Goal: Use online tool/utility: Utilize a website feature to perform a specific function

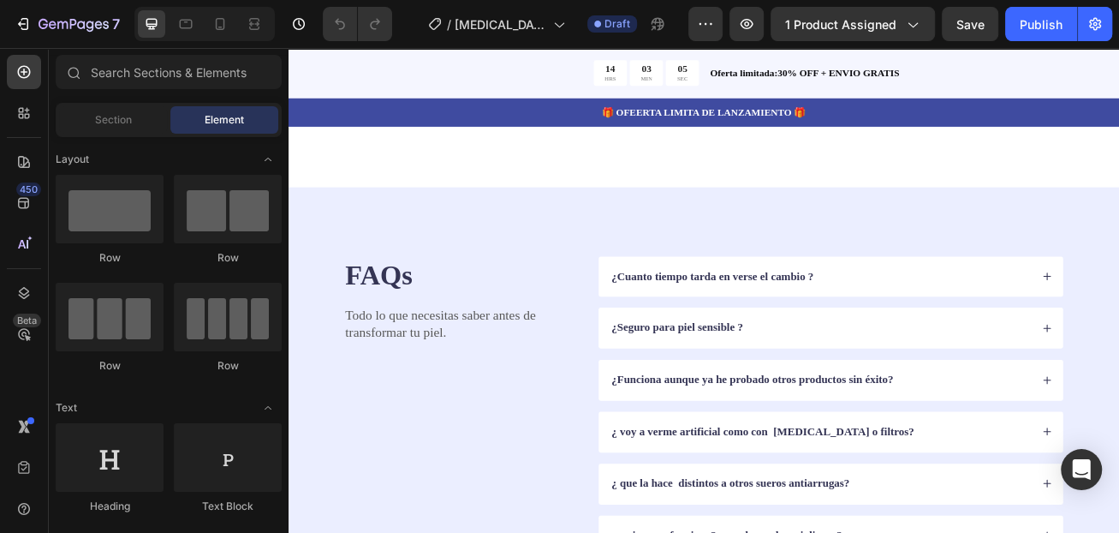
scroll to position [4796, 0]
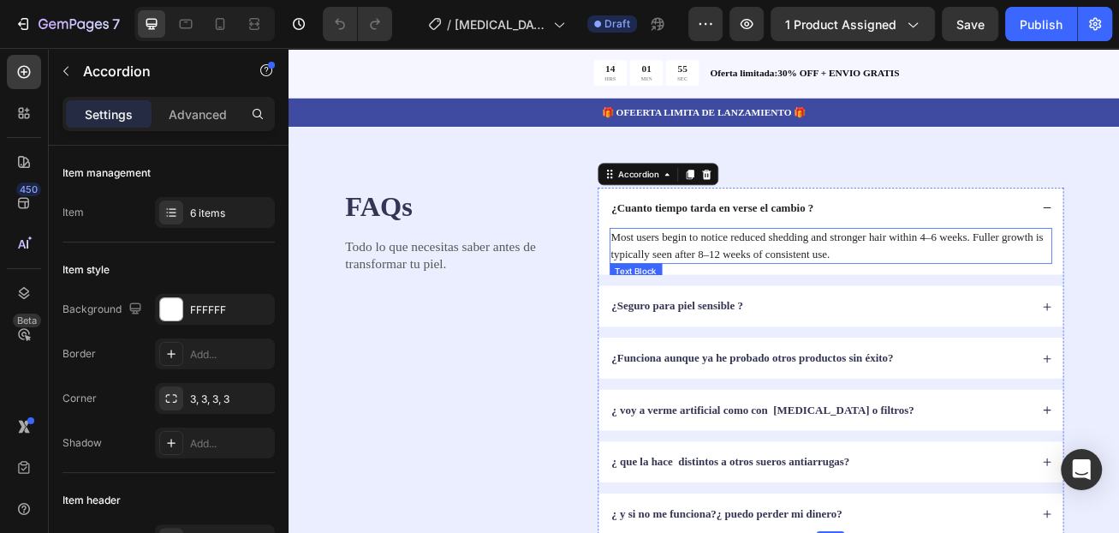
click at [773, 283] on p "Most users begin to notice reduced shedding and stronger hair within 4–6 weeks.…" at bounding box center [960, 291] width 544 height 41
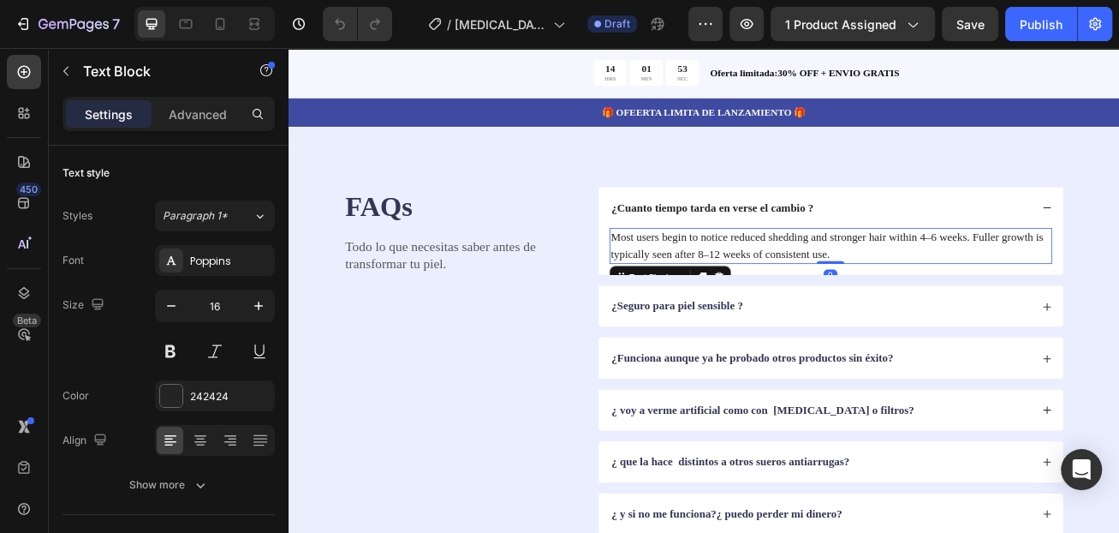
click at [688, 287] on p "Most users begin to notice reduced shedding and stronger hair within 4–6 weeks.…" at bounding box center [960, 291] width 544 height 41
click at [692, 281] on p "Most users begin to notice reduced shedding and stronger hair within 4–6 weeks.…" at bounding box center [960, 291] width 544 height 41
drag, startPoint x: 792, startPoint y: 283, endPoint x: 890, endPoint y: 179, distance: 142.4
click at [890, 179] on div "FAQs Heading Todo lo que necesitas saber antes de transformar tu piel. Text Blo…" at bounding box center [803, 434] width 1028 height 600
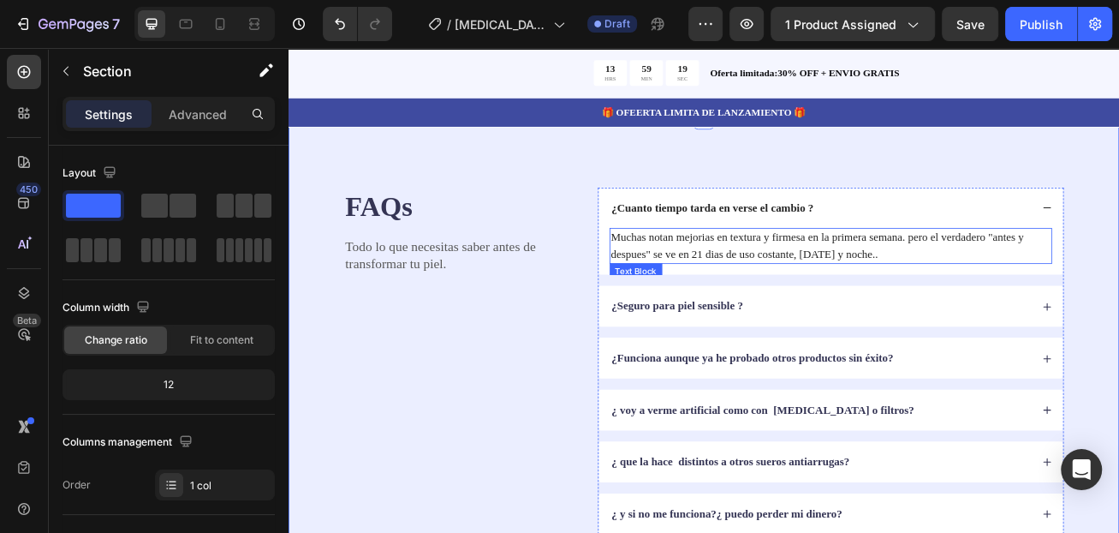
click at [795, 284] on p "Muchas notan mejorias en textura y firmesa en la primera semana. pero el verdad…" at bounding box center [960, 291] width 544 height 41
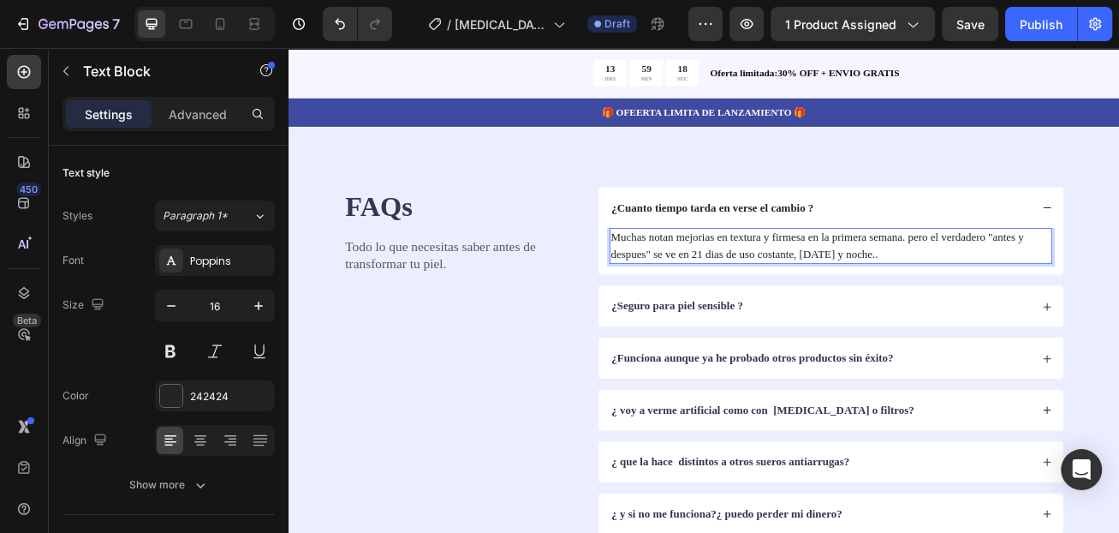
click at [804, 282] on p "Muchas notan mejorias en textura y firmesa en la primera semana. pero el verdad…" at bounding box center [960, 291] width 544 height 41
click at [849, 289] on p "Muchas notan mejorias en textura y firmesa en la primera semana. pero el verdad…" at bounding box center [960, 291] width 544 height 41
click at [857, 283] on p "Muchas notan mejorías en textura y firmesa en la primera semana. pero el verdad…" at bounding box center [960, 291] width 544 height 41
click at [891, 279] on p "Muchas notan mejorías en textura y firmesa en la primera semana. pero el verdad…" at bounding box center [960, 291] width 544 height 41
click at [951, 286] on p "Muchas notan mejorías en textura y firmesa en la primera semana. pero el verdad…" at bounding box center [960, 291] width 544 height 41
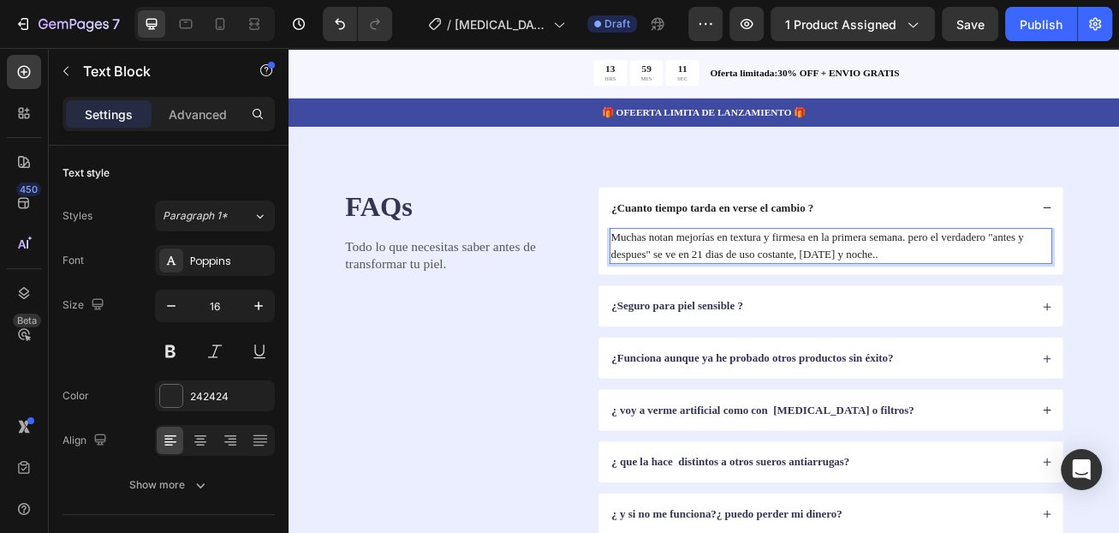
click at [986, 286] on p "Muchas notan mejorías en textura y firmesa en la primera semana. pero el verdad…" at bounding box center [960, 291] width 544 height 41
click at [1024, 296] on p "Muchas notan mejorías en textura y firmesa en la primera semana. pero el verdad…" at bounding box center [960, 291] width 544 height 41
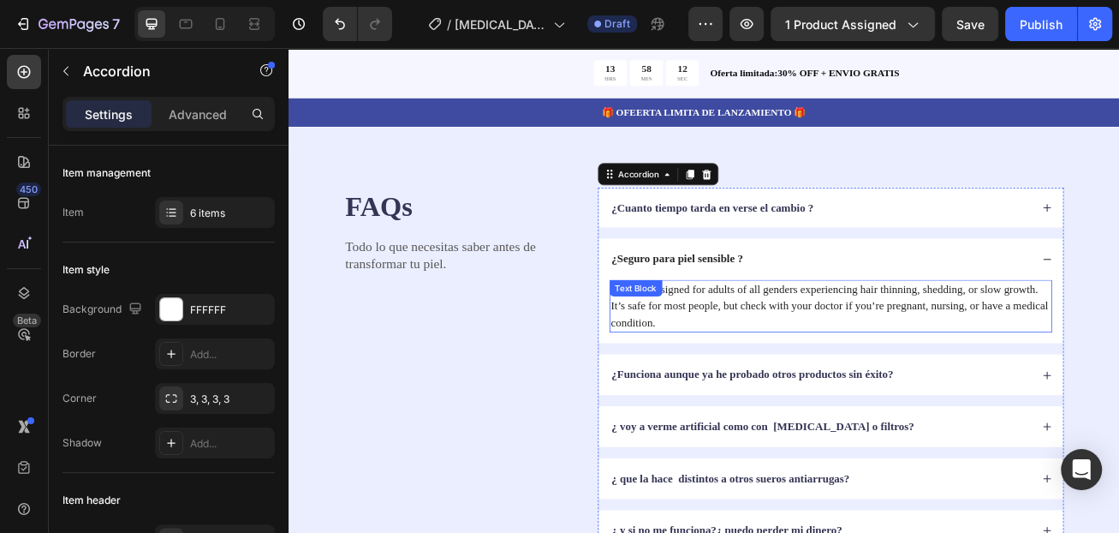
click at [790, 383] on p "Follix is designed for adults of all genders experiencing hair thinning, sheddi…" at bounding box center [960, 367] width 544 height 62
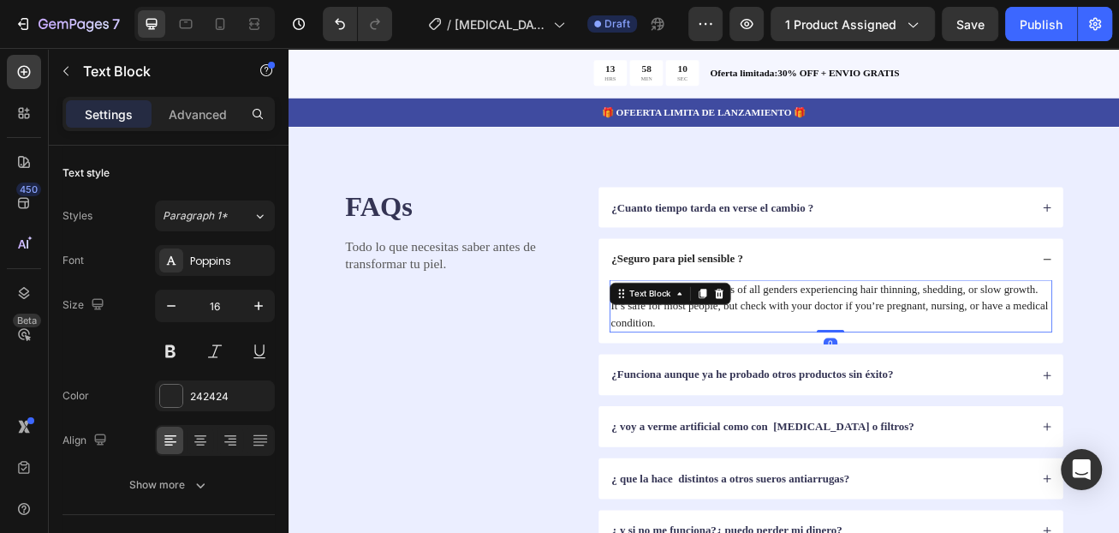
click at [778, 379] on p "Follix is designed for adults of all genders experiencing hair thinning, sheddi…" at bounding box center [960, 367] width 544 height 62
click at [937, 391] on p "Follix is designed for adults of all genders experiencing hair thinning, sheddi…" at bounding box center [960, 367] width 544 height 62
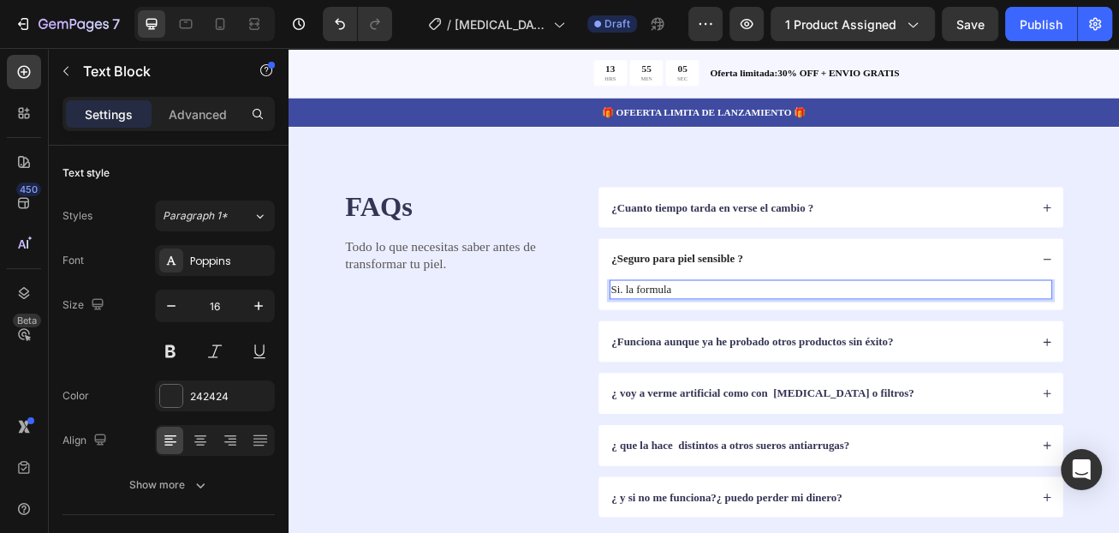
click at [783, 345] on p "Si. la formula" at bounding box center [960, 346] width 544 height 21
click at [735, 338] on p "Si. la formula" at bounding box center [960, 346] width 544 height 21
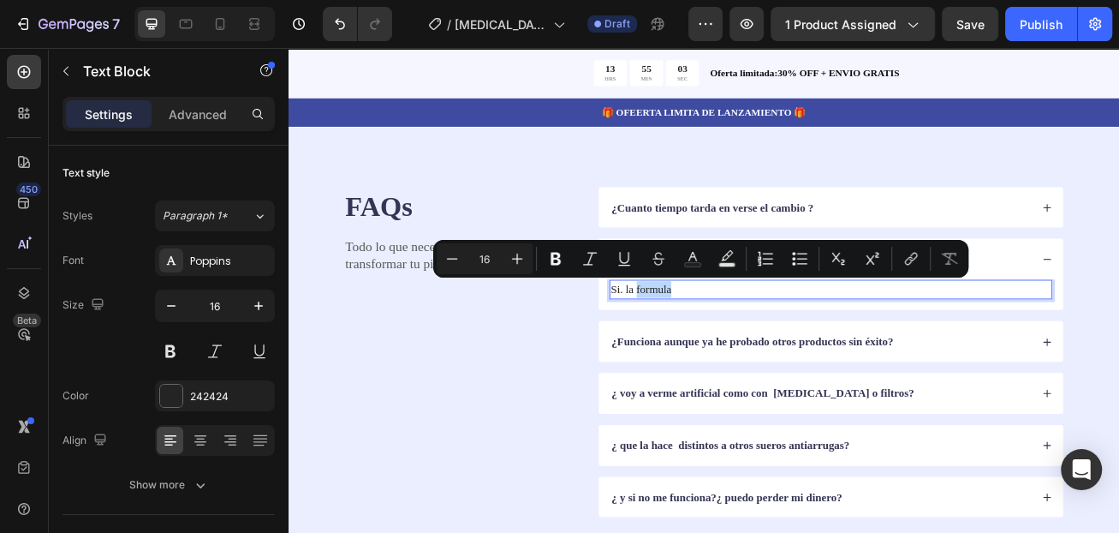
click at [739, 347] on p "Si. la formula" at bounding box center [960, 346] width 544 height 21
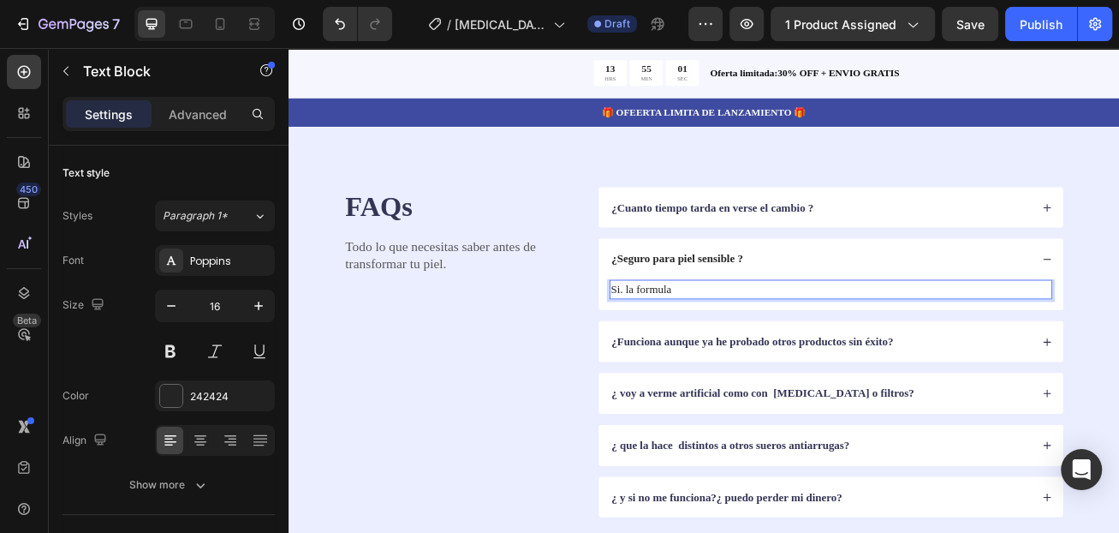
click at [690, 341] on p "Si. la formula" at bounding box center [960, 346] width 544 height 21
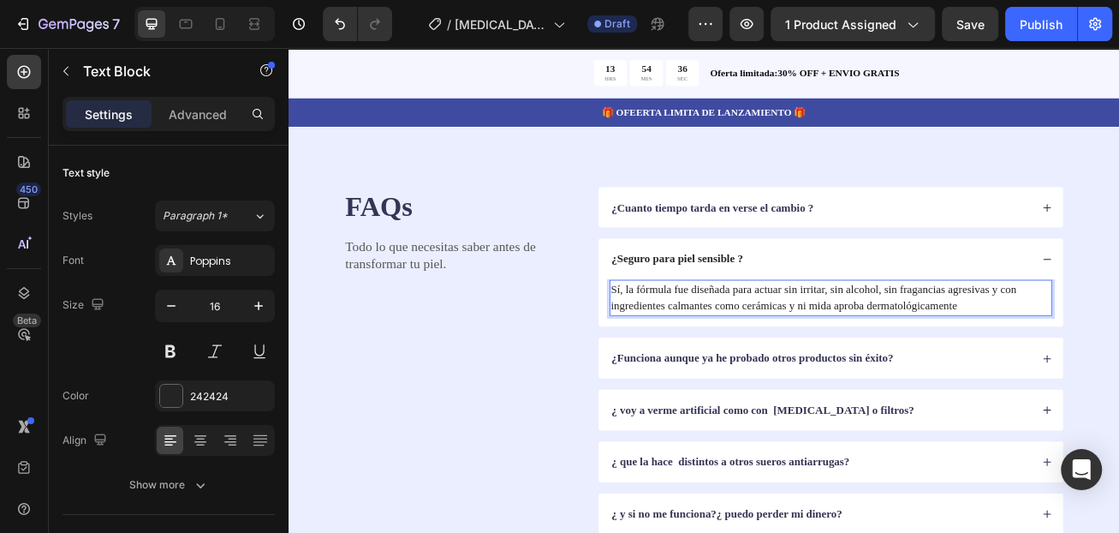
click at [927, 362] on p "Sí, la fórmula fue diseñada para actuar sin irritar, sin alcohol, sin fragancia…" at bounding box center [960, 356] width 544 height 41
drag, startPoint x: 1160, startPoint y: 362, endPoint x: 1169, endPoint y: 367, distance: 10.0
click at [1118, 361] on p "Sí, la fórmula fue diseñada para actuar sin irritar, sin alcohol, sin fragancia…" at bounding box center [960, 356] width 544 height 41
drag, startPoint x: 931, startPoint y: 367, endPoint x: 922, endPoint y: 346, distance: 23.1
click at [922, 346] on p "Sí, la fórmula fue diseñada para actuar sin irritar, sin alcohol, sin fragancia…" at bounding box center [960, 356] width 544 height 41
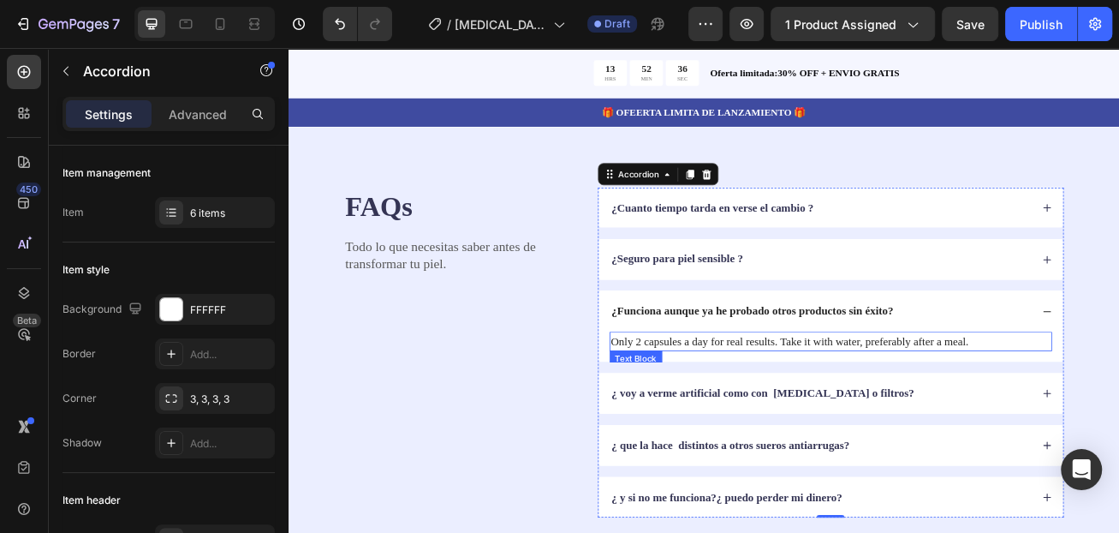
click at [688, 409] on p "Only 2 capsules a day for real results. Take it with water, preferably after a …" at bounding box center [960, 410] width 544 height 21
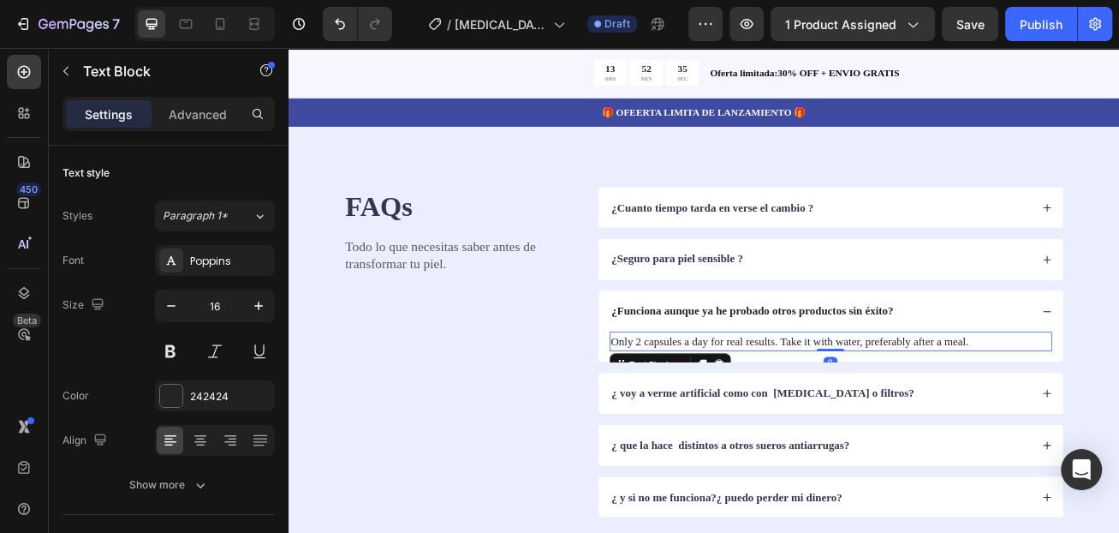
click at [693, 408] on p "Only 2 capsules a day for real results. Take it with water, preferably after a …" at bounding box center [960, 410] width 544 height 21
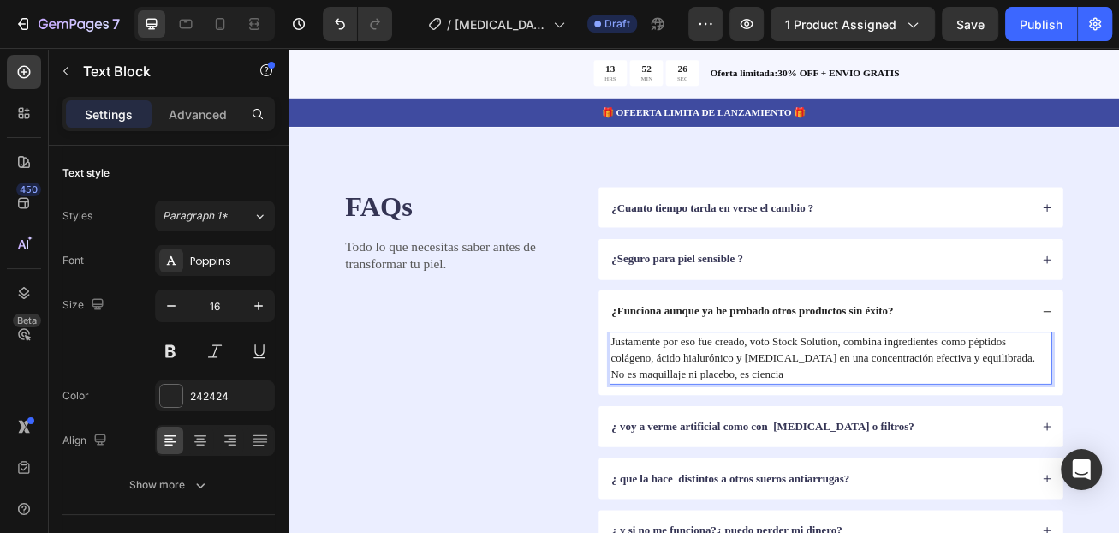
click at [862, 409] on p "Justamente por eso fue creado, voto Stock Solution, combina ingredientes como p…" at bounding box center [960, 431] width 544 height 62
click at [1118, 406] on p "Justamente por eso fue creado, [MEDICAL_DATA] Stock Solution, combina ingredien…" at bounding box center [960, 431] width 544 height 62
click at [886, 431] on p "Justamente por eso fue creado, [MEDICAL_DATA] Stock Solution, combina ingredien…" at bounding box center [960, 431] width 544 height 62
click at [881, 447] on p "Justamente por eso fue creado, [MEDICAL_DATA] Stock Solution, combina ingredien…" at bounding box center [960, 431] width 544 height 62
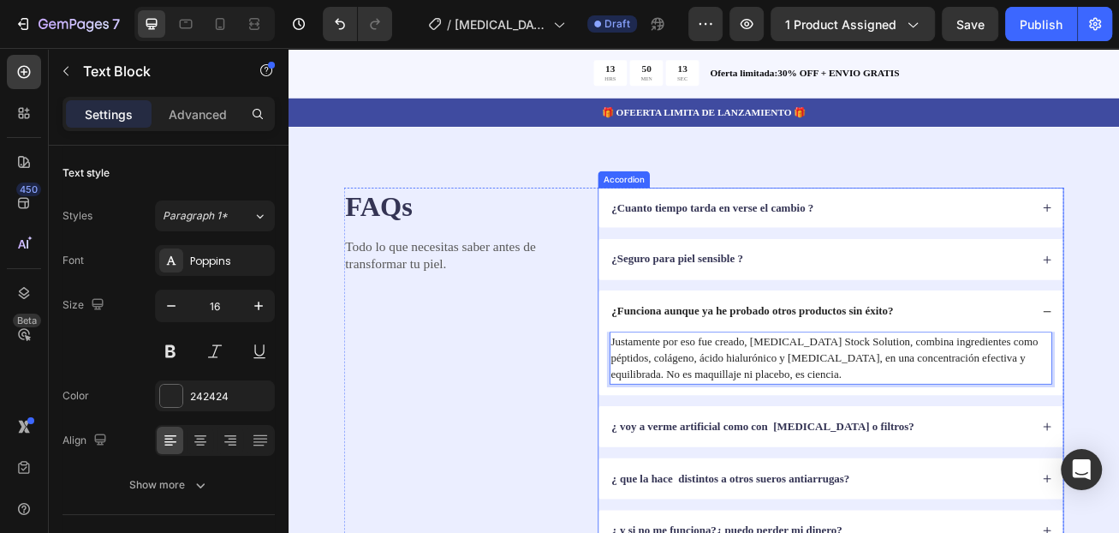
click at [1118, 515] on div "¿ voy a verme artificial como con [MEDICAL_DATA] o filtros?" at bounding box center [959, 516] width 575 height 51
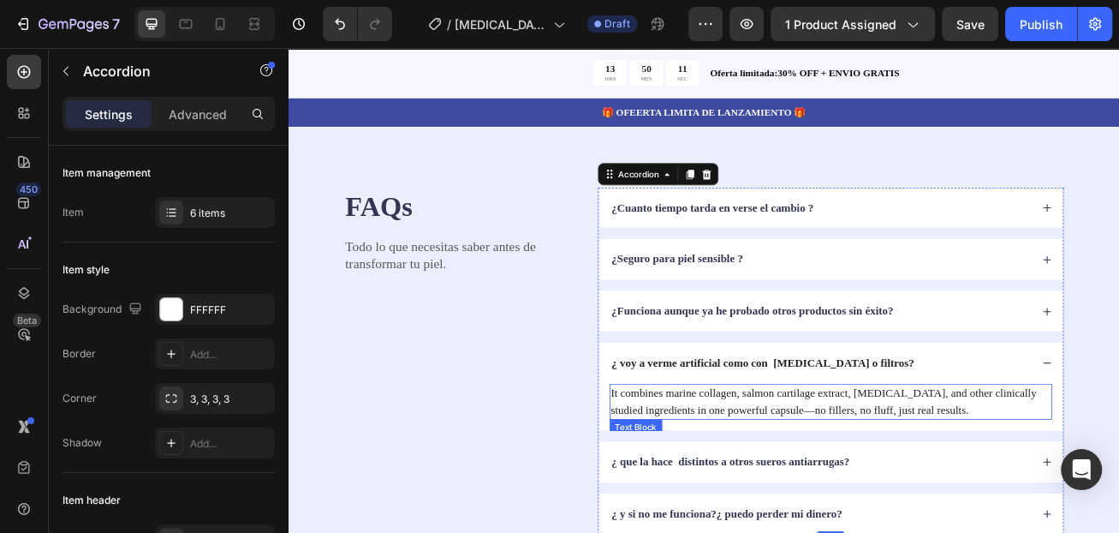
click at [1085, 493] on p "It combines marine collagen, salmon cartilage extract, [MEDICAL_DATA], and othe…" at bounding box center [960, 484] width 544 height 41
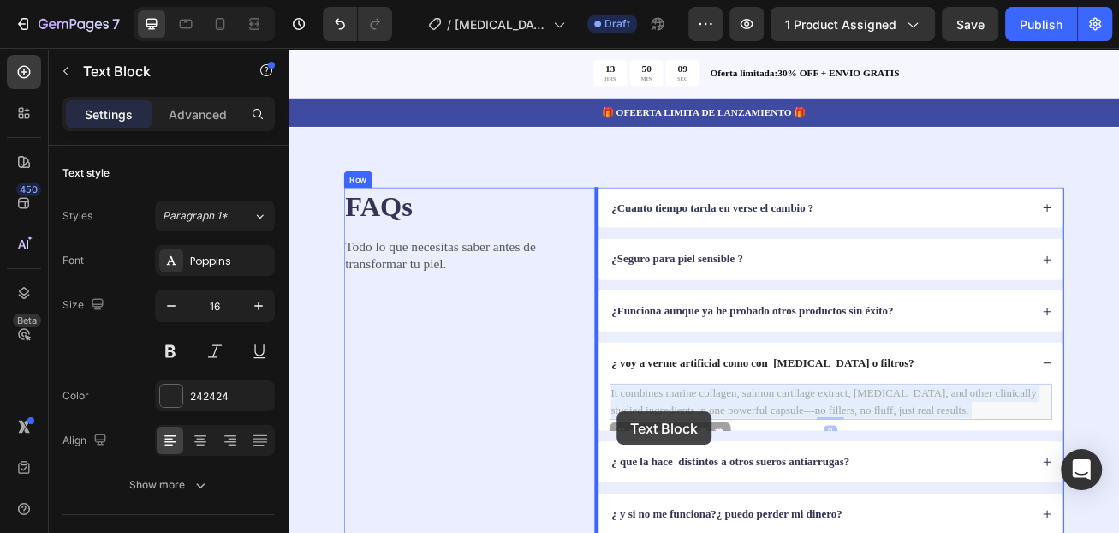
drag, startPoint x: 1085, startPoint y: 493, endPoint x: 695, endPoint y: 498, distance: 390.5
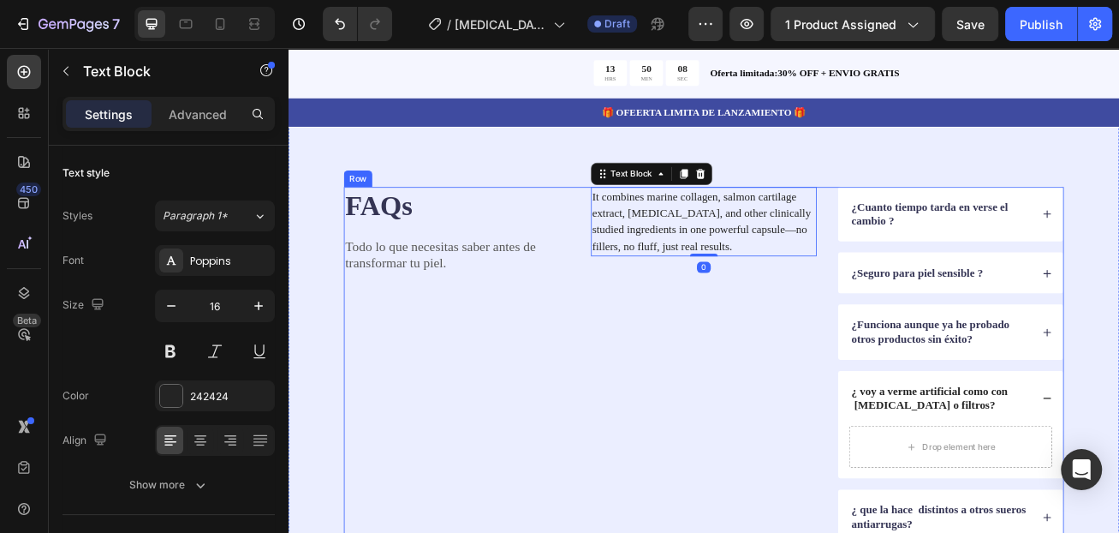
scroll to position [4895, 0]
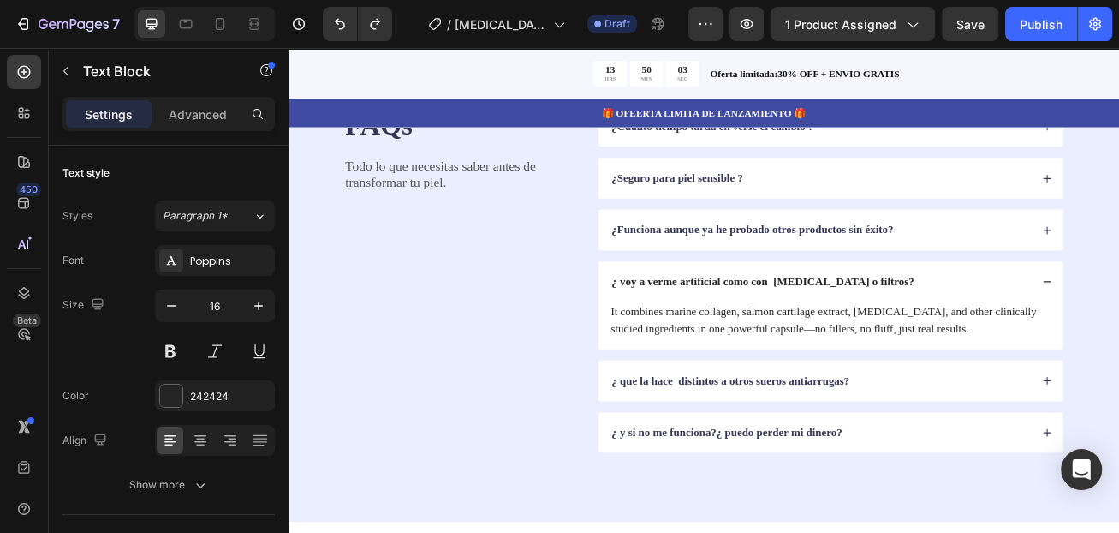
click at [693, 376] on p "It combines marine collagen, salmon cartilage extract, [MEDICAL_DATA], and othe…" at bounding box center [960, 384] width 544 height 41
click at [757, 373] on p "It combines marine collagen, salmon cartilage extract, [MEDICAL_DATA], and othe…" at bounding box center [960, 384] width 544 height 41
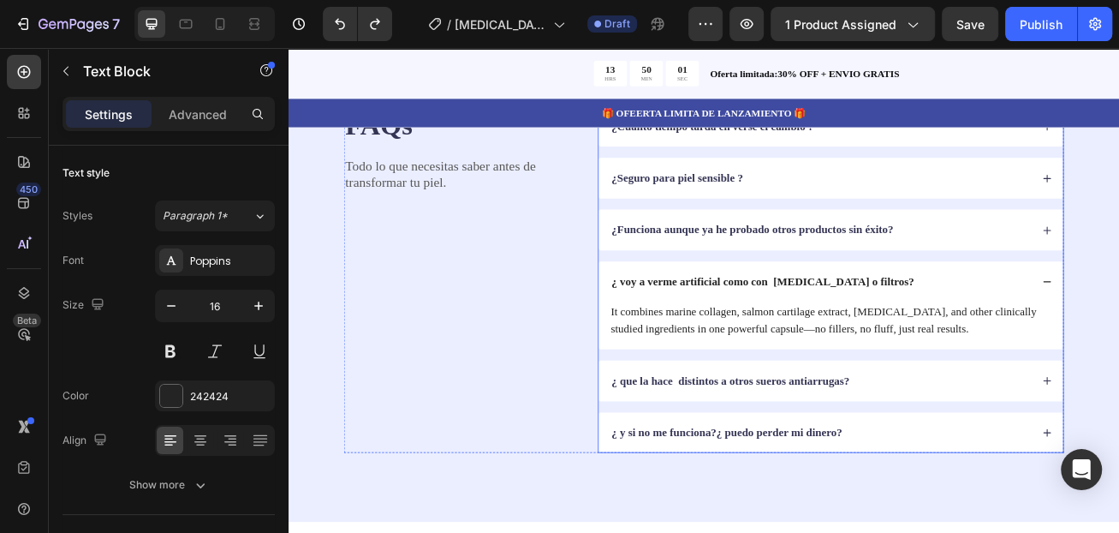
click at [758, 338] on p "¿ voy a verme artificial como con [MEDICAL_DATA] o filtros?" at bounding box center [876, 337] width 374 height 18
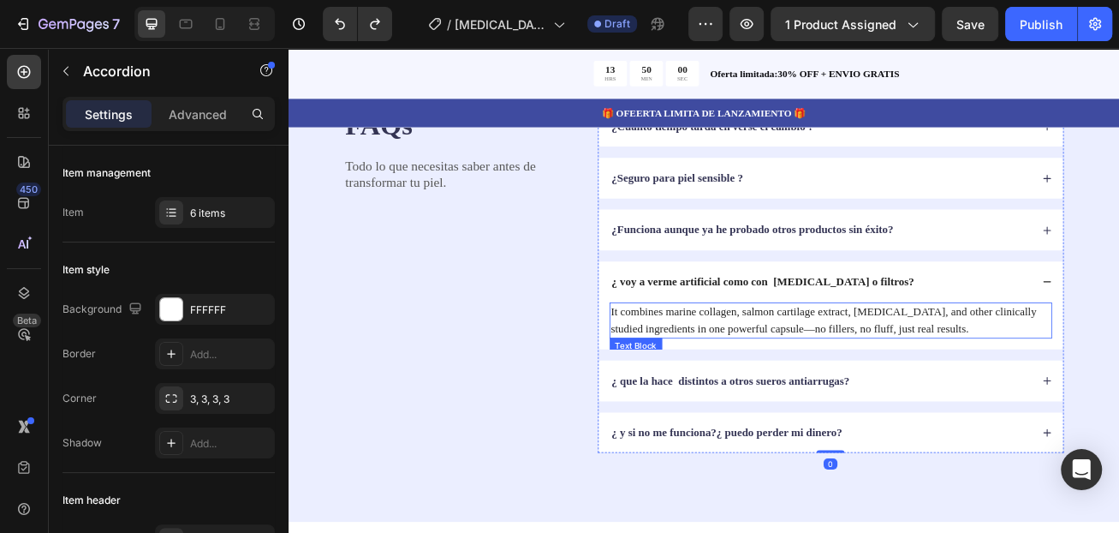
click at [754, 376] on p "It combines marine collagen, salmon cartilage extract, [MEDICAL_DATA], and othe…" at bounding box center [960, 384] width 544 height 41
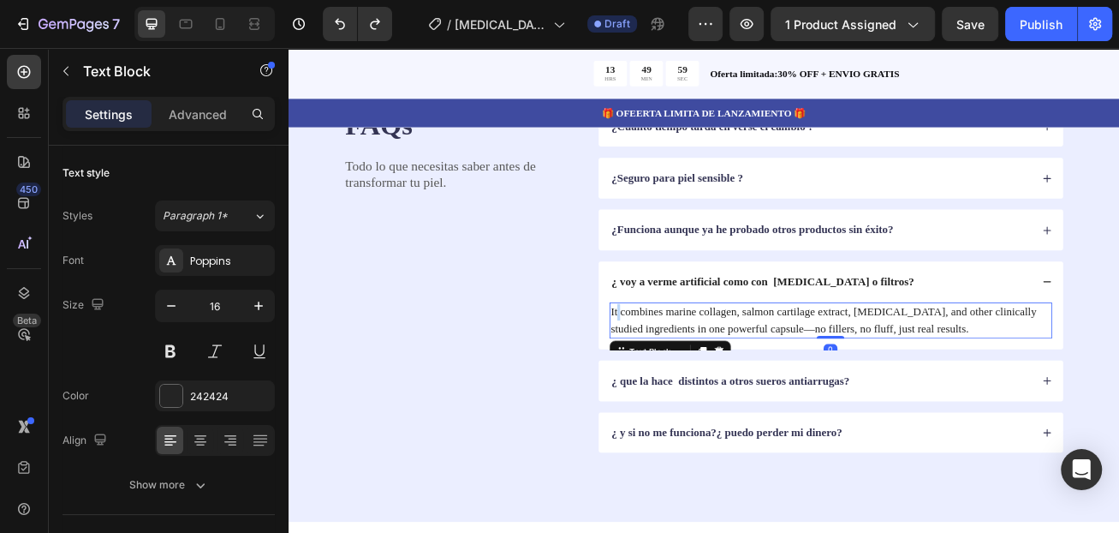
click at [691, 372] on p "It combines marine collagen, salmon cartilage extract, [MEDICAL_DATA], and othe…" at bounding box center [960, 384] width 544 height 41
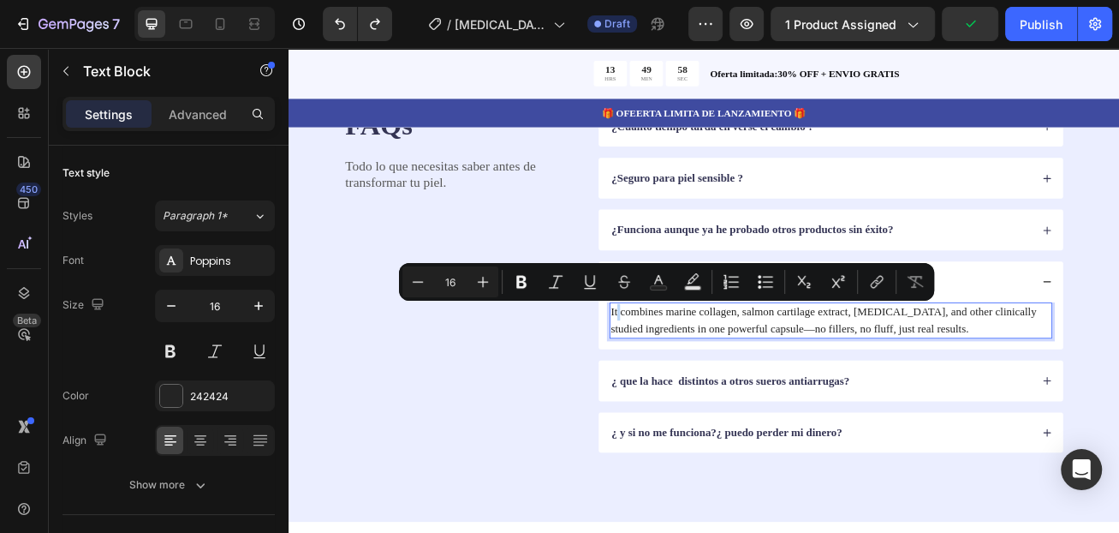
click at [691, 372] on p "It combines marine collagen, salmon cartilage extract, [MEDICAL_DATA], and othe…" at bounding box center [960, 384] width 544 height 41
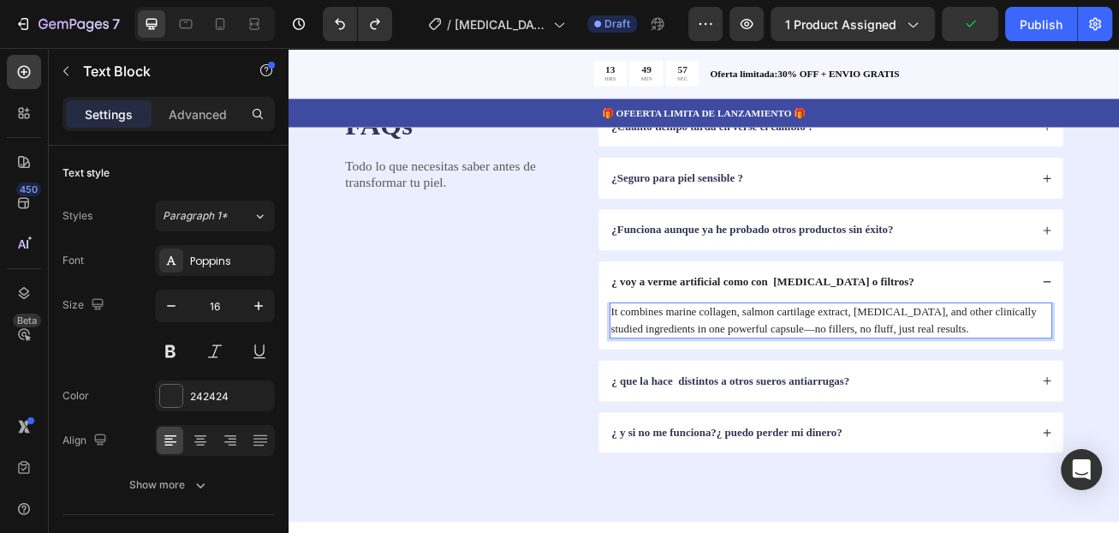
click at [689, 374] on p "It combines marine collagen, salmon cartilage extract, [MEDICAL_DATA], and othe…" at bounding box center [960, 384] width 544 height 41
click at [1094, 378] on p "No, este suero, no paraliza, ni de forma, mejora tu piel real firme, luminosa s…" at bounding box center [960, 384] width 544 height 41
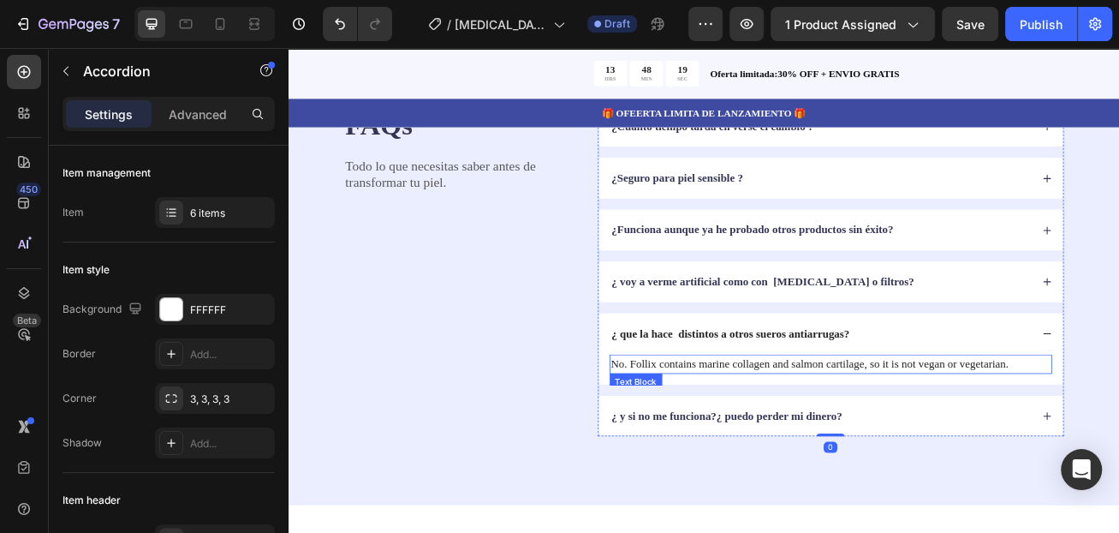
click at [688, 438] on p "No. Follix contains marine collagen and salmon cartilage, so it is not vegan or…" at bounding box center [960, 438] width 544 height 21
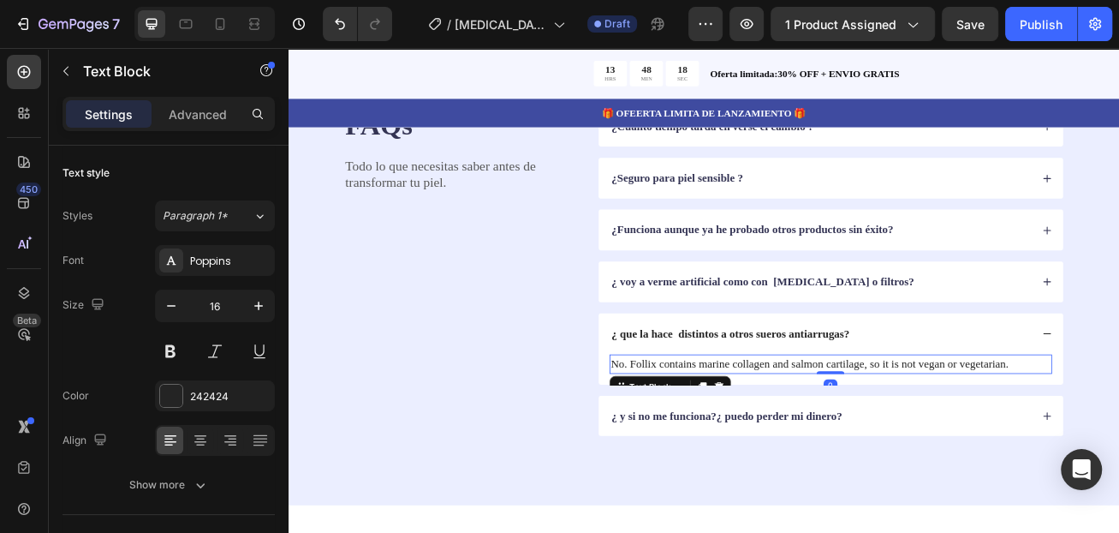
click at [689, 438] on p "No. Follix contains marine collagen and salmon cartilage, so it is not vegan or…" at bounding box center [960, 438] width 544 height 21
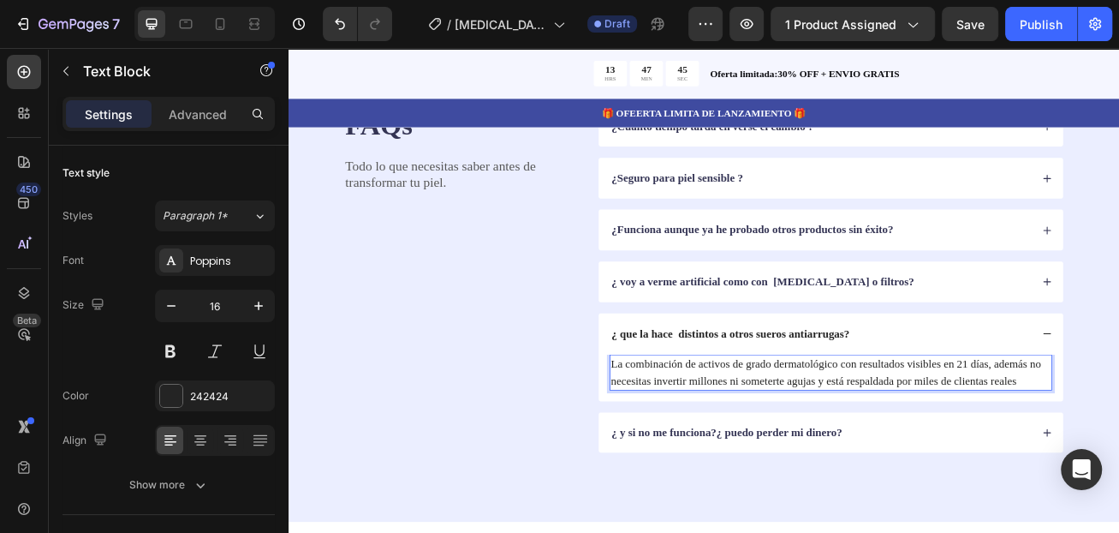
click at [1118, 438] on p "La combinación de activos de grado dermatológico con resultados visibles en 21 …" at bounding box center [960, 448] width 544 height 41
click at [956, 458] on p "La combinación de activos de grado dermatológico con resultados visibles en 21 …" at bounding box center [960, 448] width 544 height 41
click at [1118, 456] on p "La combinación de activos de grado dermatológico con resultados visibles en 21 …" at bounding box center [960, 448] width 544 height 41
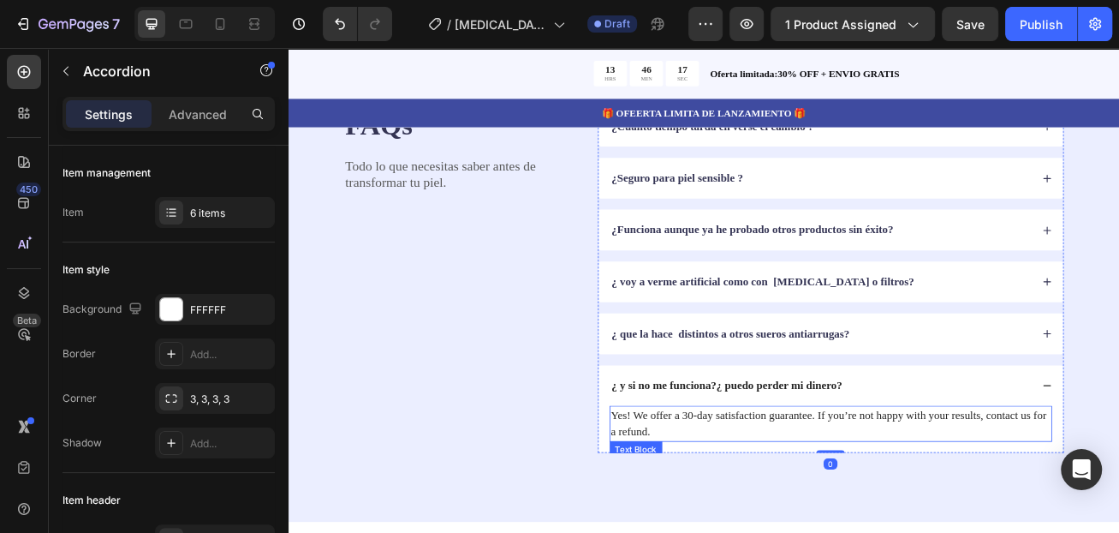
drag, startPoint x: 691, startPoint y: 498, endPoint x: 717, endPoint y: 515, distance: 30.9
click at [691, 497] on p "Yes! We offer a 30-day satisfaction guarantee. If you’re not happy with your re…" at bounding box center [960, 512] width 544 height 41
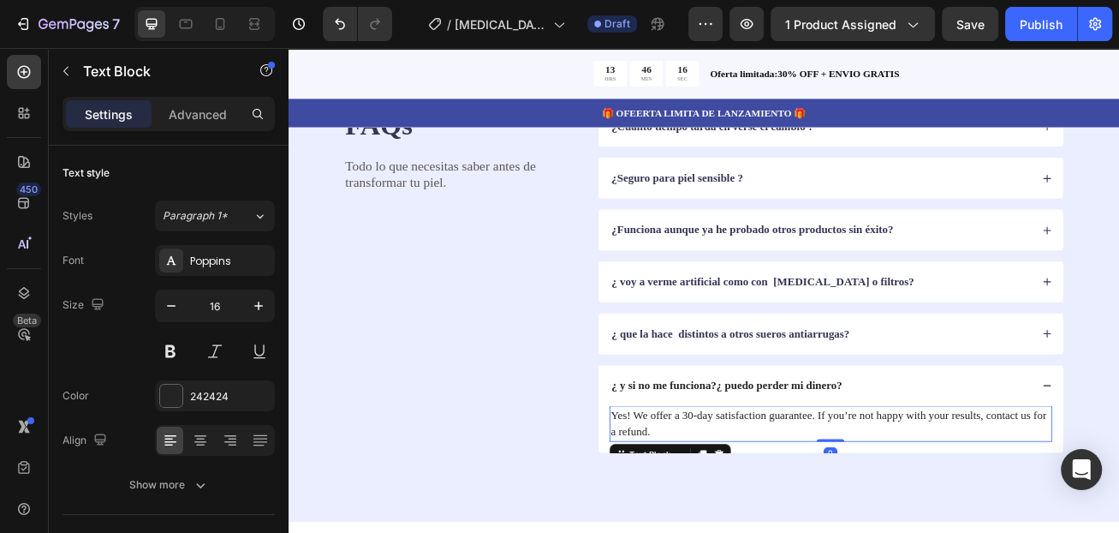
click at [695, 497] on p "Yes! We offer a 30-day satisfaction guarantee. If you’re not happy with your re…" at bounding box center [960, 512] width 544 height 41
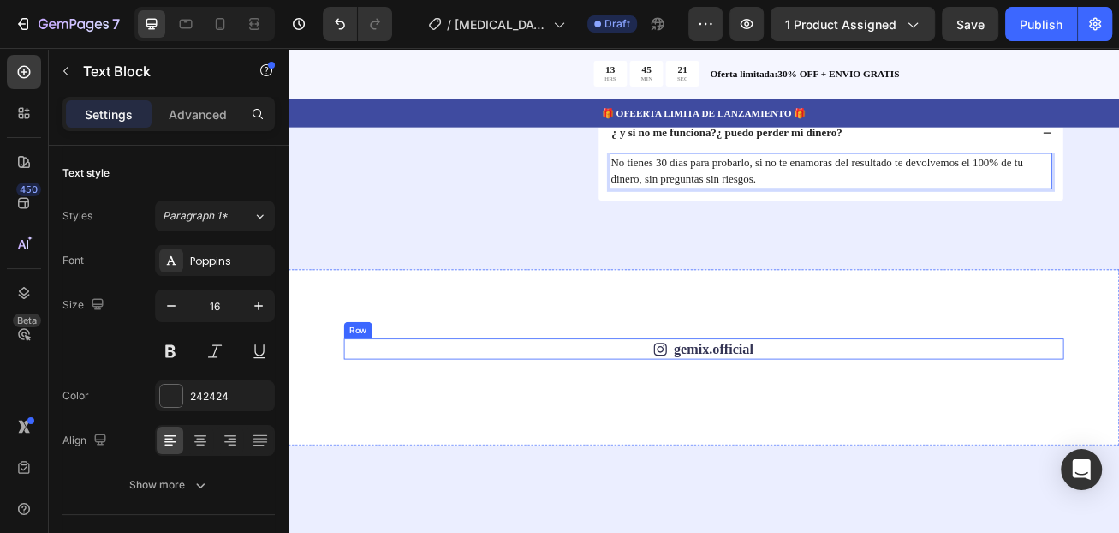
scroll to position [5237, 0]
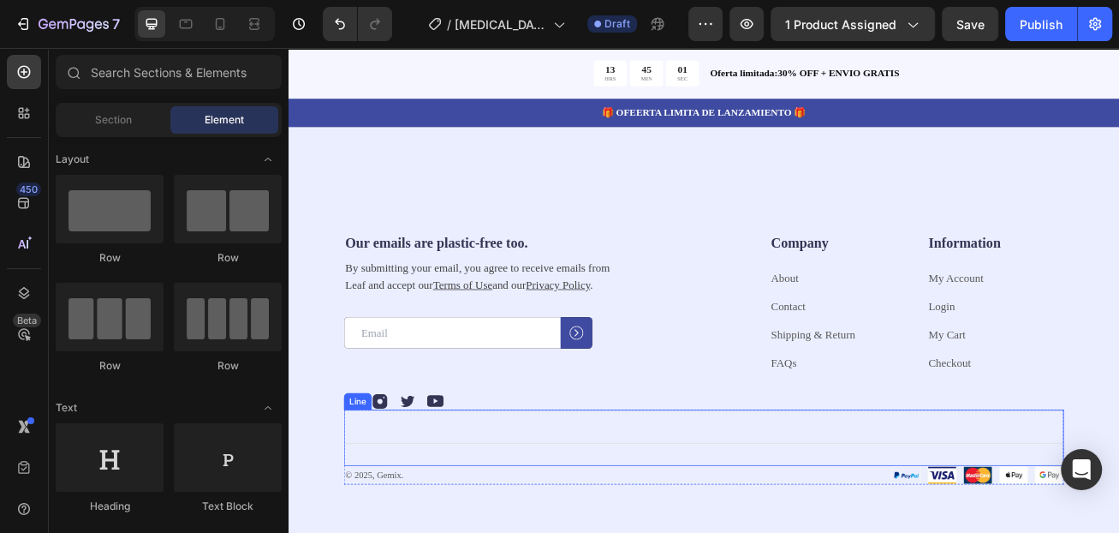
scroll to position [5323, 0]
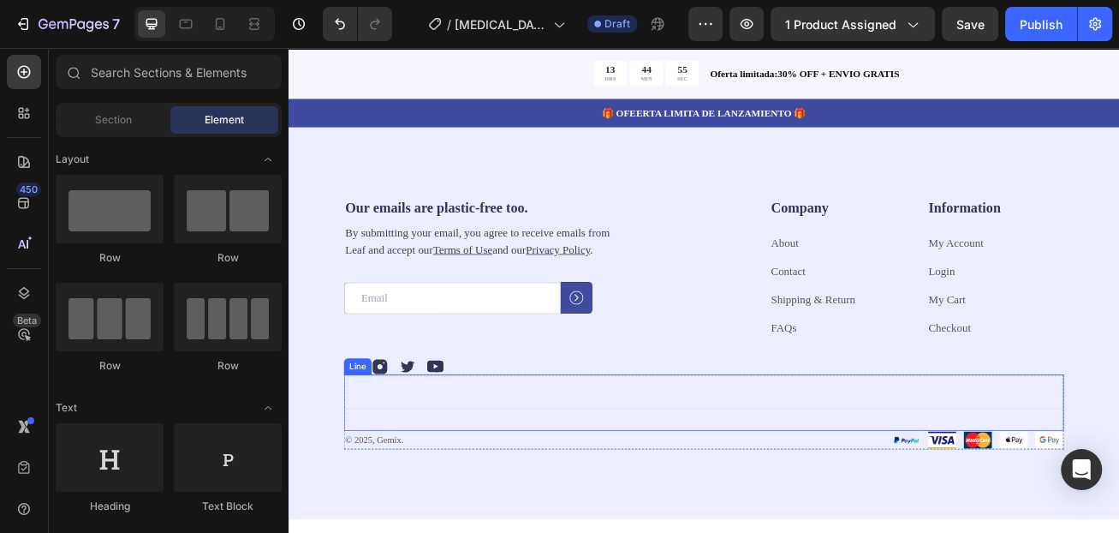
click at [515, 464] on div "Title Line" at bounding box center [802, 486] width 891 height 69
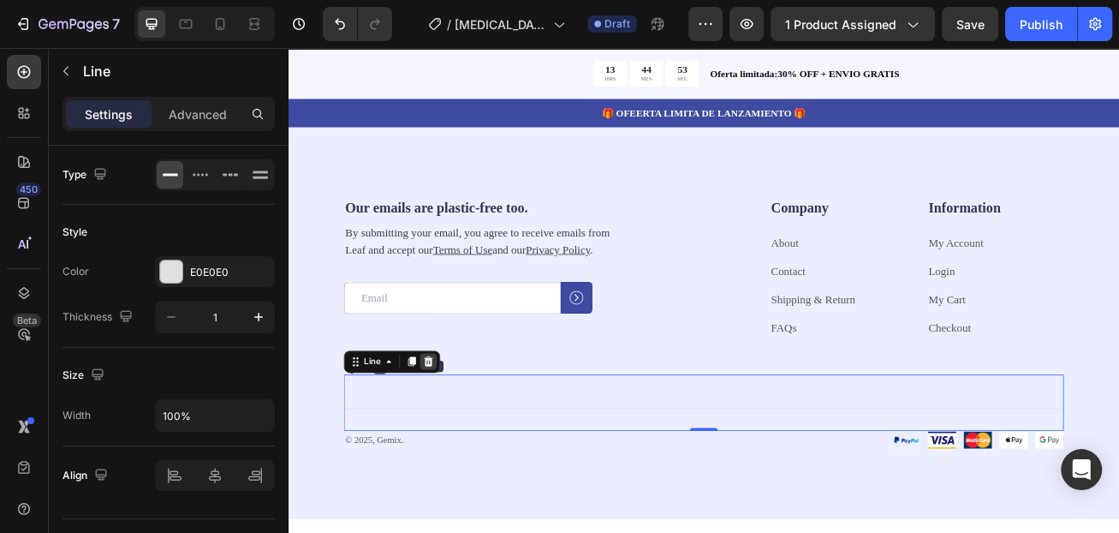
click at [459, 440] on icon at bounding box center [461, 436] width 11 height 12
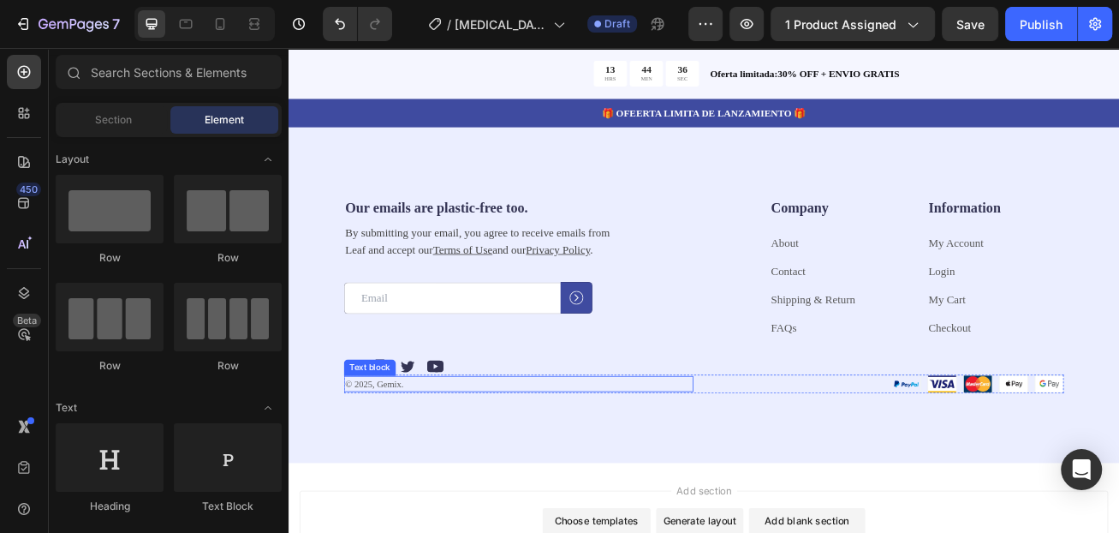
click at [440, 467] on p "© 2025, Gemix." at bounding box center [573, 464] width 429 height 17
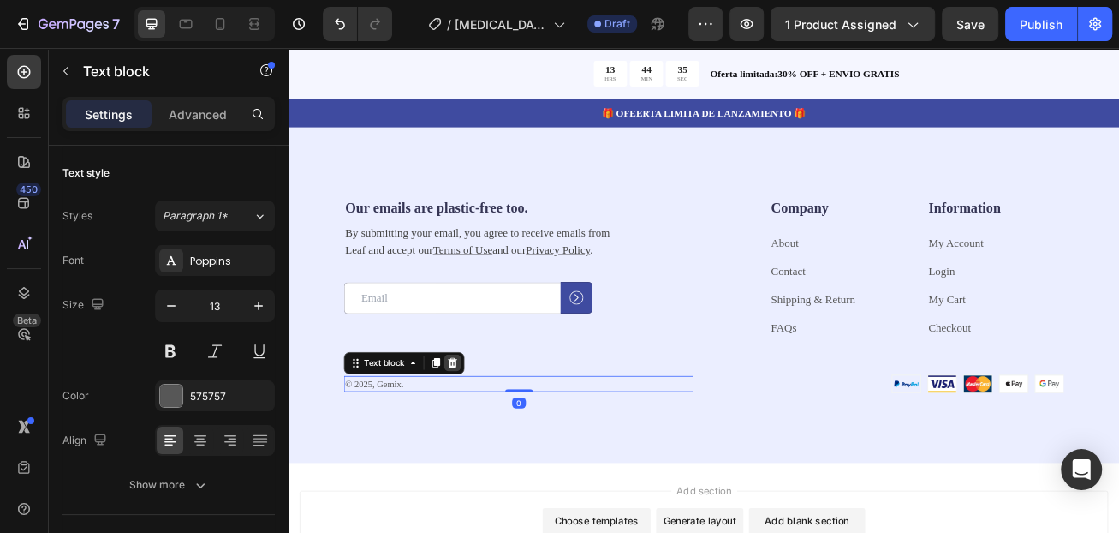
click at [491, 438] on icon at bounding box center [491, 438] width 11 height 12
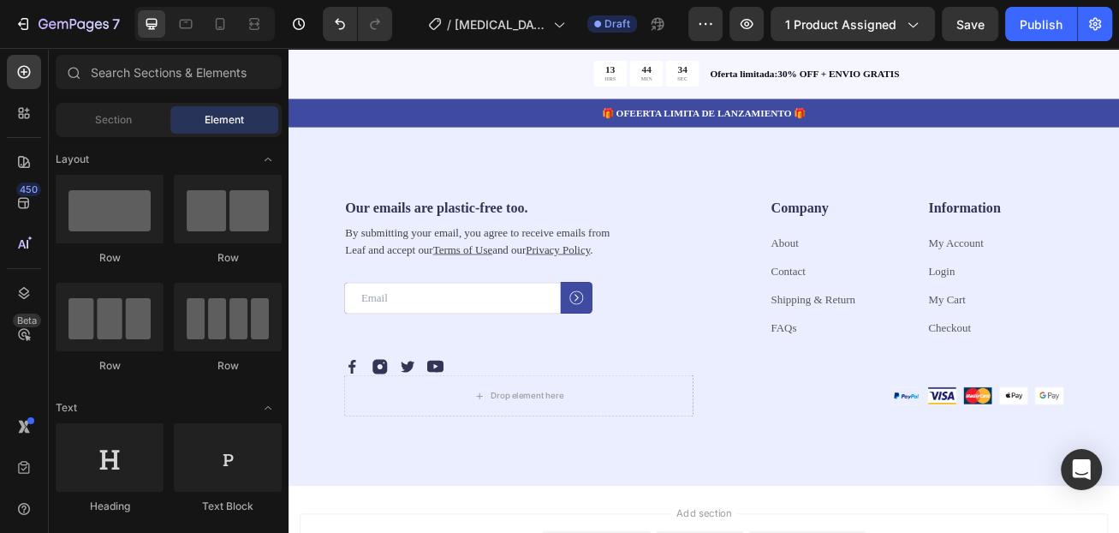
click at [483, 438] on div "Image Image Image Image Row" at bounding box center [573, 442] width 432 height 21
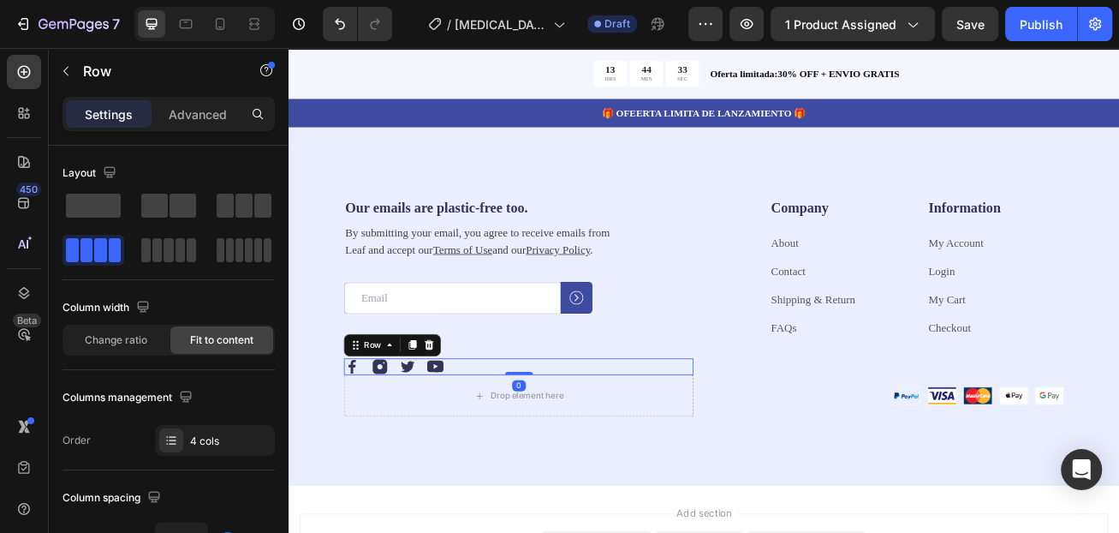
click at [467, 419] on icon at bounding box center [463, 415] width 14 height 14
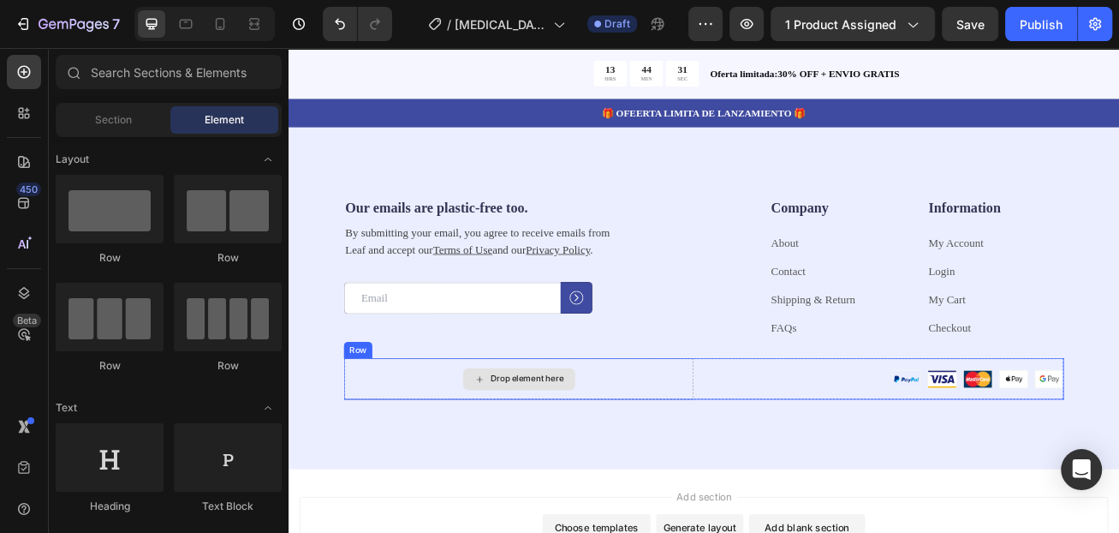
click at [683, 467] on div "Drop element here" at bounding box center [573, 457] width 432 height 51
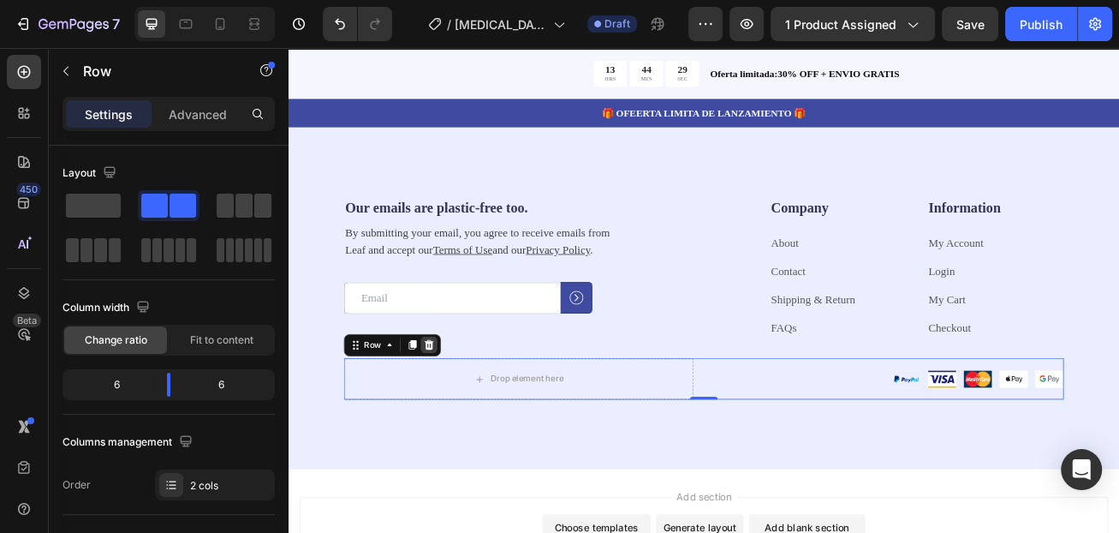
click at [461, 420] on icon at bounding box center [462, 415] width 11 height 12
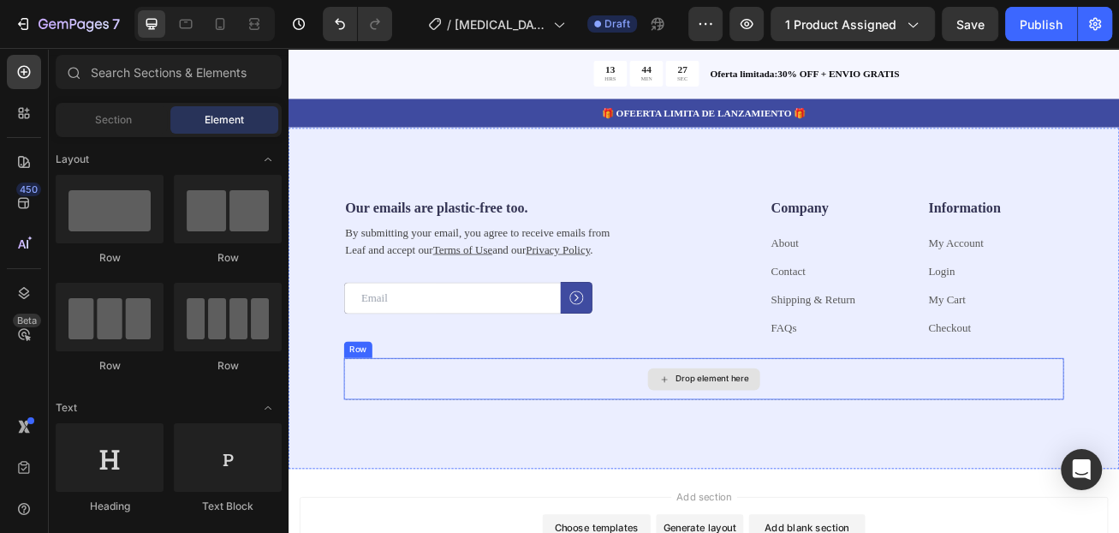
click at [889, 465] on div "Drop element here" at bounding box center [802, 457] width 891 height 51
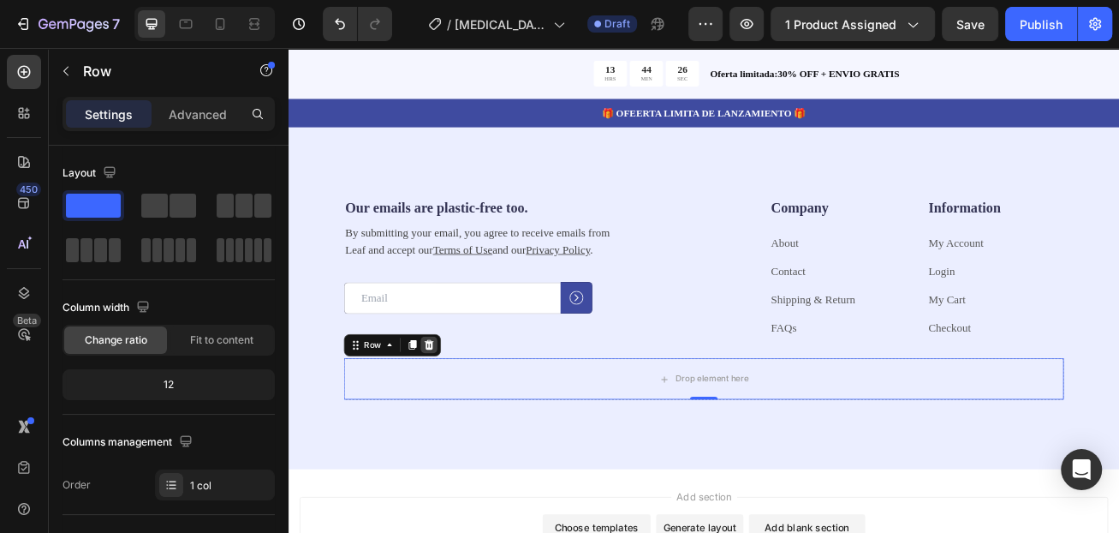
click at [464, 419] on icon at bounding box center [462, 415] width 11 height 12
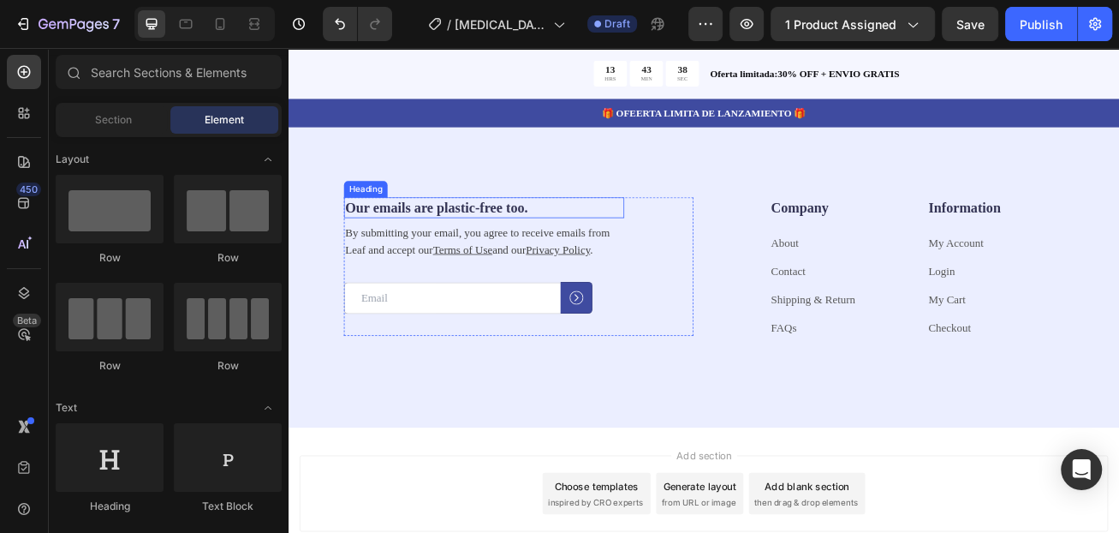
click at [417, 245] on h2 "Our emails are plastic-free too." at bounding box center [530, 246] width 347 height 26
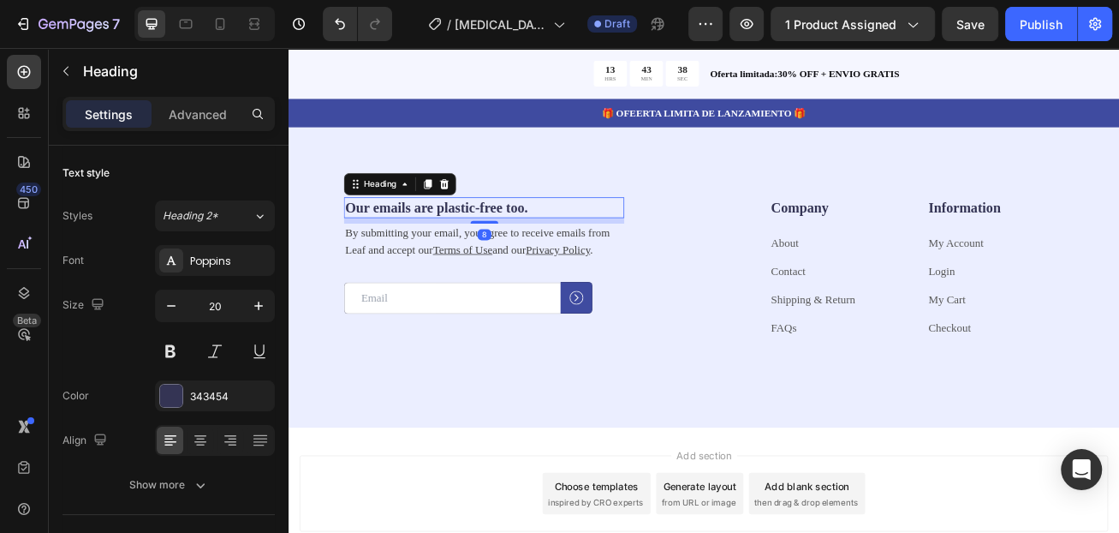
click at [417, 245] on h2 "Our emails are plastic-free too." at bounding box center [530, 246] width 347 height 26
click at [417, 245] on p "Our emails are plastic-free too." at bounding box center [530, 246] width 343 height 22
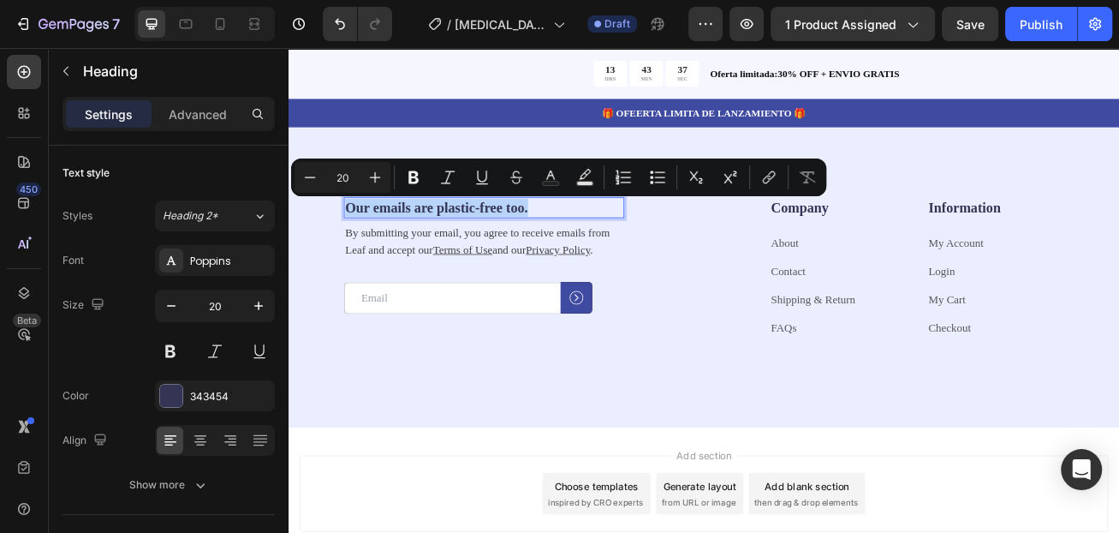
click at [417, 245] on p "Our emails are plastic-free too." at bounding box center [530, 246] width 343 height 22
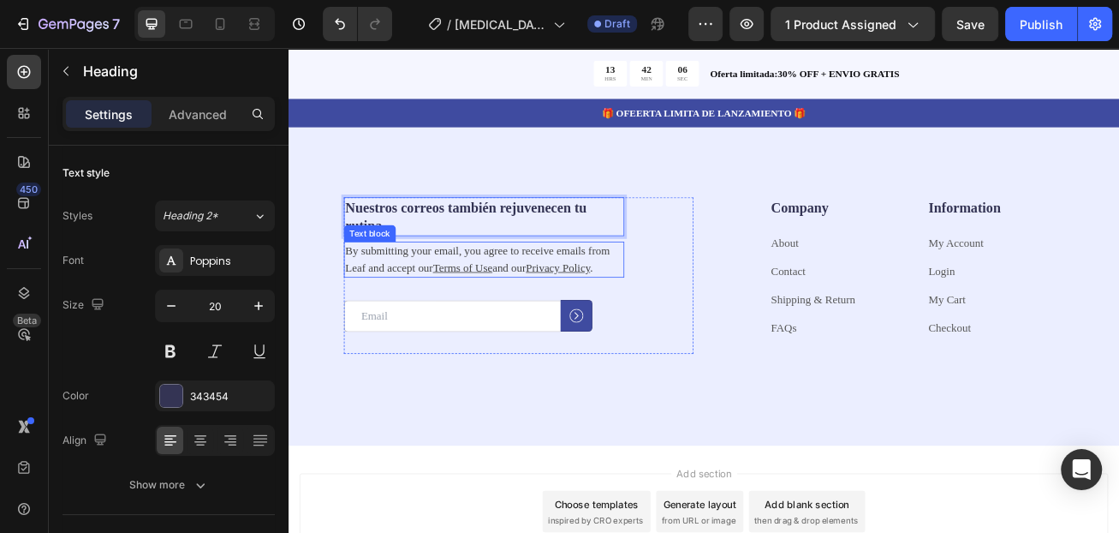
click at [367, 300] on p "By submitting your email, you agree to receive emails from Leaf and accept our …" at bounding box center [530, 309] width 343 height 41
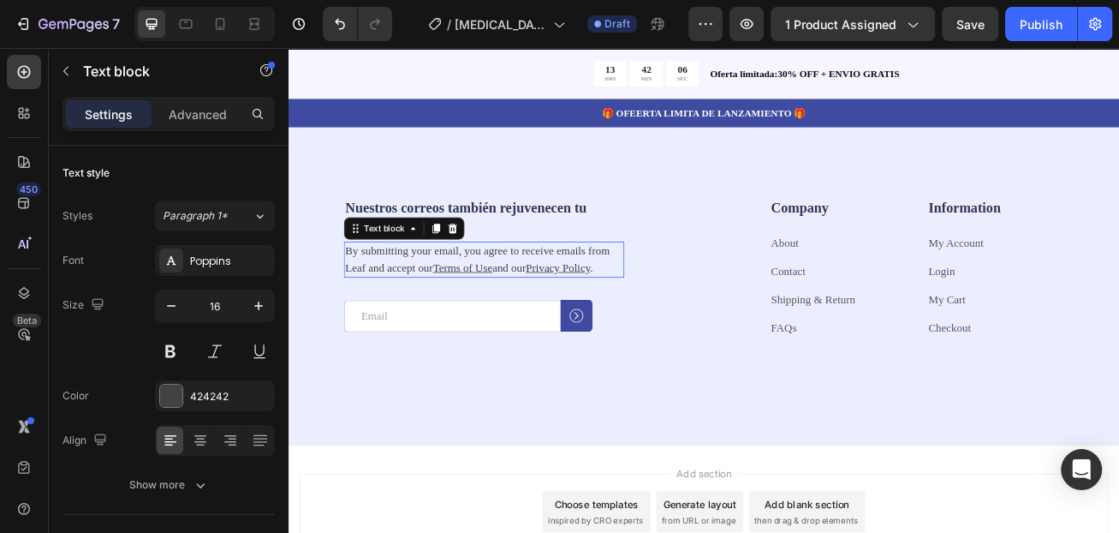
click at [367, 300] on p "By submitting your email, you agree to receive emails from Leaf and accept our …" at bounding box center [530, 309] width 343 height 41
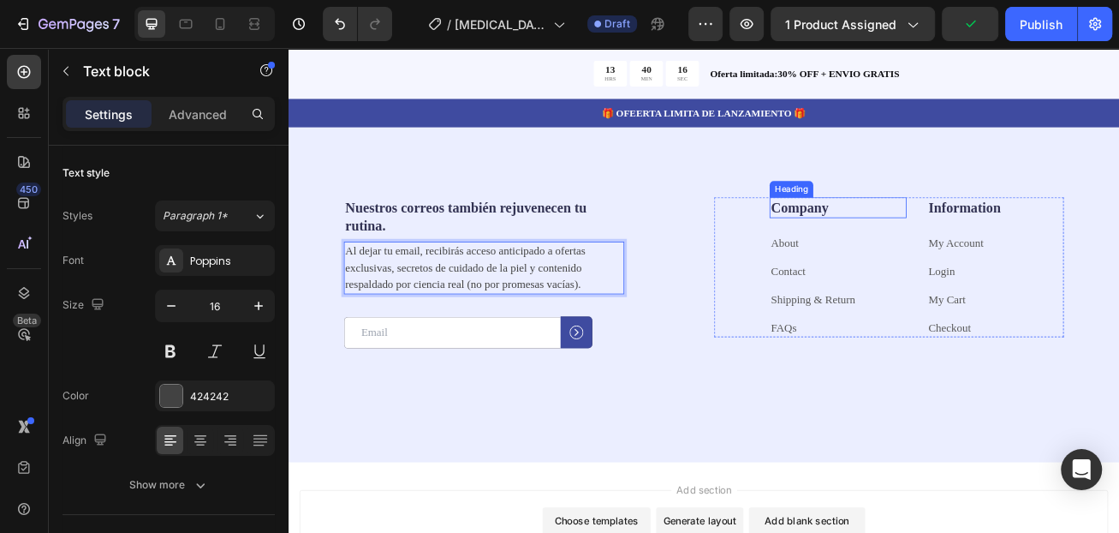
click at [896, 250] on p "Company" at bounding box center [968, 246] width 166 height 22
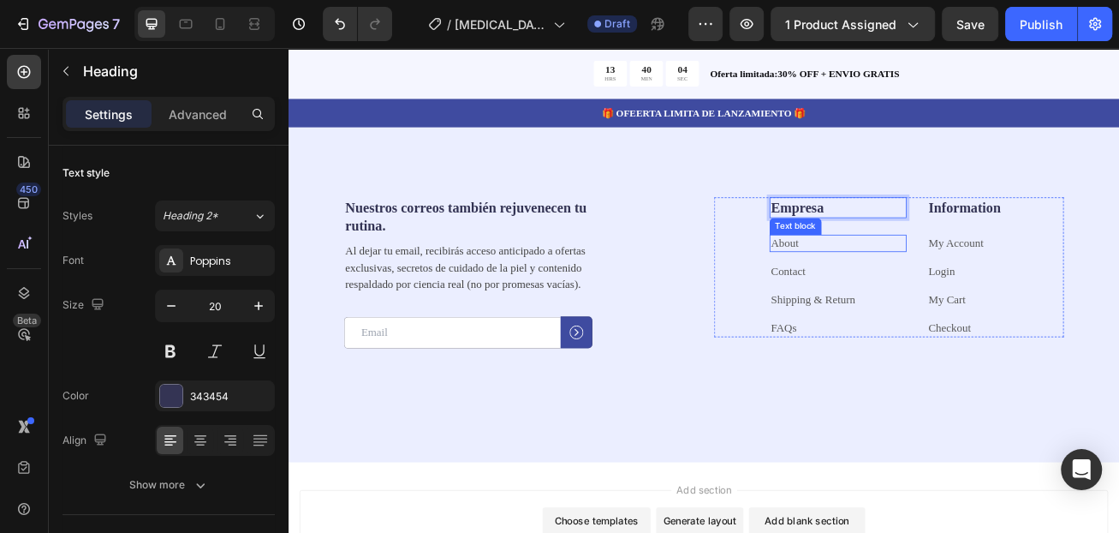
click at [905, 289] on link "About" at bounding box center [902, 289] width 34 height 15
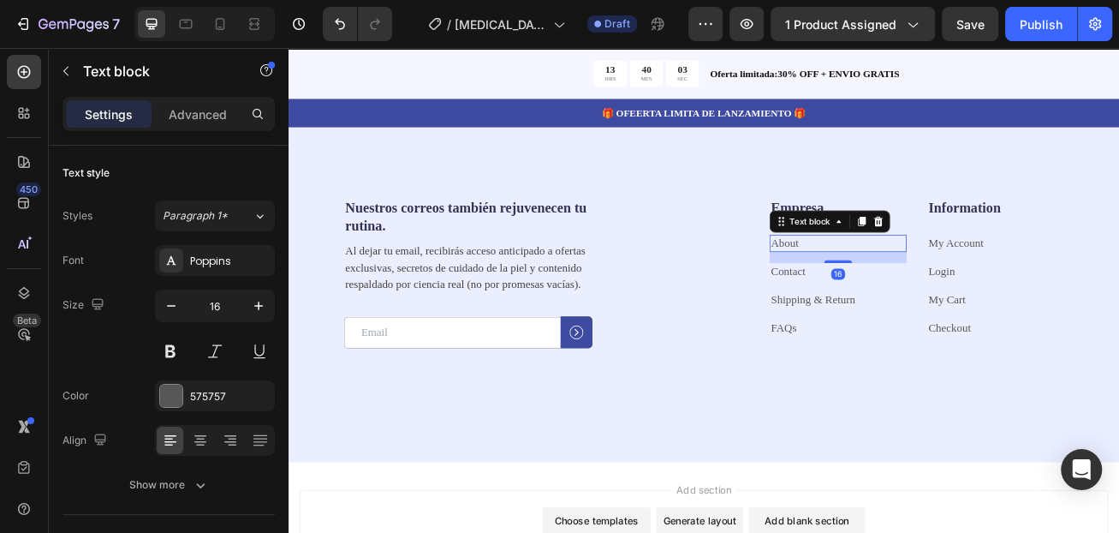
click at [905, 289] on link "About" at bounding box center [902, 289] width 34 height 15
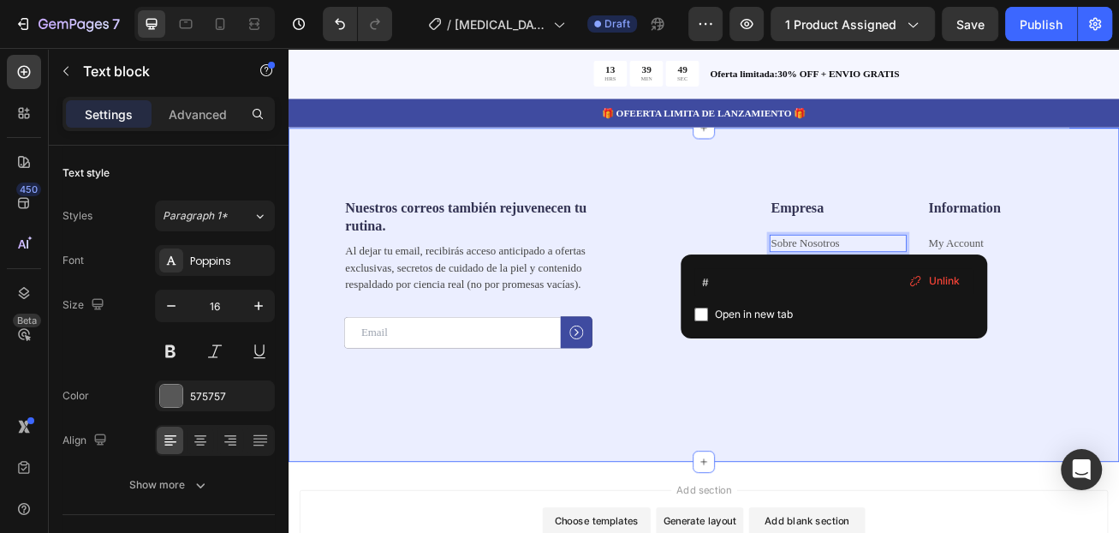
click at [728, 526] on div "Nuestros correos también rejuvenecen tu rutina. Heading Al dejar tu email, reci…" at bounding box center [803, 353] width 1028 height 413
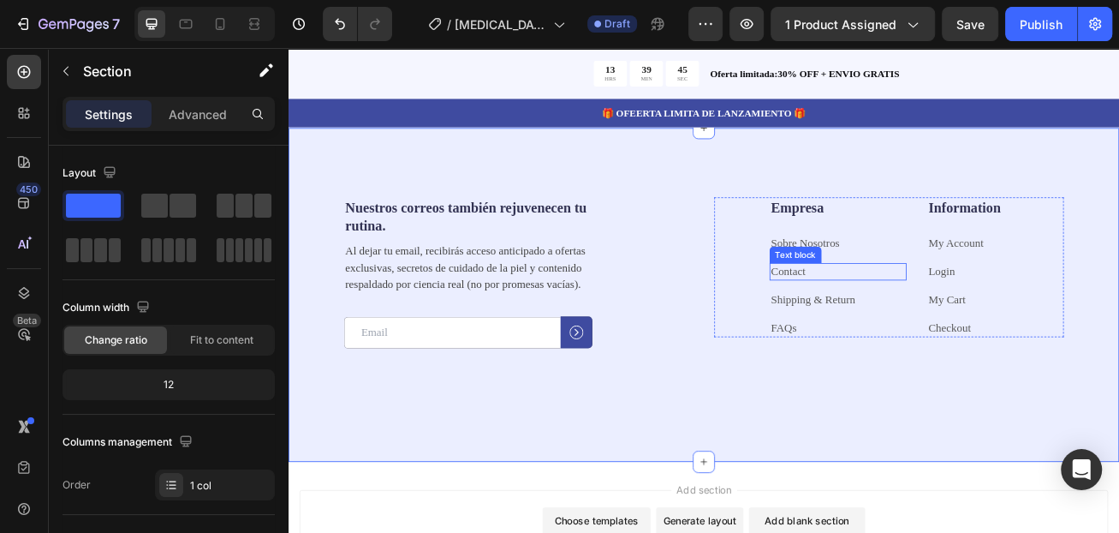
click at [897, 326] on link "Contact" at bounding box center [906, 324] width 43 height 15
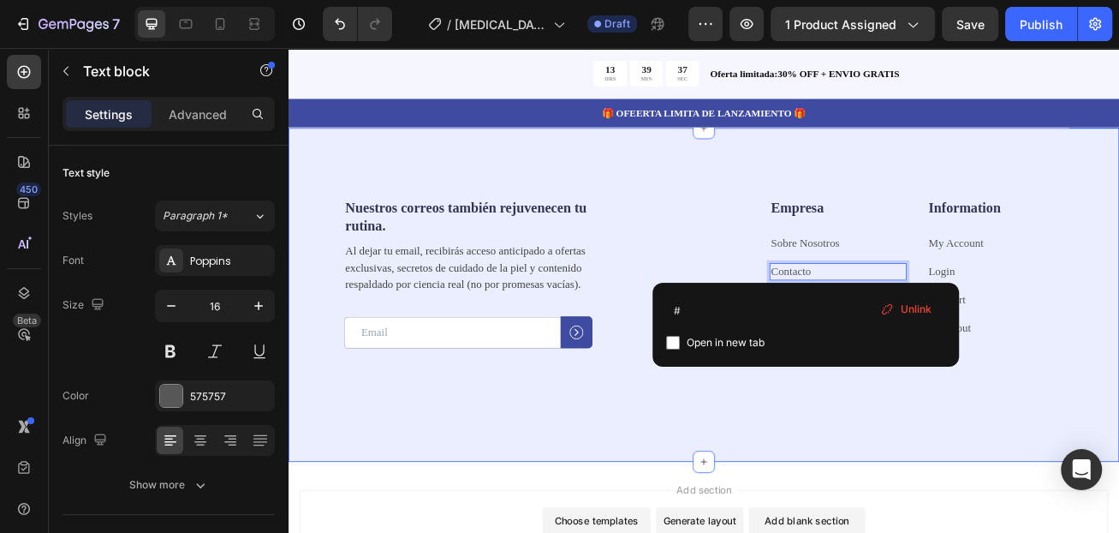
click at [781, 211] on div "Nuestros correos también rejuvenecen tu rutina. Heading Al dejar tu email, reci…" at bounding box center [803, 353] width 1028 height 413
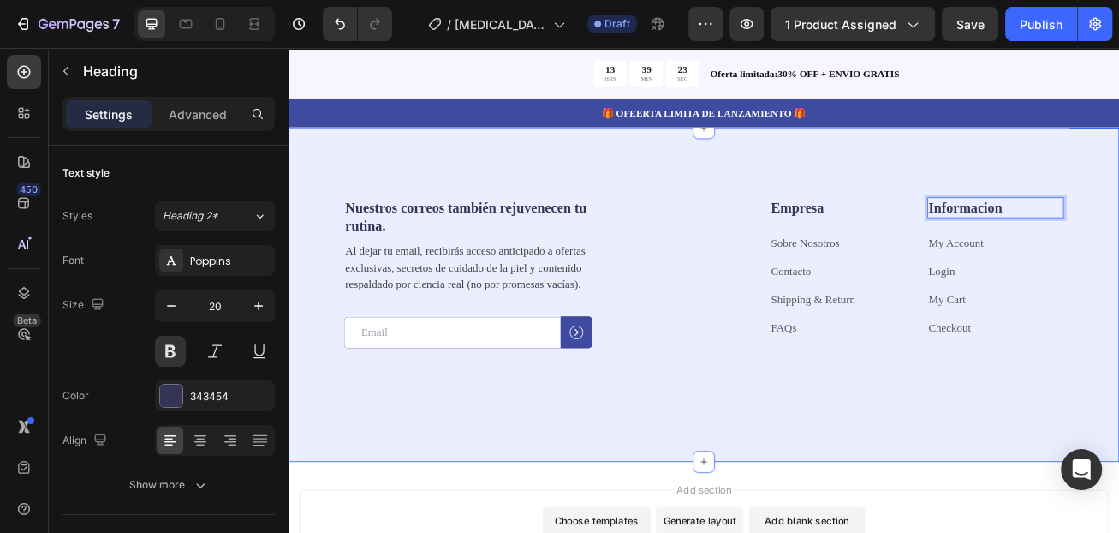
click at [1014, 212] on div "Nuestros correos también rejuvenecen tu rutina. Heading Al dejar tu email, reci…" at bounding box center [803, 353] width 1028 height 413
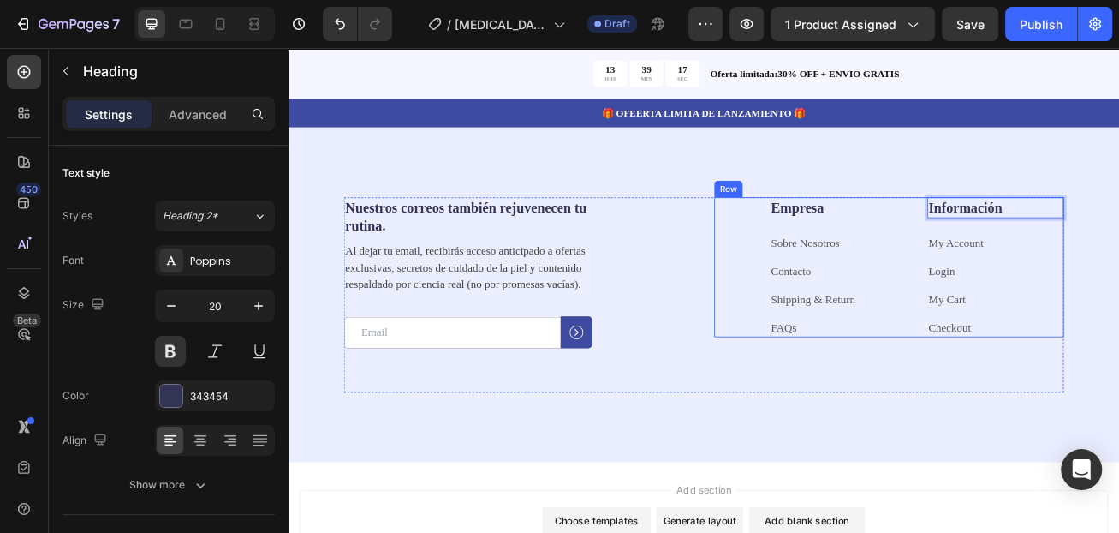
click at [913, 249] on p "Empresa" at bounding box center [968, 246] width 166 height 22
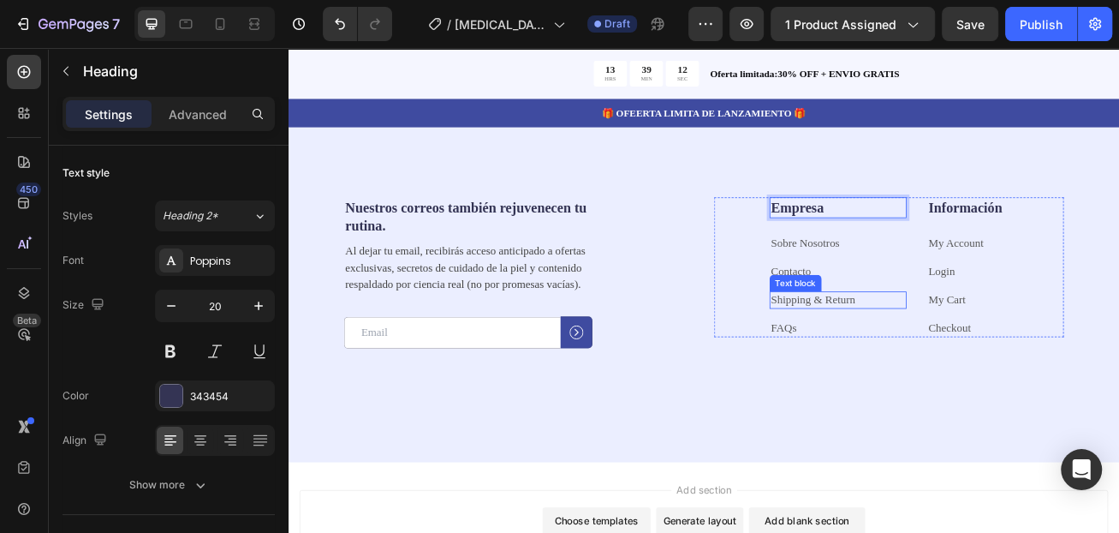
click at [915, 334] on div "Text block" at bounding box center [915, 338] width 57 height 15
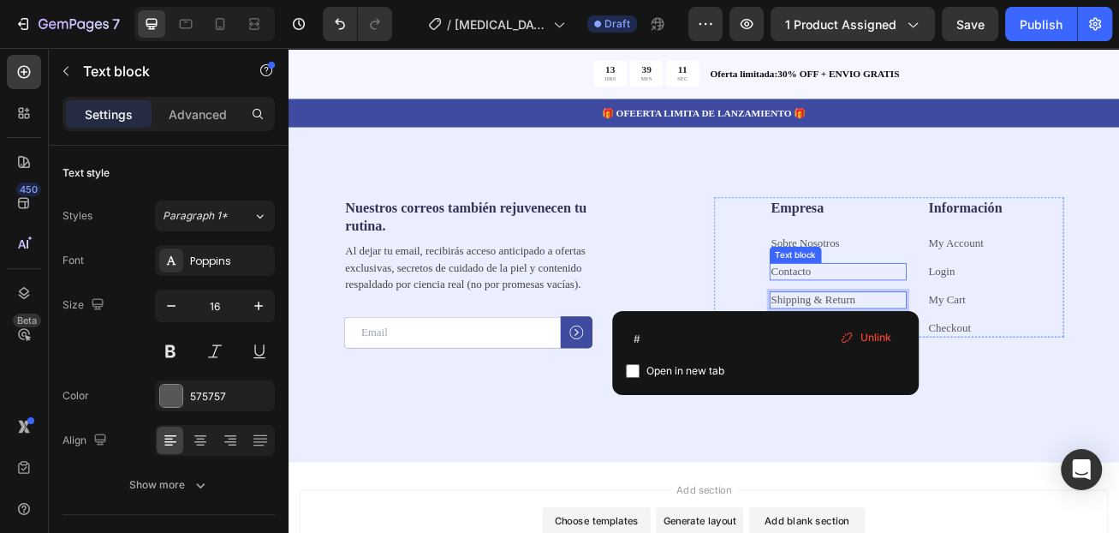
click at [911, 329] on link "Contacto" at bounding box center [910, 324] width 50 height 15
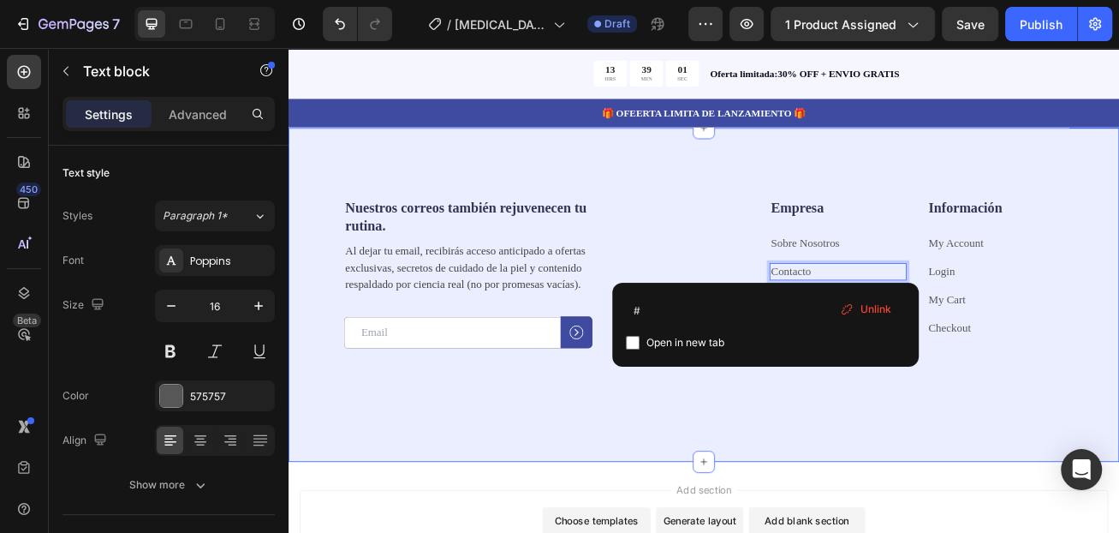
click at [913, 492] on div "Nuestros correos también rejuvenecen tu rutina. Heading Al dejar tu email, reci…" at bounding box center [803, 353] width 1028 height 413
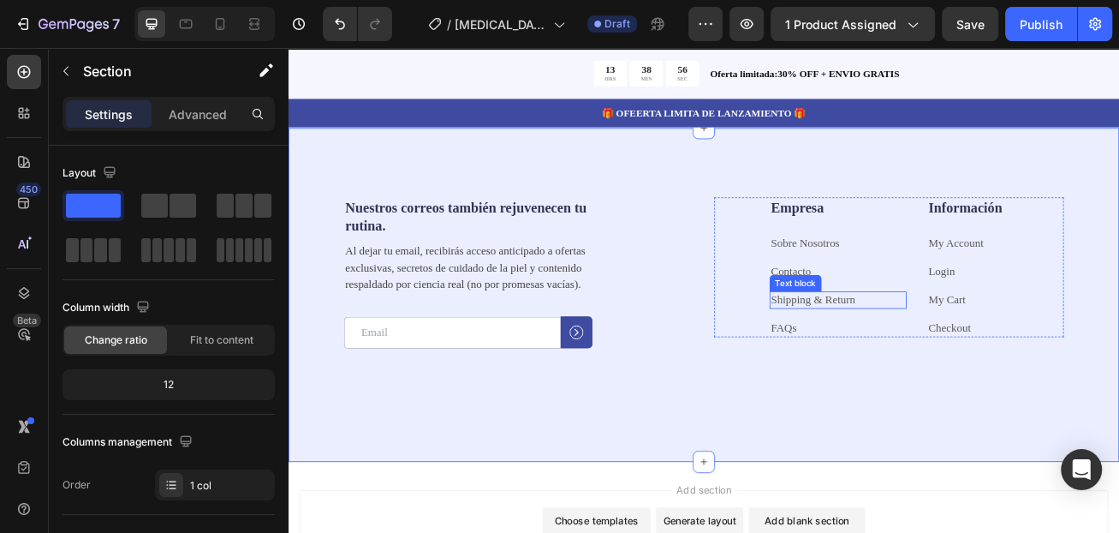
click at [915, 367] on link "Shipping & Return" at bounding box center [937, 359] width 104 height 15
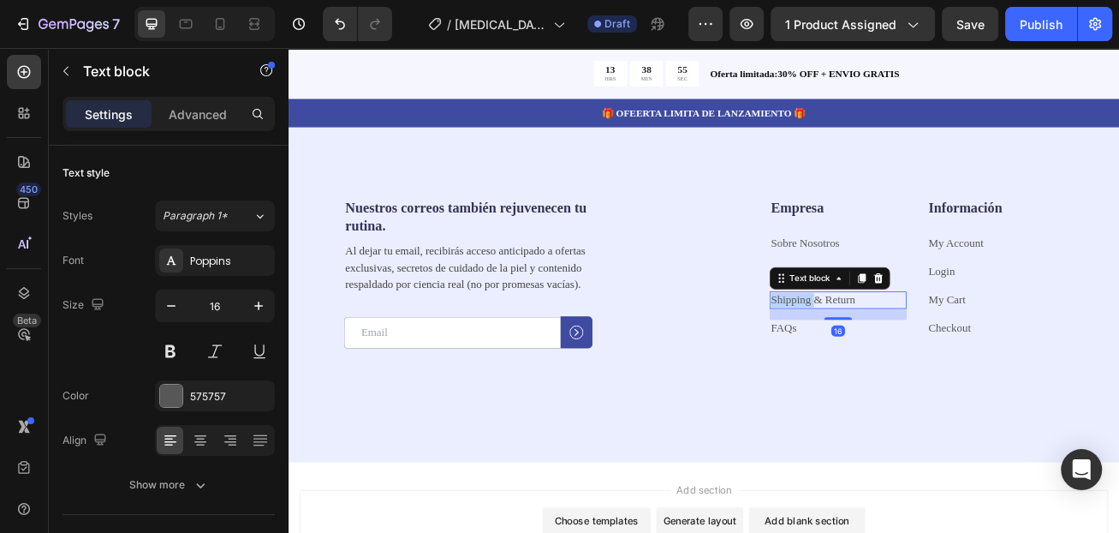
click at [914, 362] on link "Shipping & Return" at bounding box center [937, 359] width 104 height 15
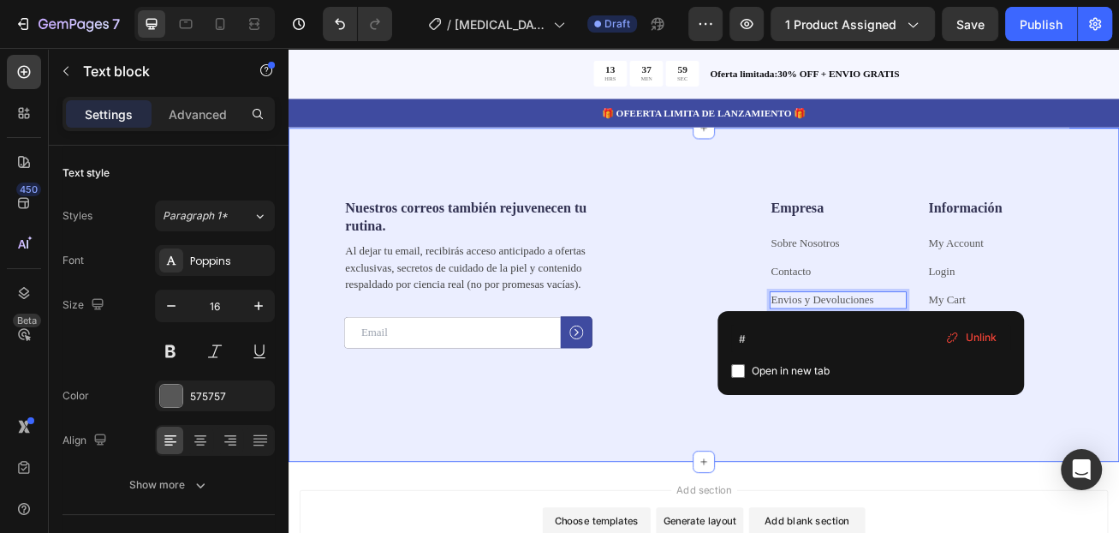
click at [724, 490] on div "Nuestros correos también rejuvenecen tu rutina. Heading Al dejar tu email, reci…" at bounding box center [803, 353] width 1028 height 413
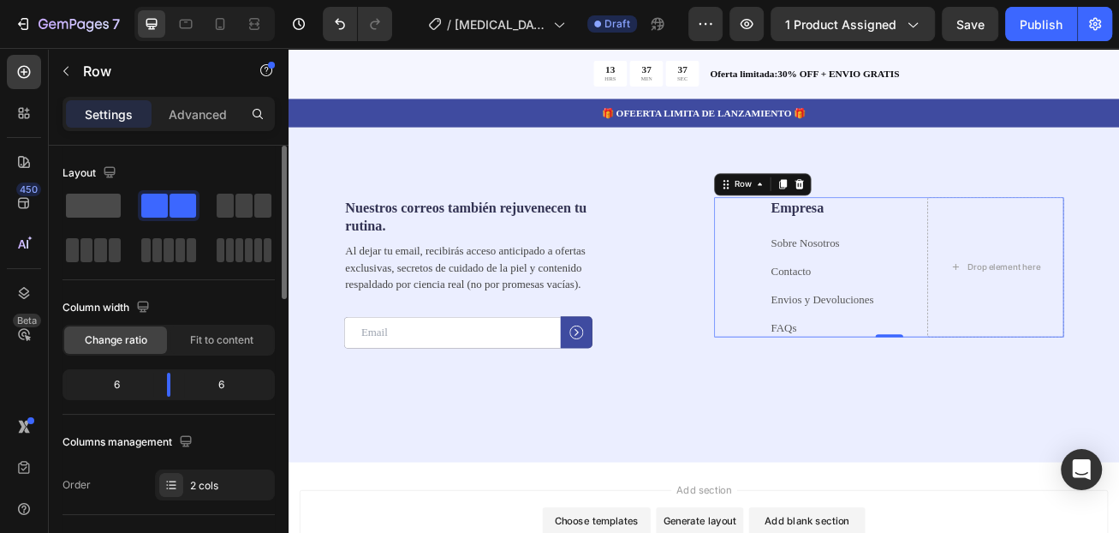
click at [91, 206] on span at bounding box center [93, 206] width 55 height 24
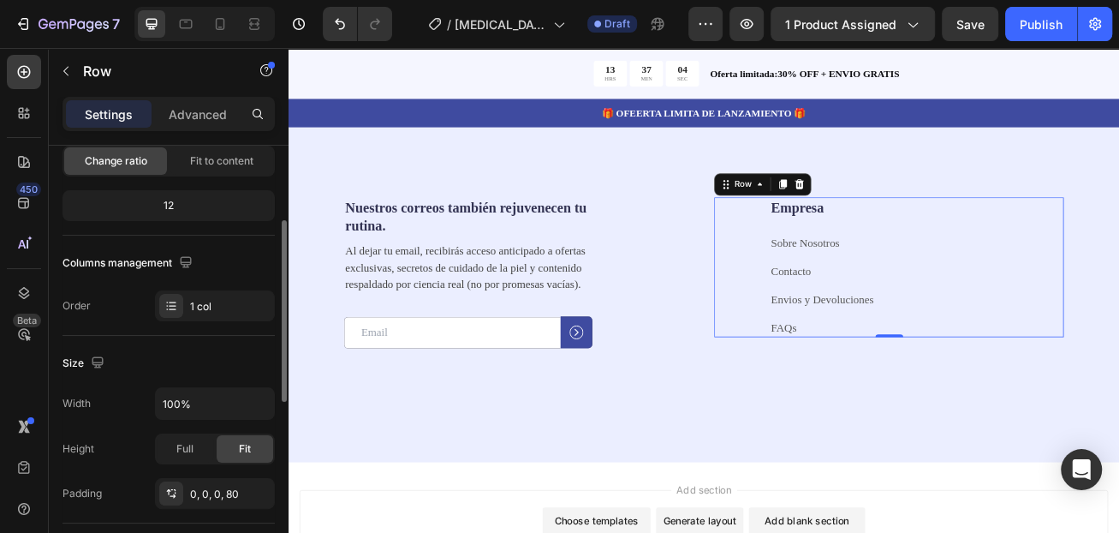
scroll to position [93, 0]
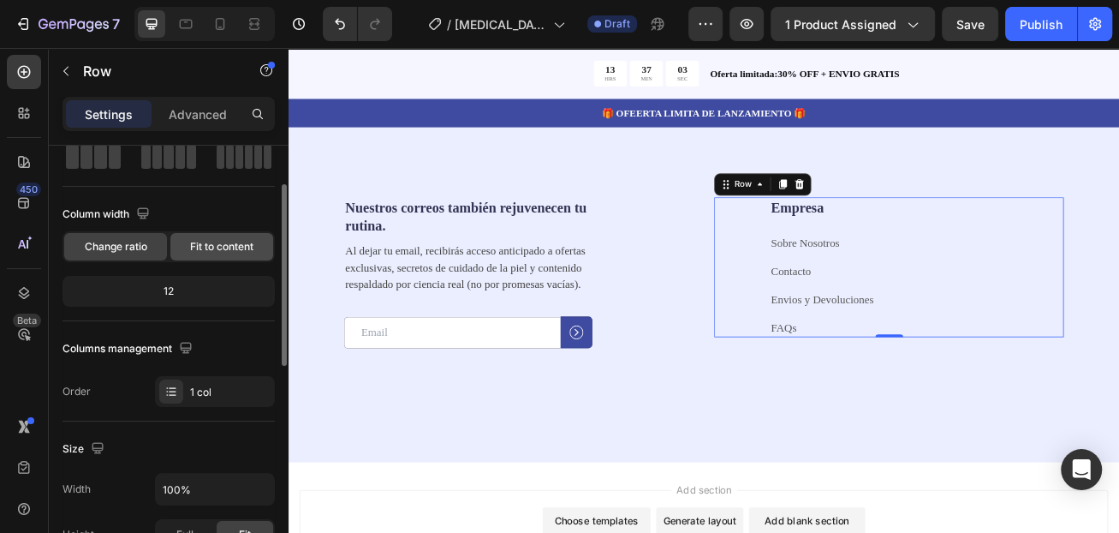
click at [206, 248] on span "Fit to content" at bounding box center [221, 246] width 63 height 15
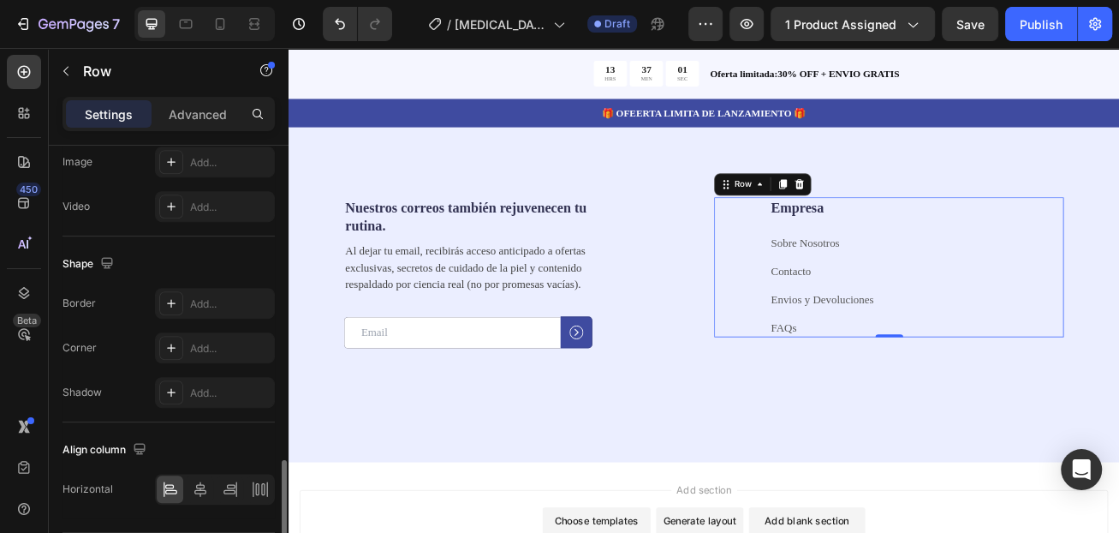
scroll to position [659, 0]
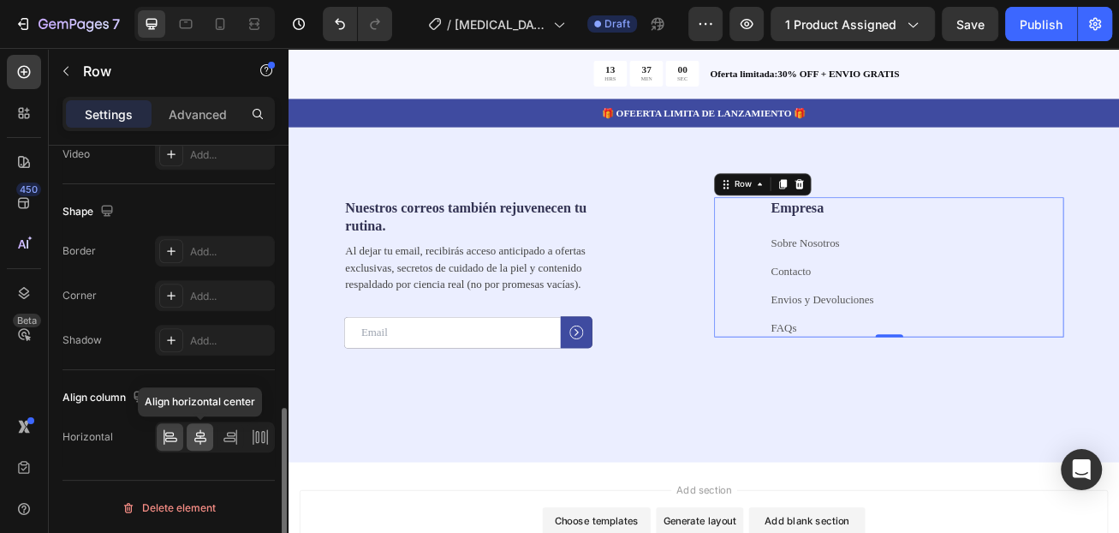
click at [197, 438] on icon at bounding box center [200, 436] width 17 height 17
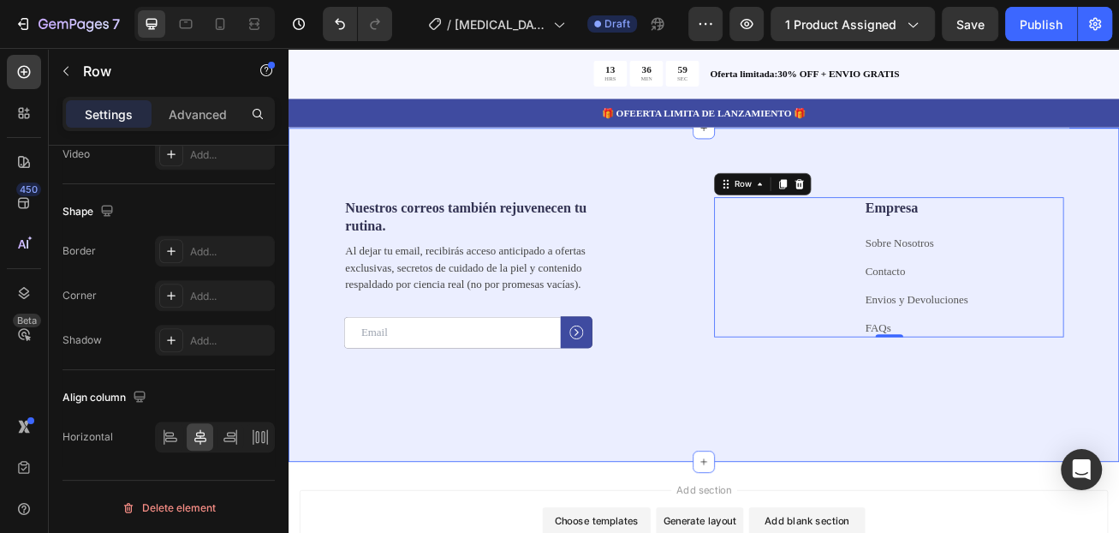
click at [829, 490] on div "Nuestros correos también rejuvenecen tu rutina. Heading Al dejar tu email, reci…" at bounding box center [803, 353] width 1028 height 413
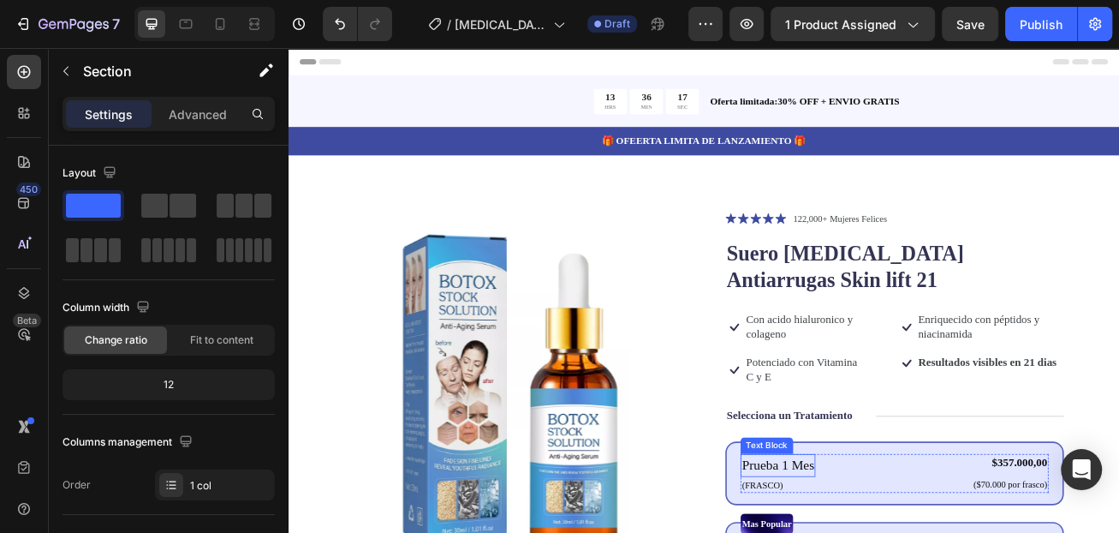
scroll to position [0, 0]
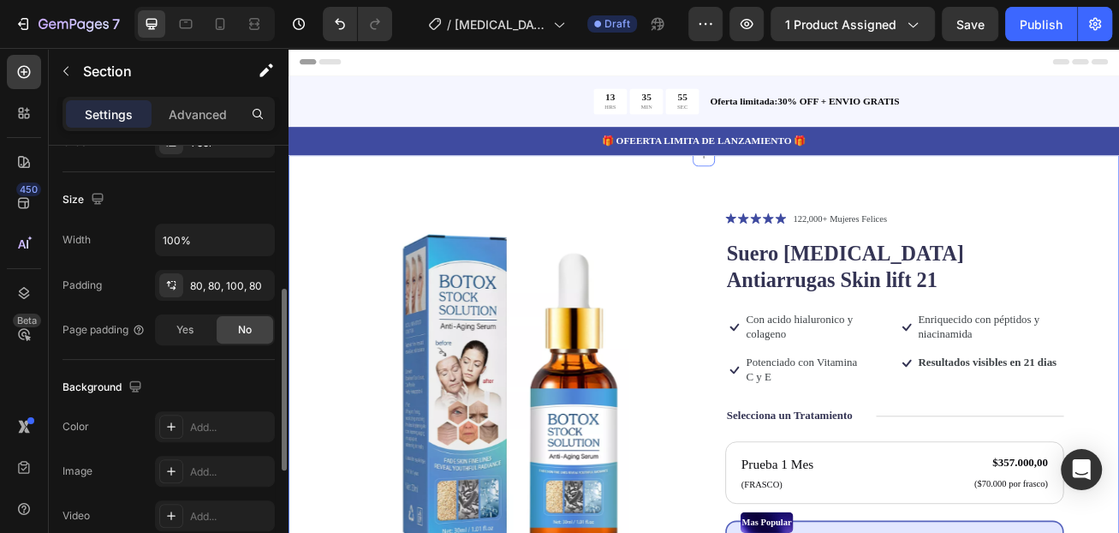
scroll to position [428, 0]
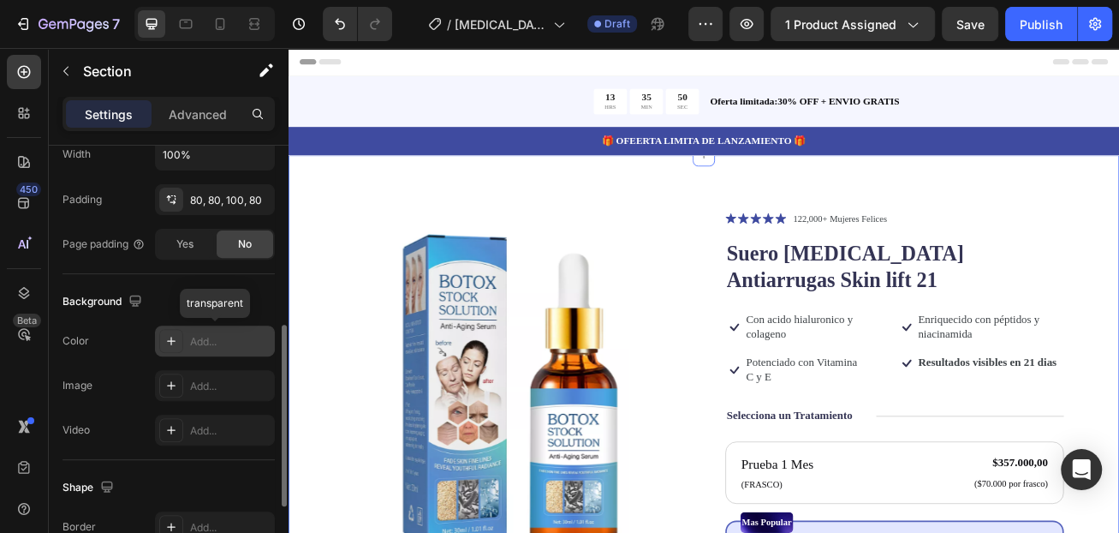
click at [194, 344] on div "Add..." at bounding box center [230, 341] width 80 height 15
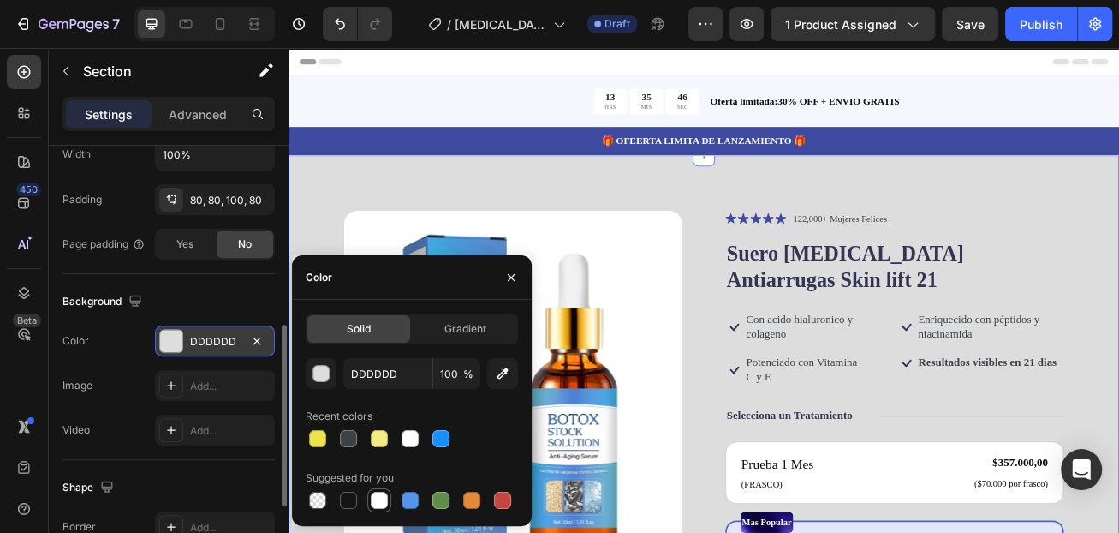
click at [380, 498] on div at bounding box center [379, 500] width 17 height 17
type input "FFFFFF"
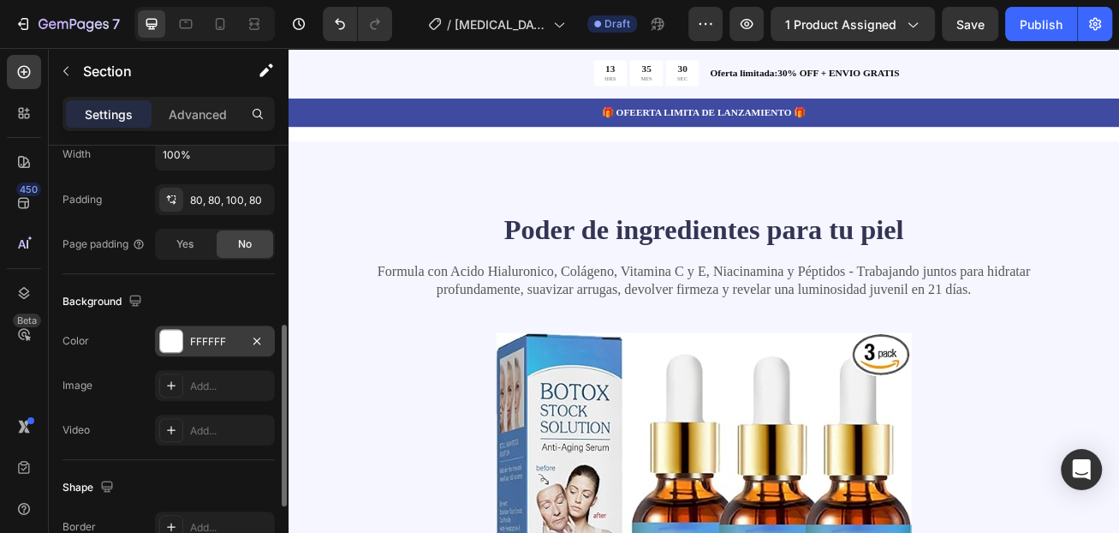
scroll to position [1713, 0]
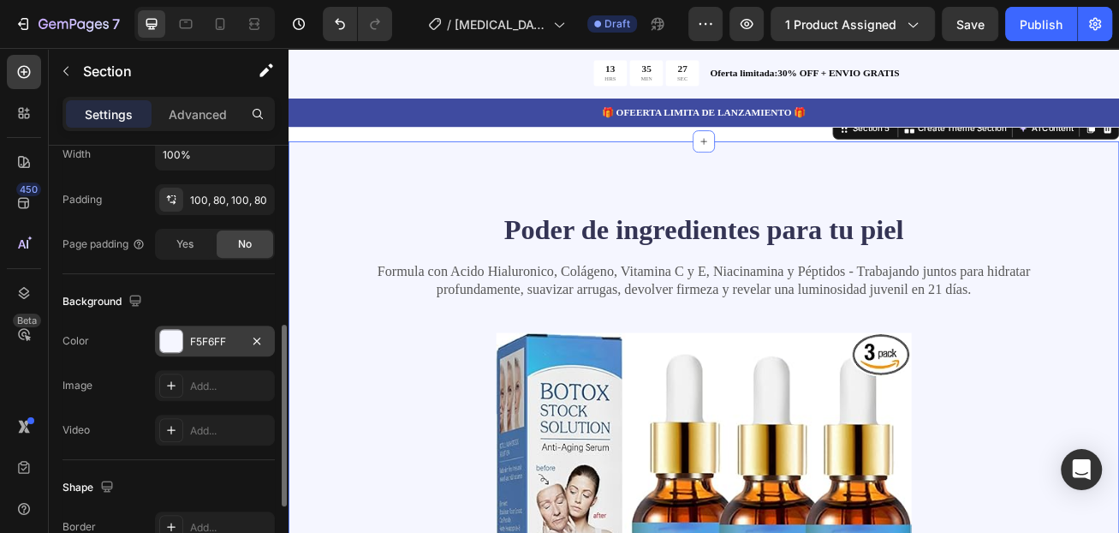
click at [168, 343] on div at bounding box center [171, 341] width 22 height 22
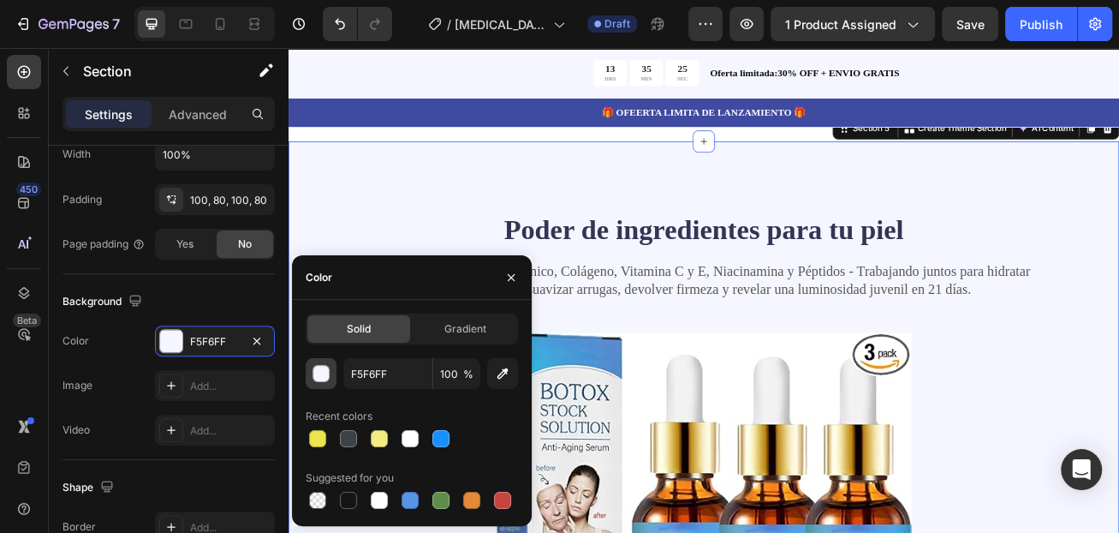
click at [322, 376] on div "button" at bounding box center [321, 374] width 17 height 17
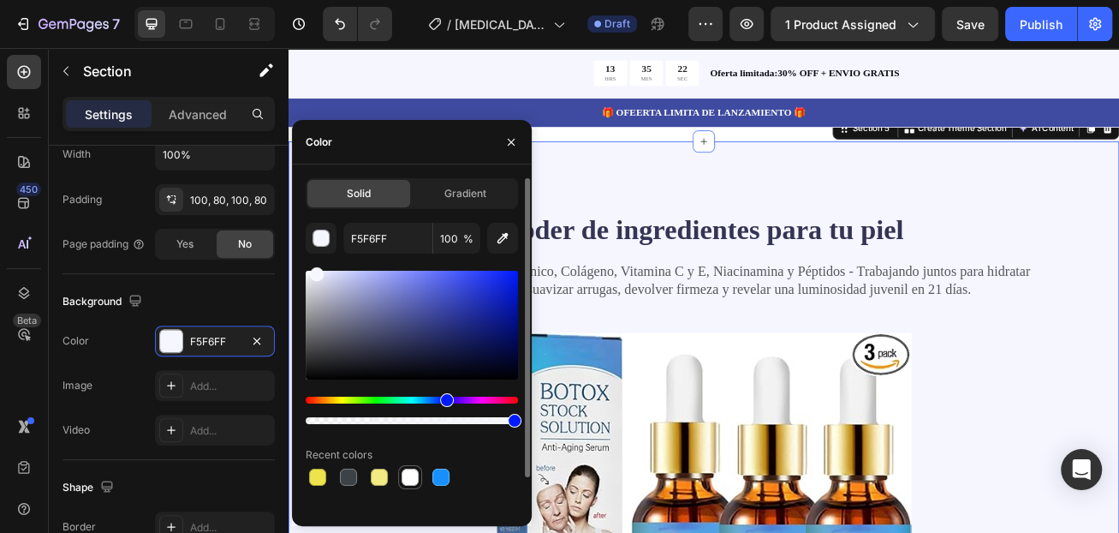
click at [409, 475] on div at bounding box center [410, 476] width 17 height 17
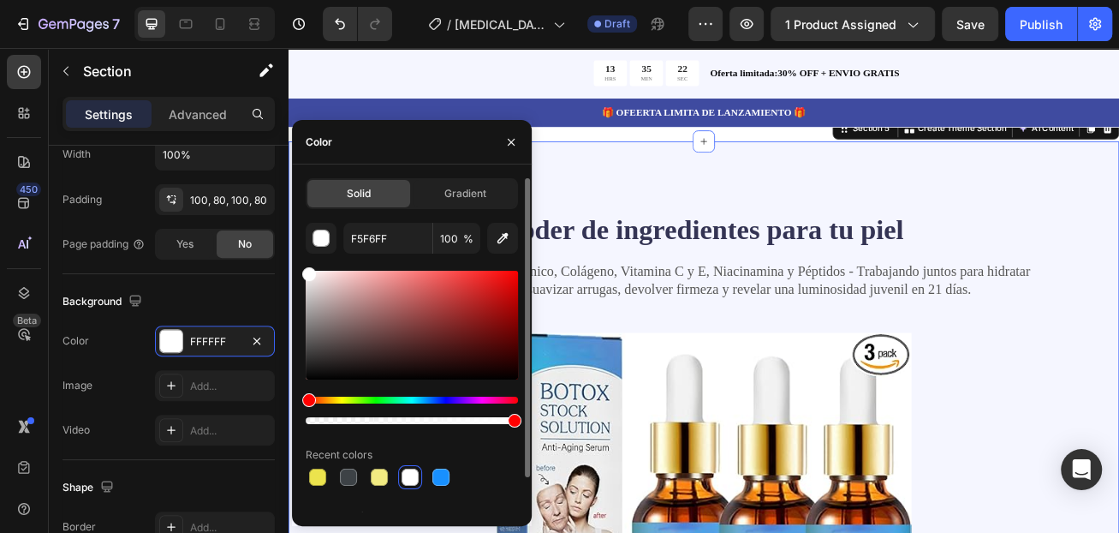
type input "FFFFFF"
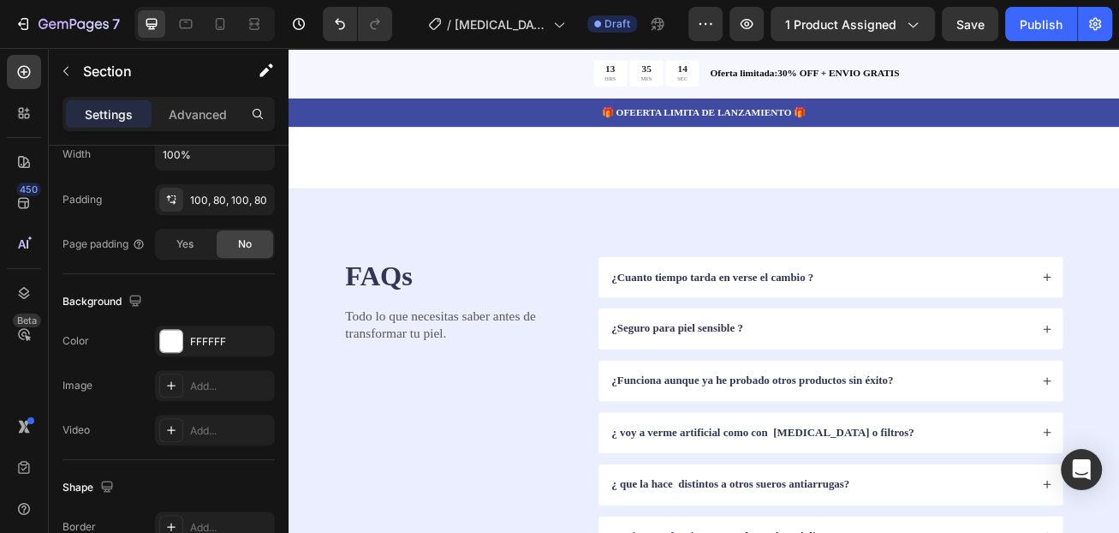
scroll to position [4710, 0]
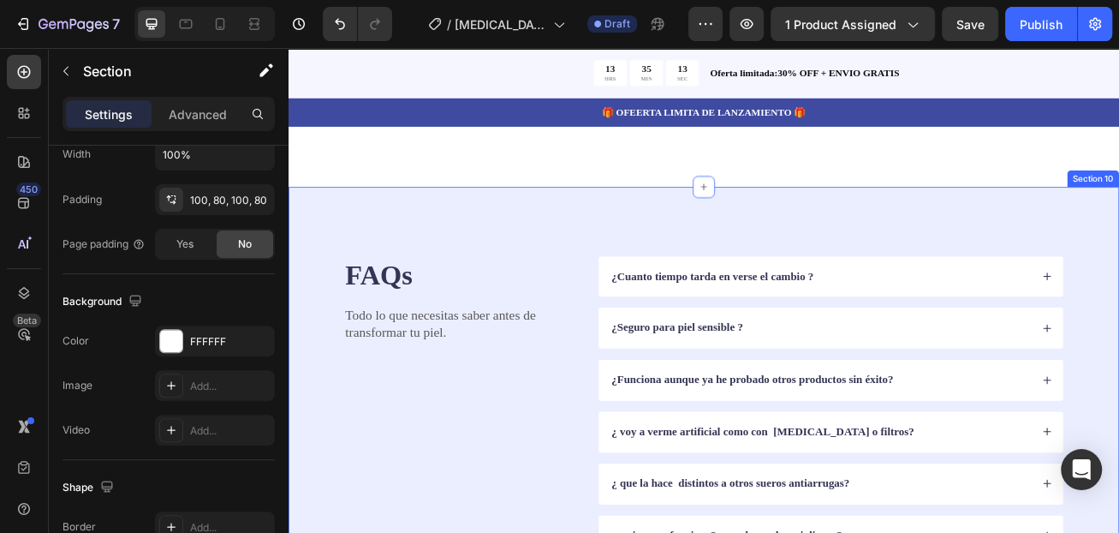
click at [340, 265] on div "FAQs Heading Todo lo que necesitas saber antes de transformar tu piel. Text Blo…" at bounding box center [803, 491] width 1028 height 542
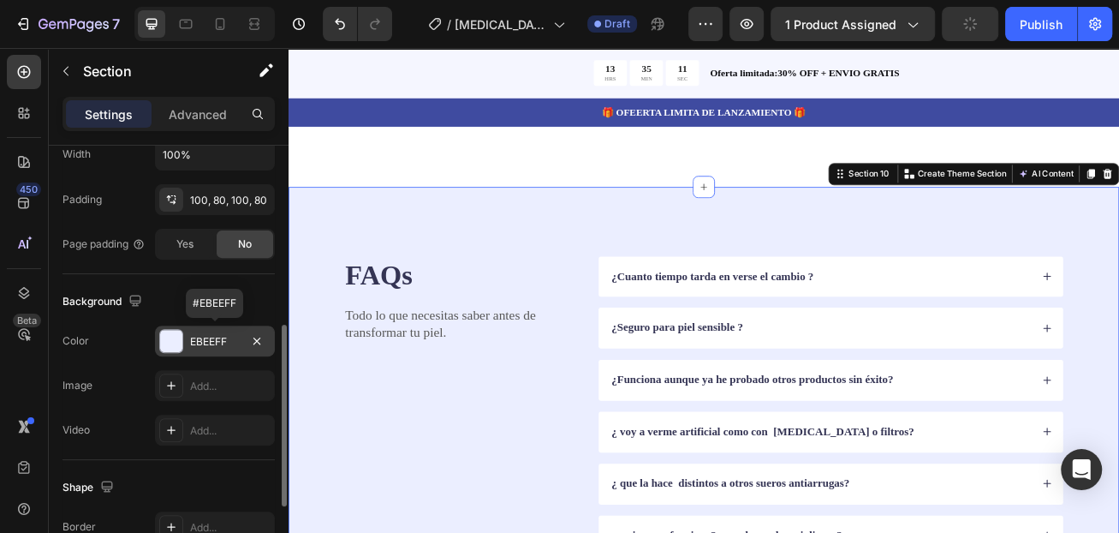
click at [166, 339] on div at bounding box center [171, 341] width 22 height 22
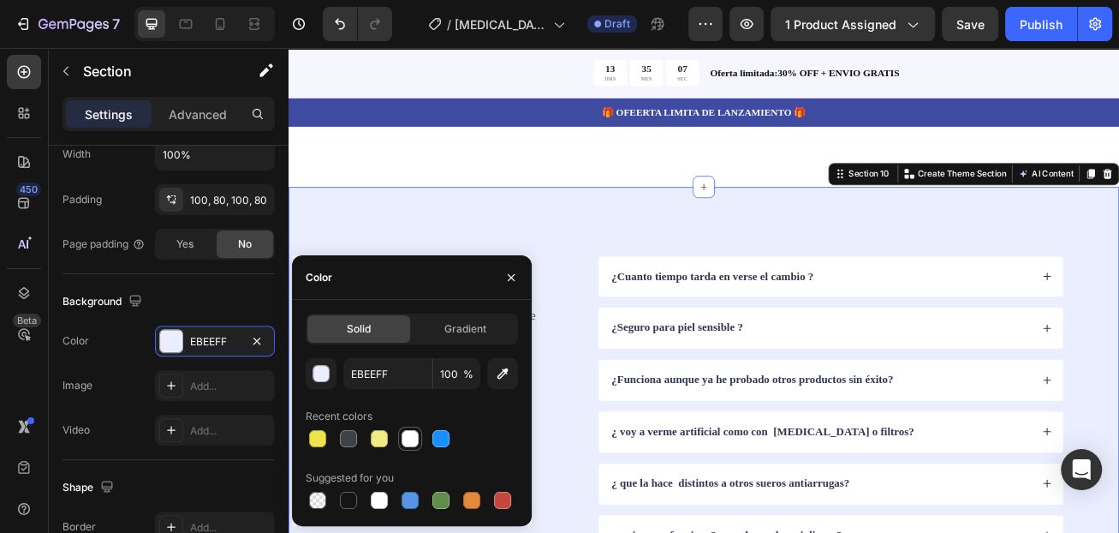
click at [409, 444] on div at bounding box center [410, 438] width 17 height 17
type input "FFFFFF"
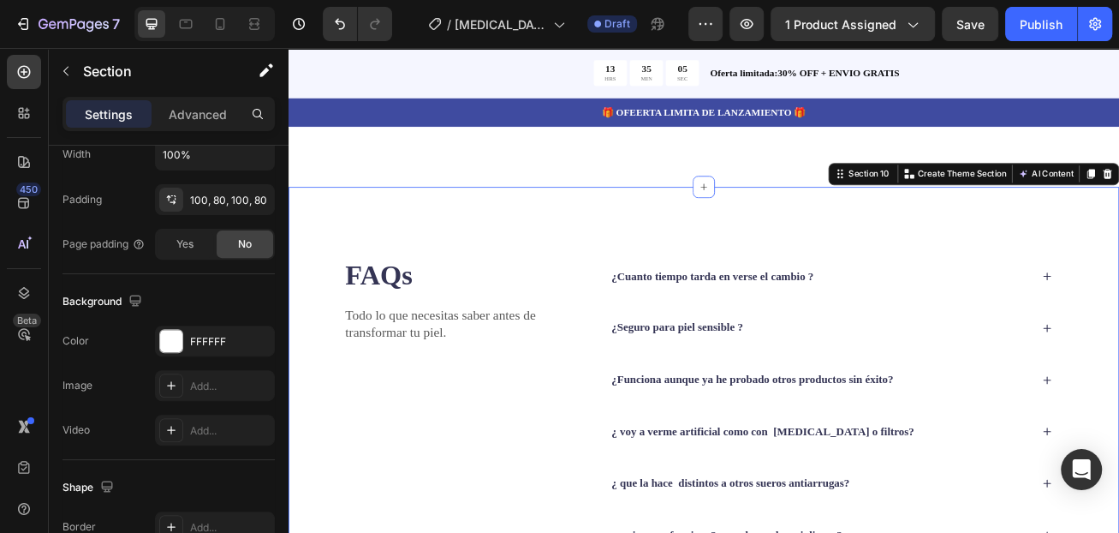
click at [410, 252] on div "FAQs Heading Todo lo que necesitas saber antes de transformar tu piel. Text Blo…" at bounding box center [803, 491] width 1028 height 542
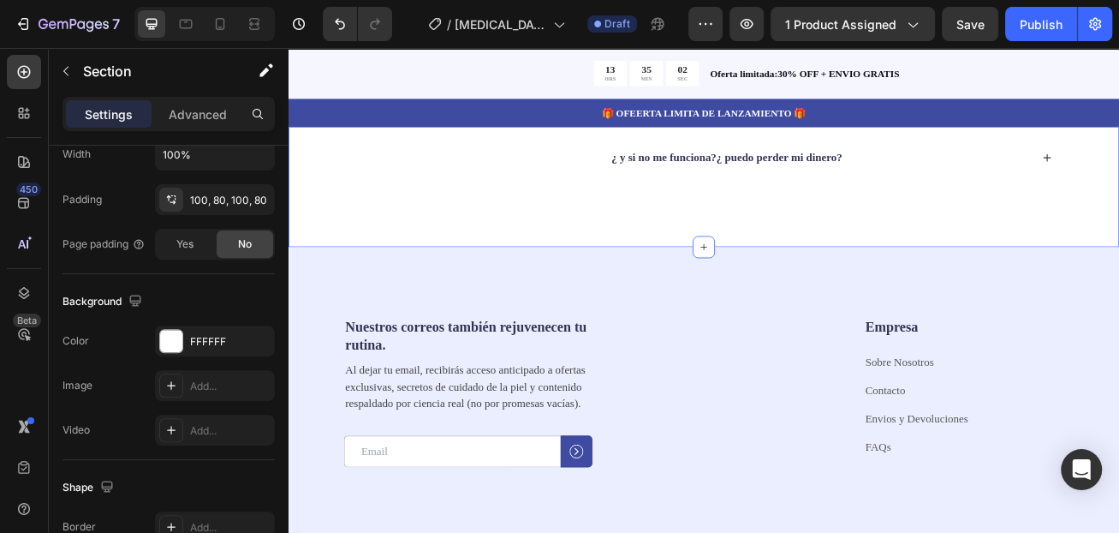
scroll to position [5138, 0]
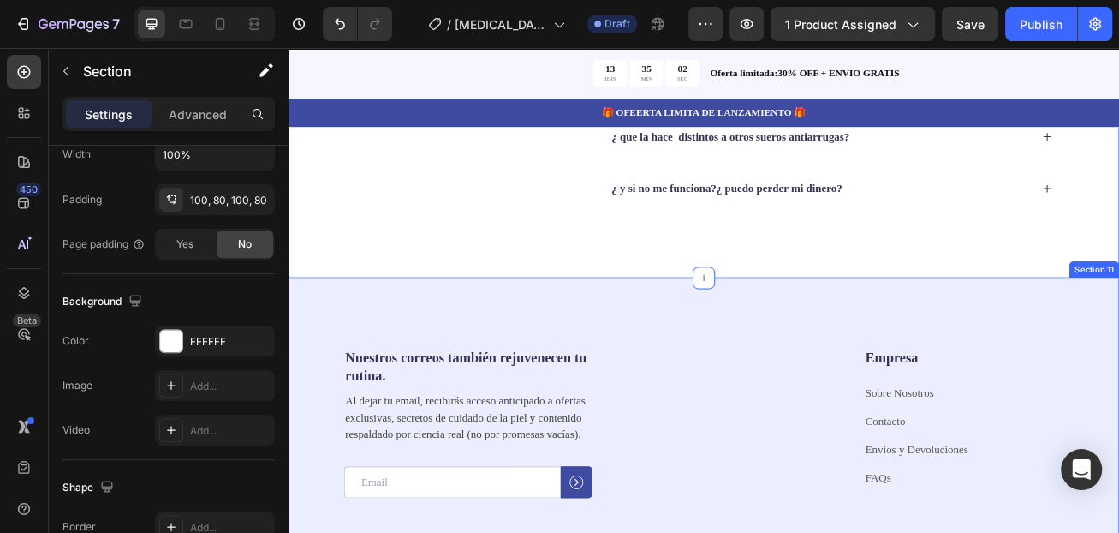
click at [333, 379] on div "Nuestros correos también rejuvenecen tu rutina. Heading Al dejar tu email, reci…" at bounding box center [803, 538] width 1028 height 413
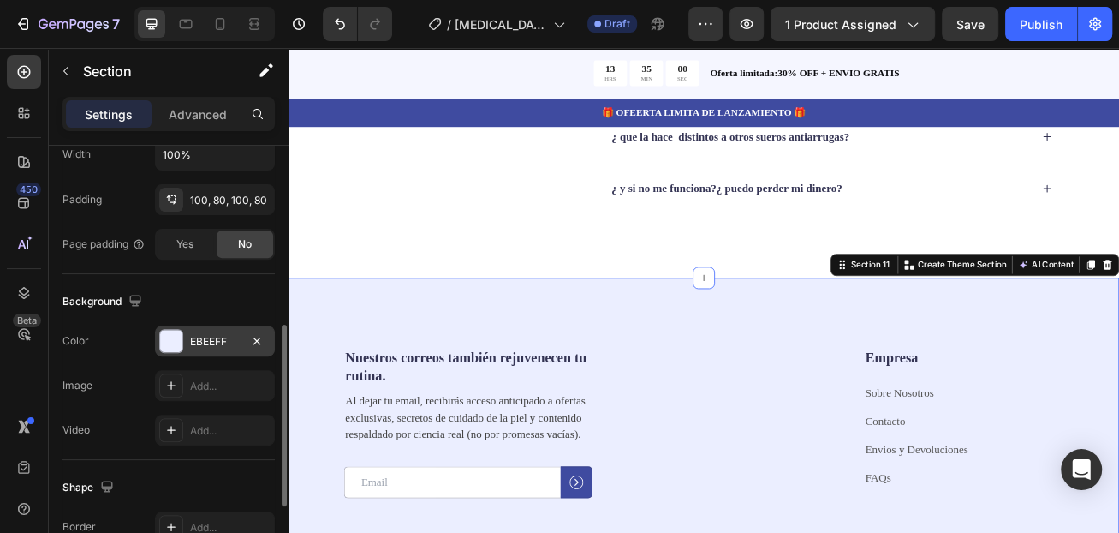
click at [172, 338] on div at bounding box center [171, 341] width 22 height 22
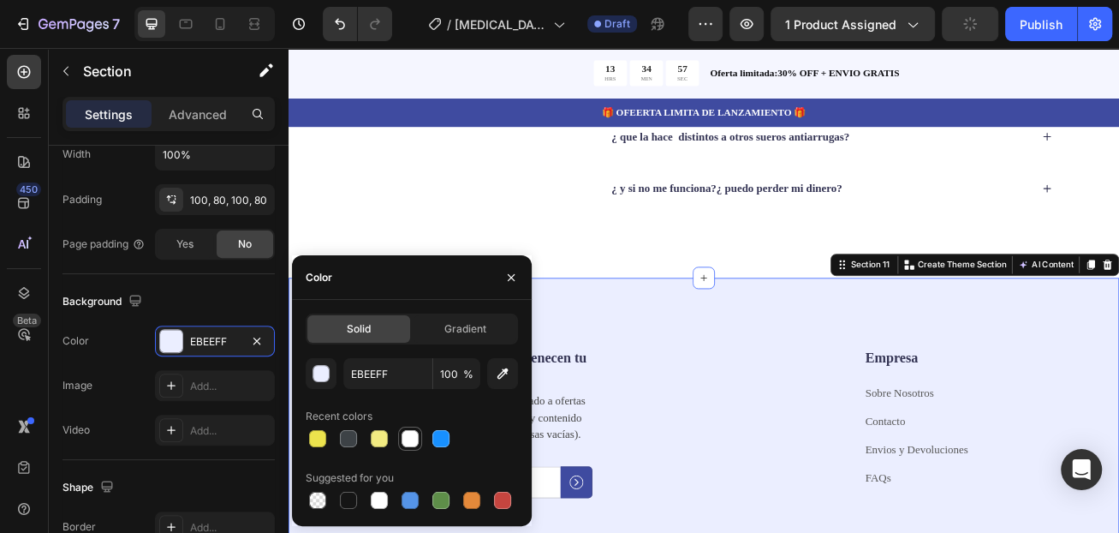
click at [412, 437] on div at bounding box center [410, 438] width 17 height 17
type input "FFFFFF"
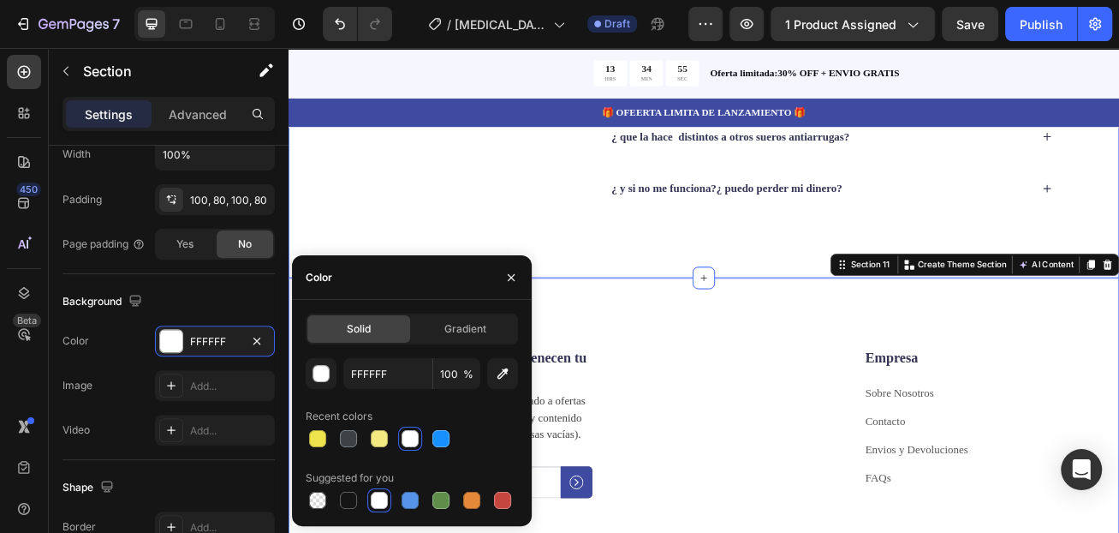
click at [351, 238] on div "FAQs Heading Todo lo que necesitas saber antes de transformar tu piel. Text Blo…" at bounding box center [803, 62] width 1028 height 542
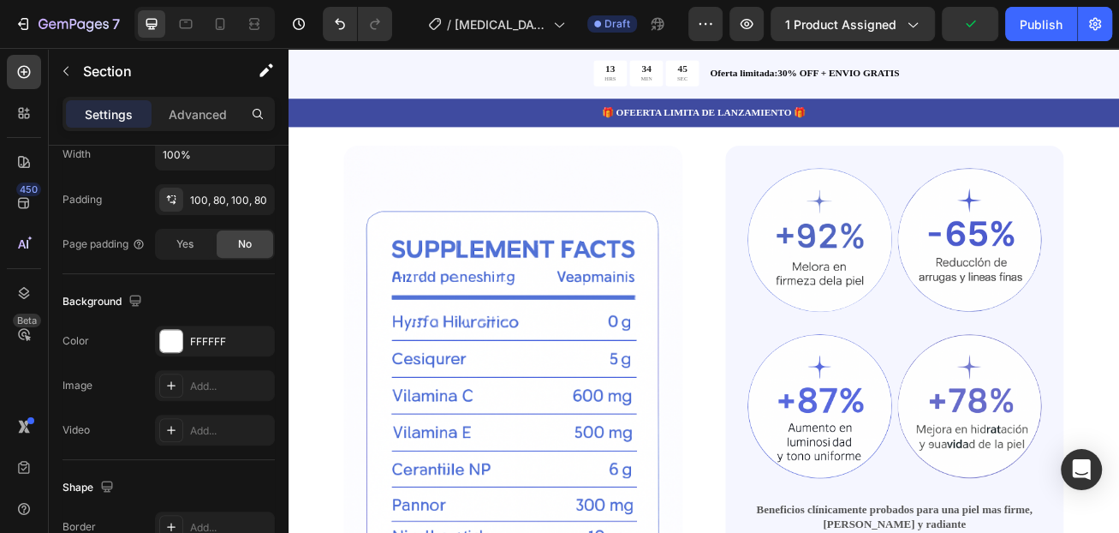
scroll to position [0, 0]
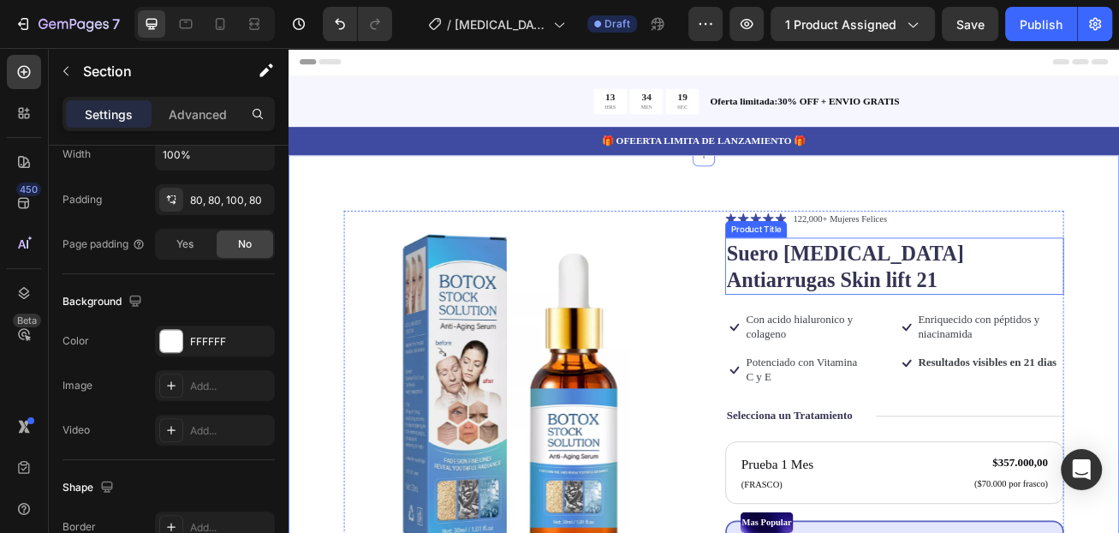
click at [864, 299] on h1 "Suero [MEDICAL_DATA] Antiarrugas Skin lift 21" at bounding box center [1038, 318] width 419 height 70
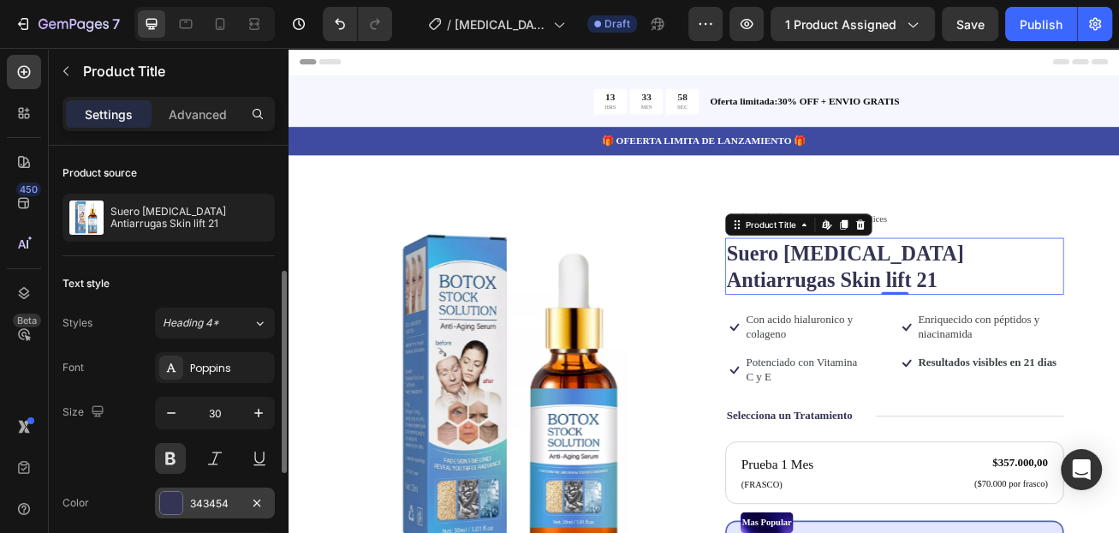
scroll to position [86, 0]
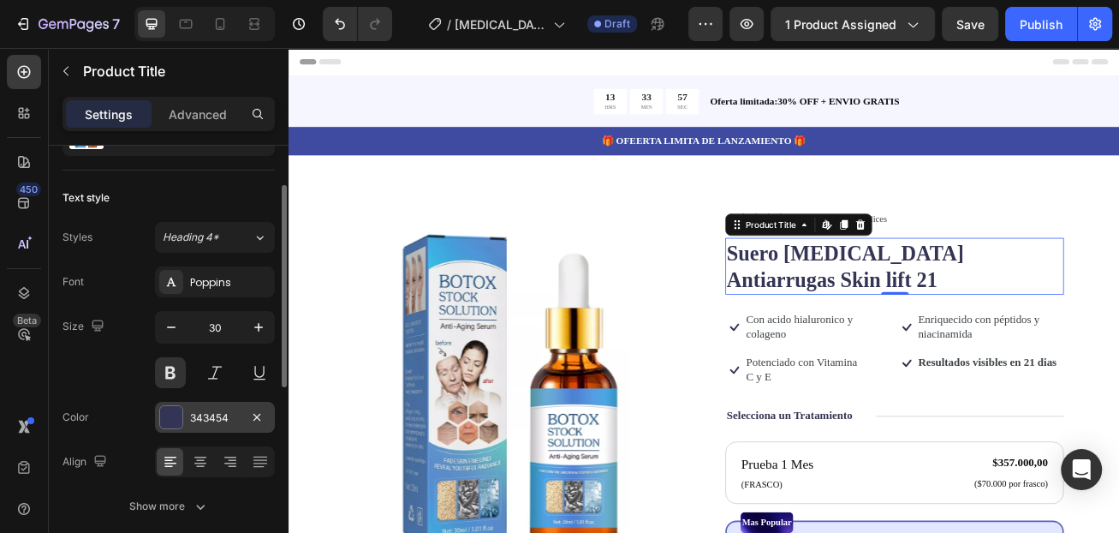
click at [219, 420] on div "343454" at bounding box center [215, 417] width 50 height 15
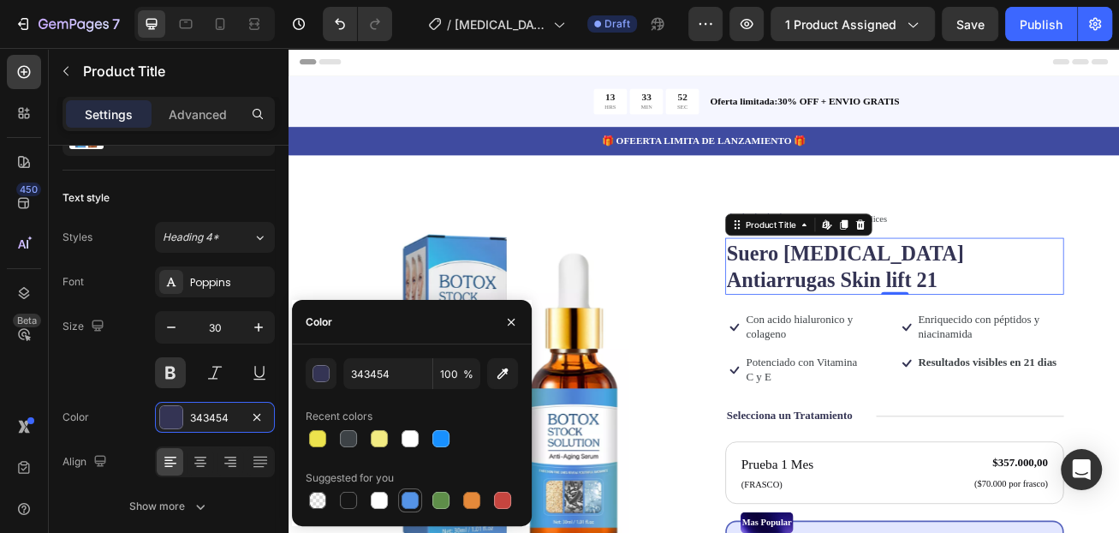
click at [411, 504] on div at bounding box center [410, 500] width 17 height 17
type input "5594E7"
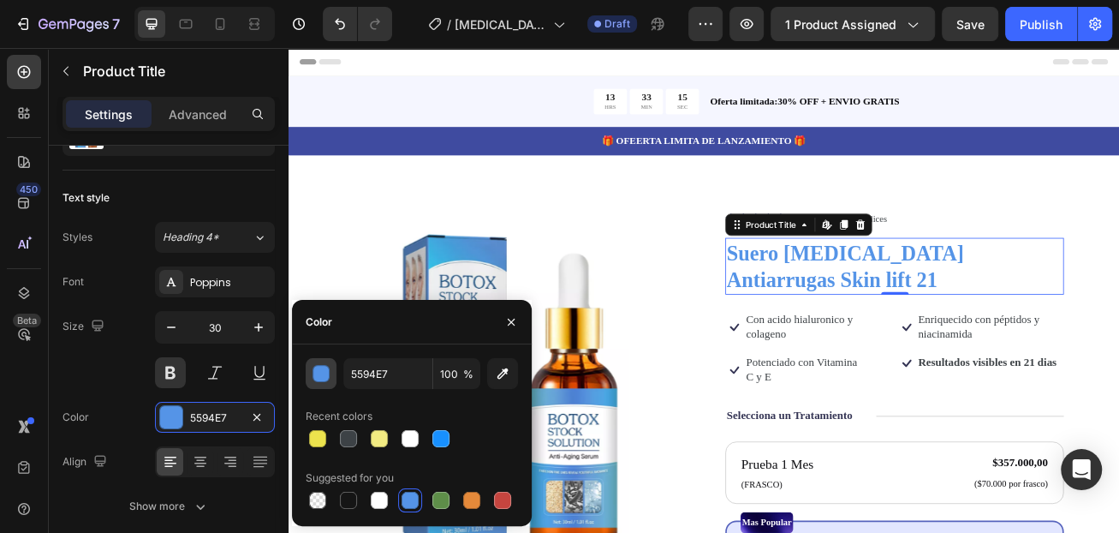
click at [324, 373] on div "button" at bounding box center [321, 374] width 17 height 17
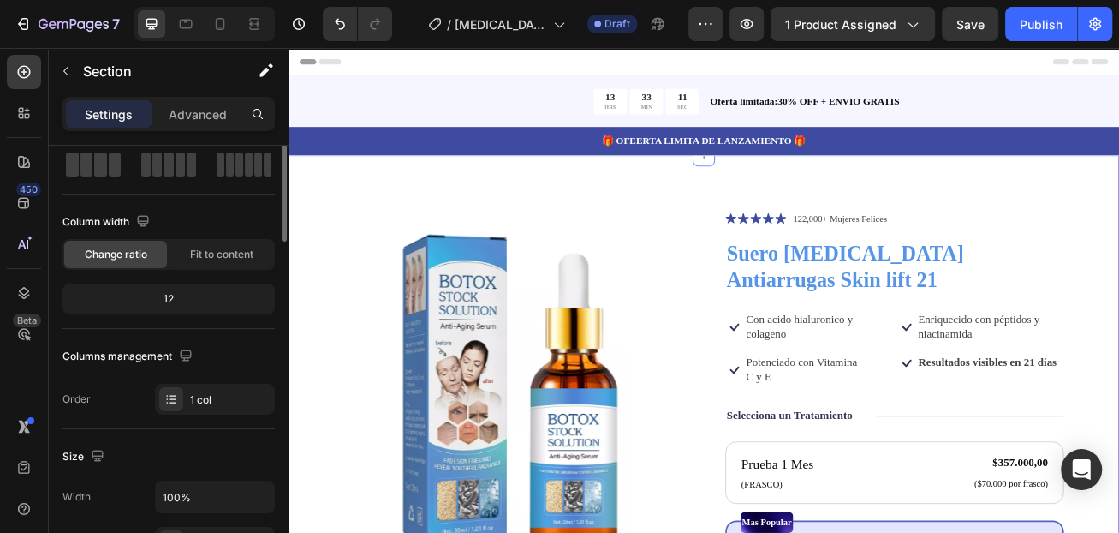
scroll to position [0, 0]
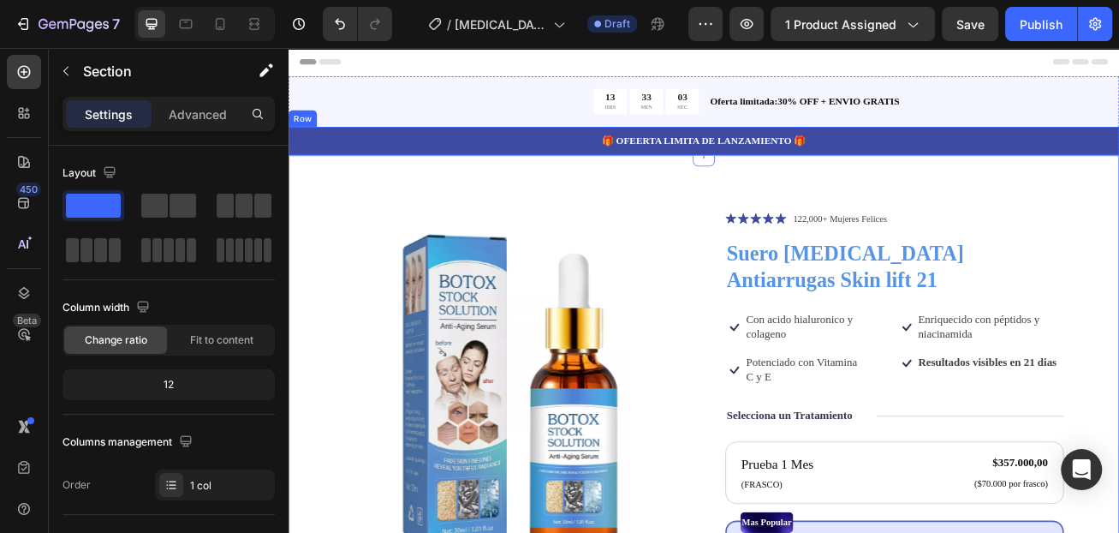
click at [373, 160] on p "🎁 OFEERTA LIMITA DE LANZAMIENTO 🎁" at bounding box center [802, 163] width 1024 height 18
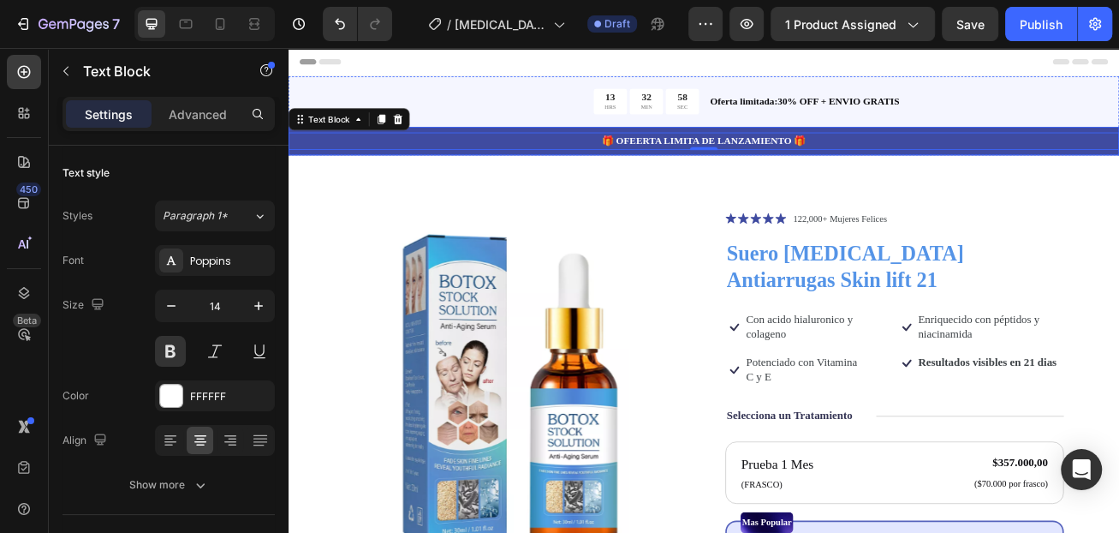
click at [347, 179] on div "🎁 OFEERTA LIMITA DE LANZAMIENTO 🎁 Text Block 0 Row" at bounding box center [803, 163] width 1028 height 35
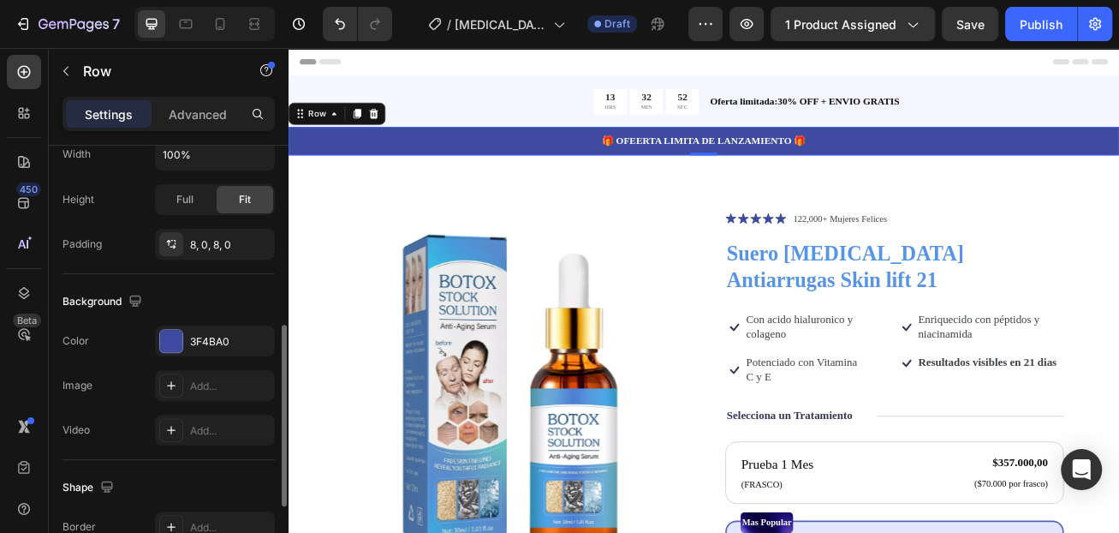
scroll to position [514, 0]
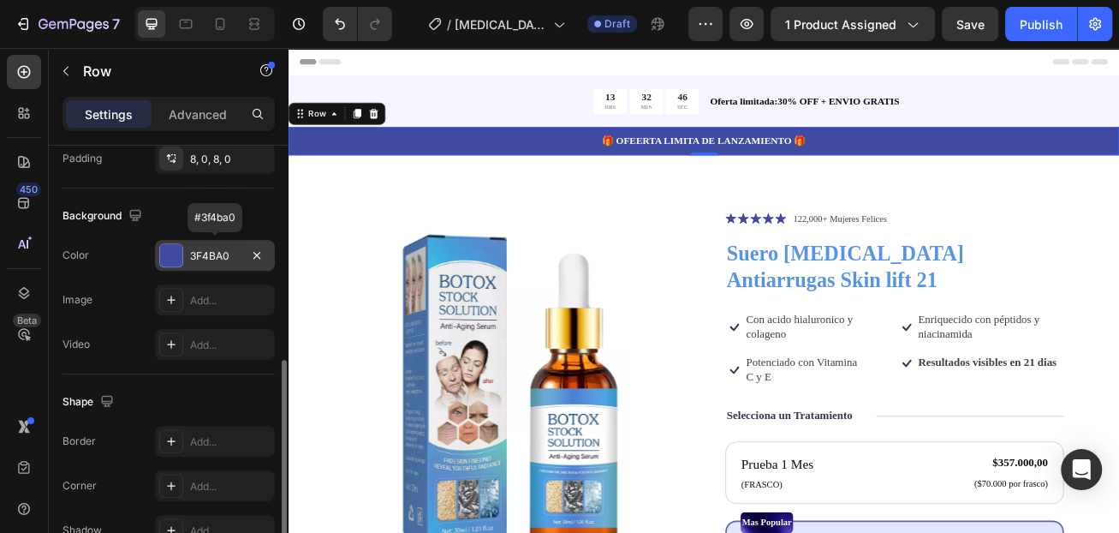
drag, startPoint x: 233, startPoint y: 255, endPoint x: 191, endPoint y: 253, distance: 42.0
click at [191, 253] on div "3F4BA0" at bounding box center [215, 255] width 50 height 15
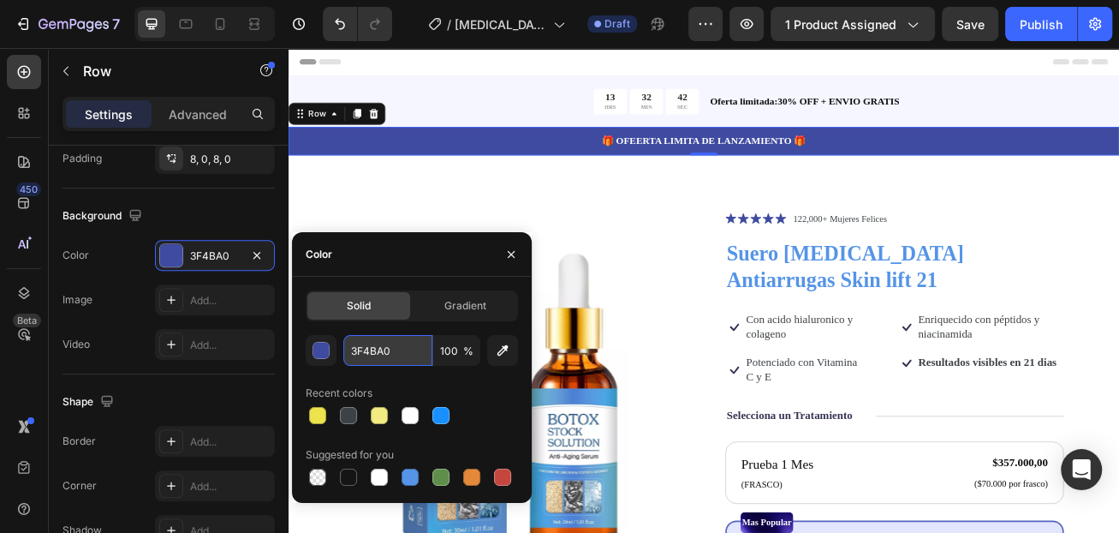
click at [370, 351] on input "3F4BA0" at bounding box center [387, 350] width 89 height 31
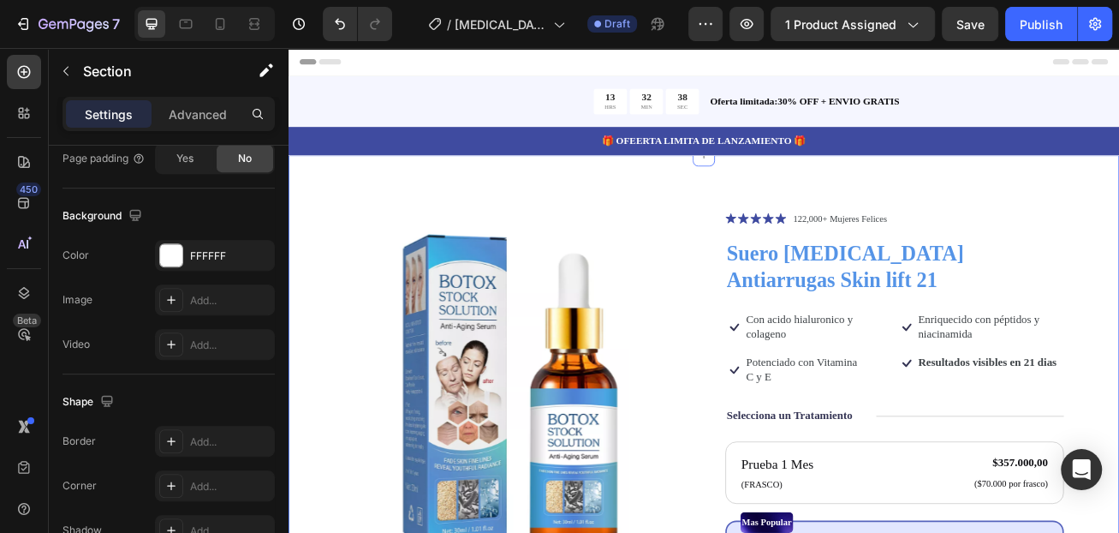
scroll to position [0, 0]
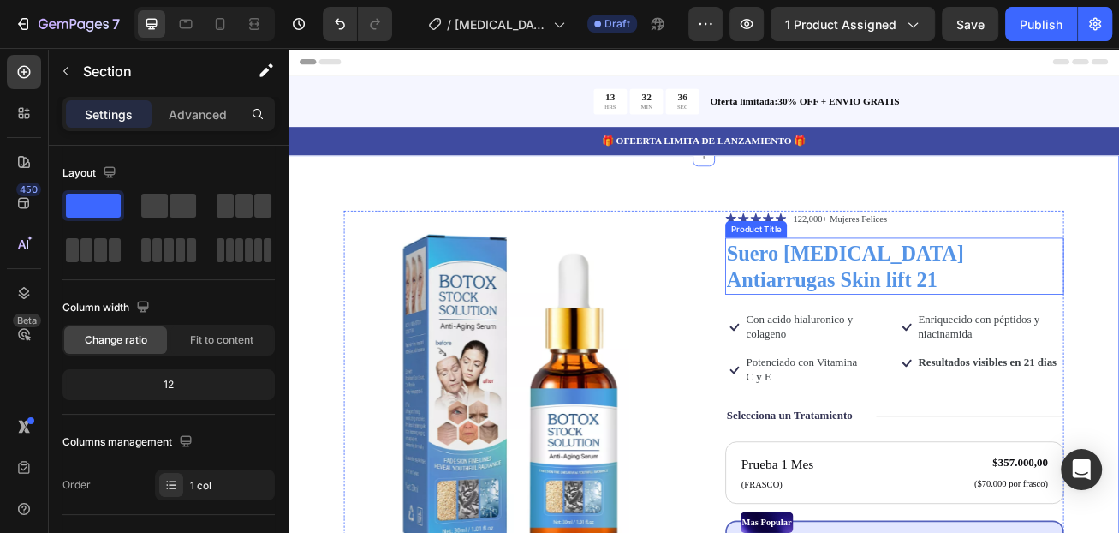
click at [894, 302] on h1 "Suero [MEDICAL_DATA] Antiarrugas Skin lift 21" at bounding box center [1038, 318] width 419 height 70
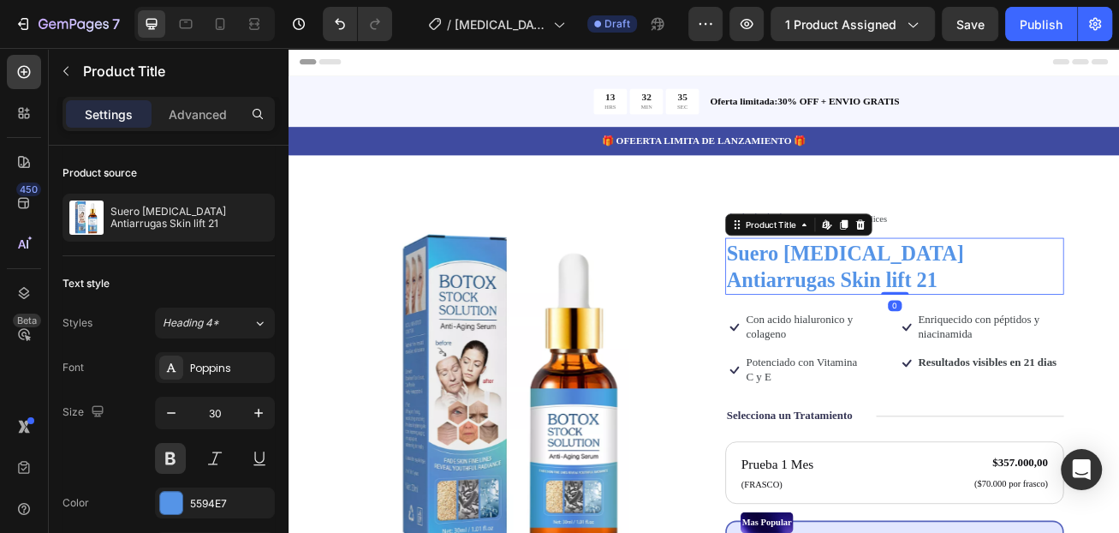
click at [894, 302] on h1 "Suero [MEDICAL_DATA] Antiarrugas Skin lift 21" at bounding box center [1038, 318] width 419 height 70
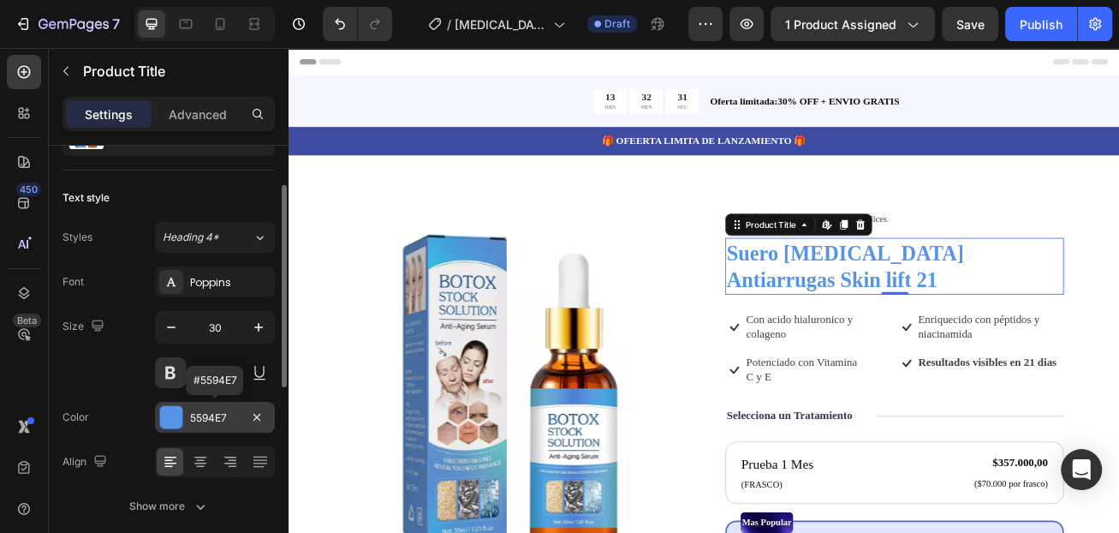
click at [216, 422] on div "5594E7" at bounding box center [215, 417] width 50 height 15
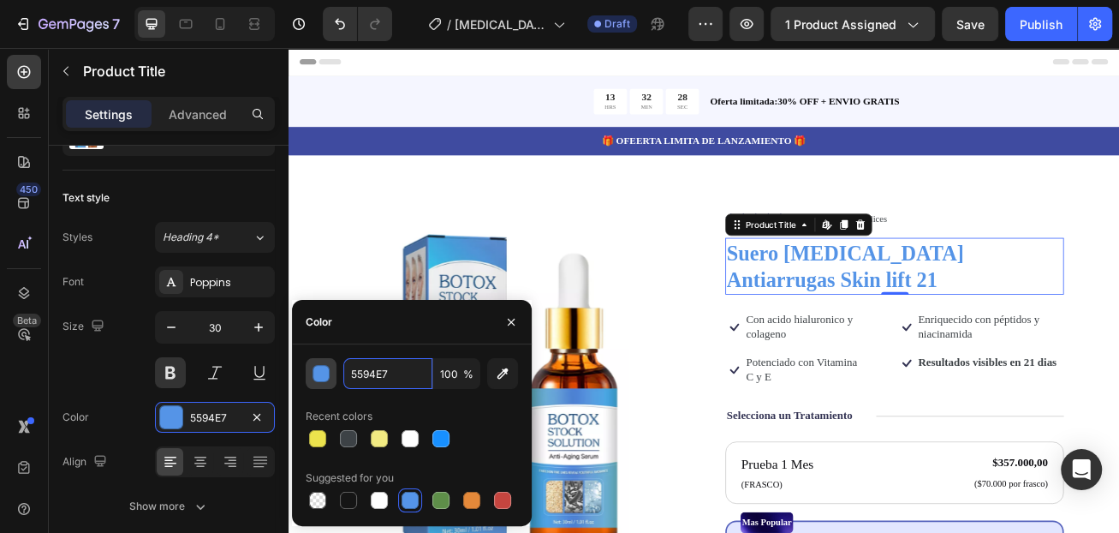
paste input "3F4BA0"
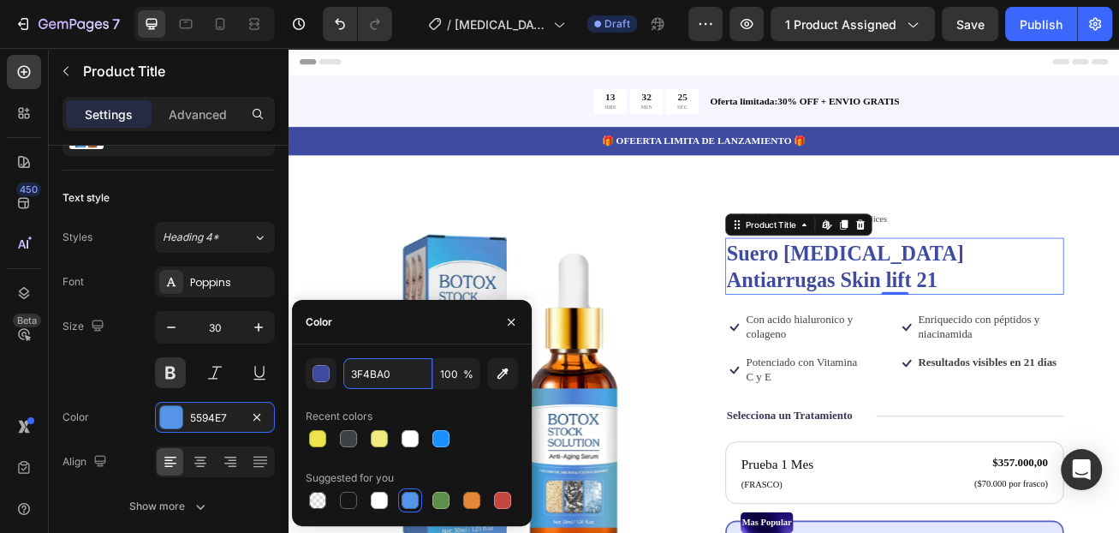
type input "3F4BA0"
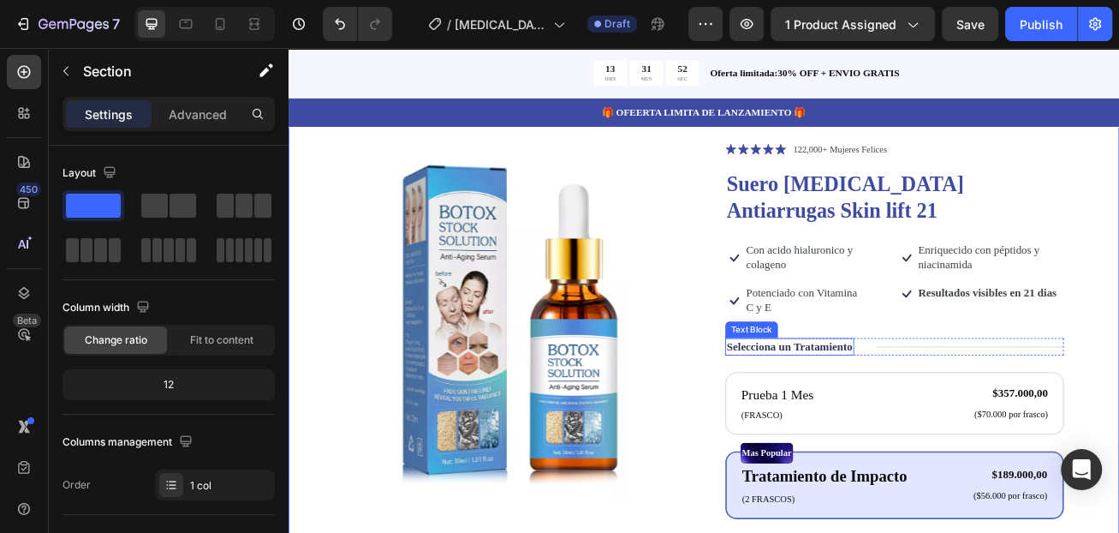
click at [948, 408] on p "Selecciona un Tratamiento" at bounding box center [909, 417] width 156 height 18
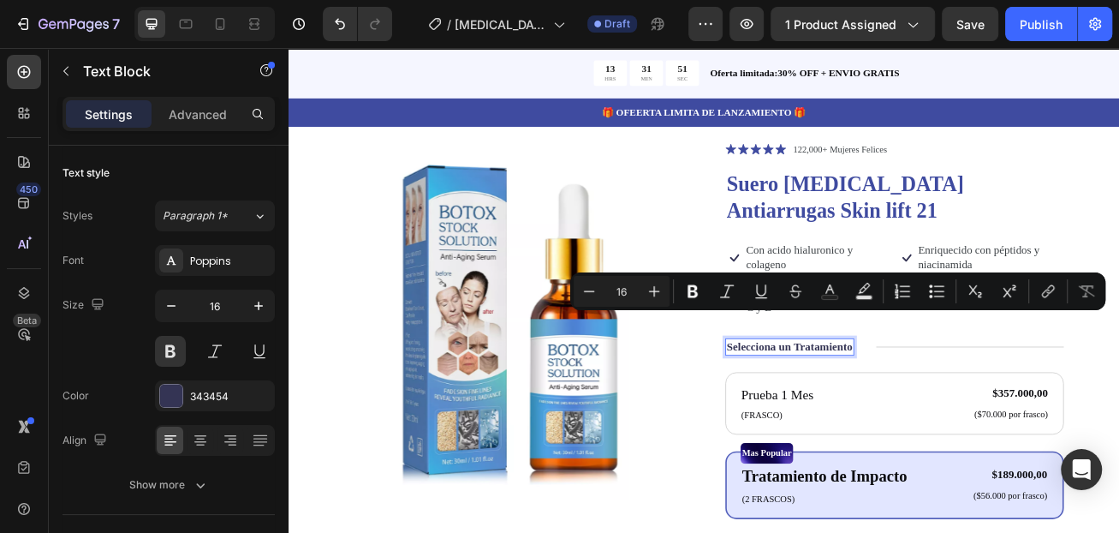
click at [856, 408] on p "Selecciona un Tratamiento" at bounding box center [909, 417] width 156 height 18
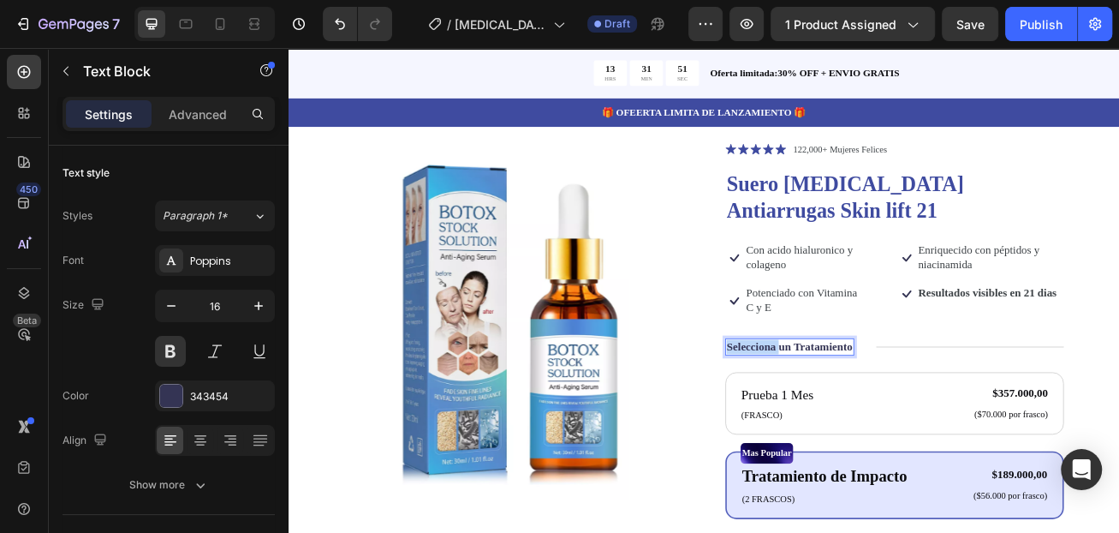
click at [856, 408] on p "Selecciona un Tratamiento" at bounding box center [909, 417] width 156 height 18
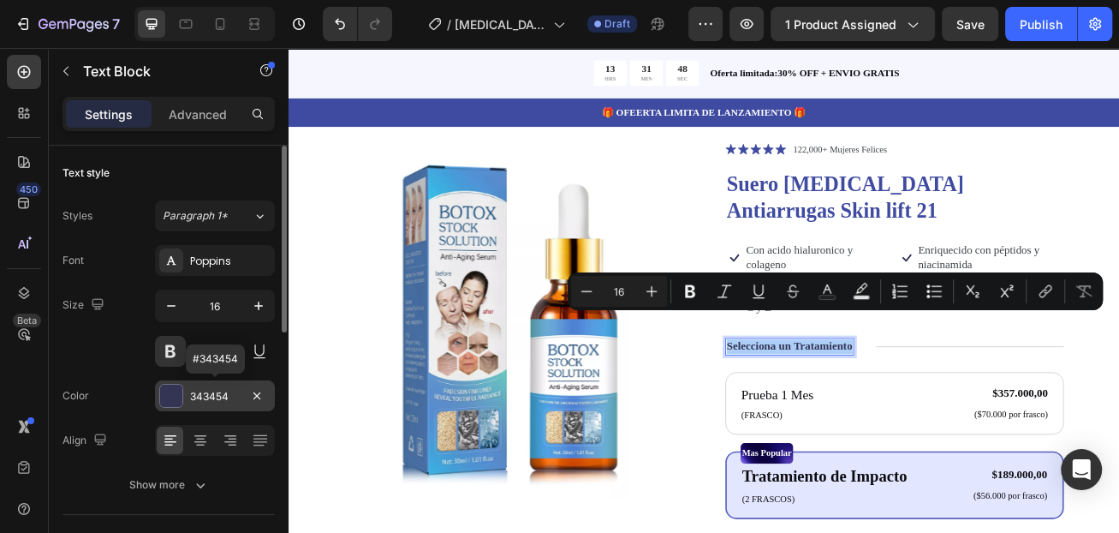
click at [194, 397] on div "343454" at bounding box center [215, 396] width 50 height 15
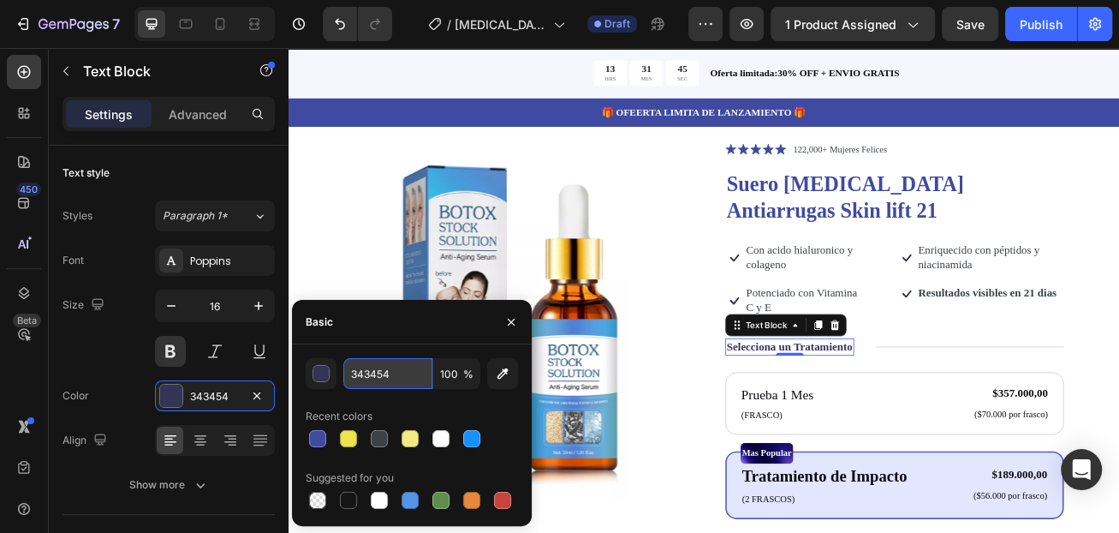
paste input "F4BA0"
type input "3F4BA0"
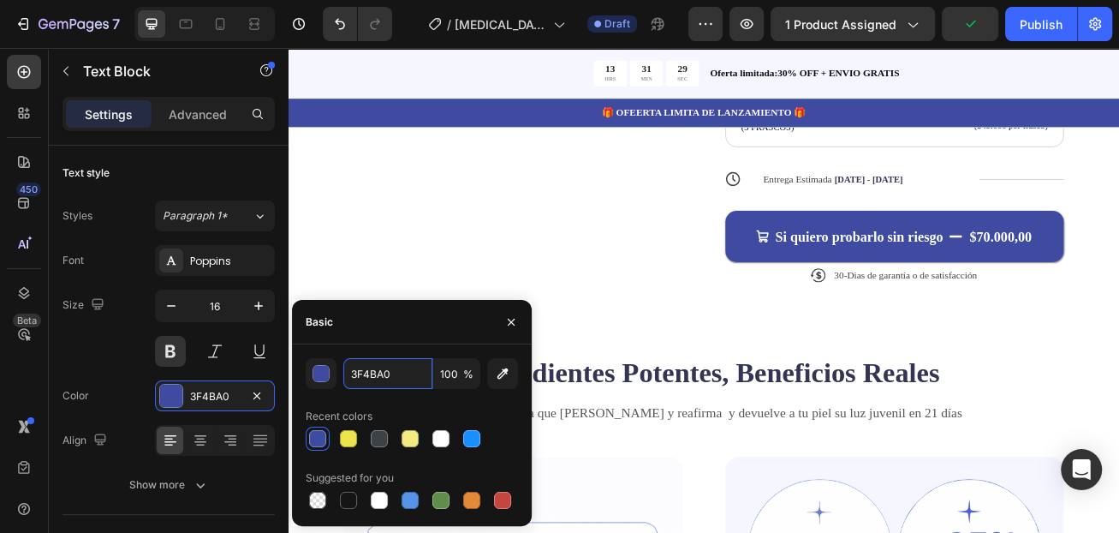
scroll to position [685, 0]
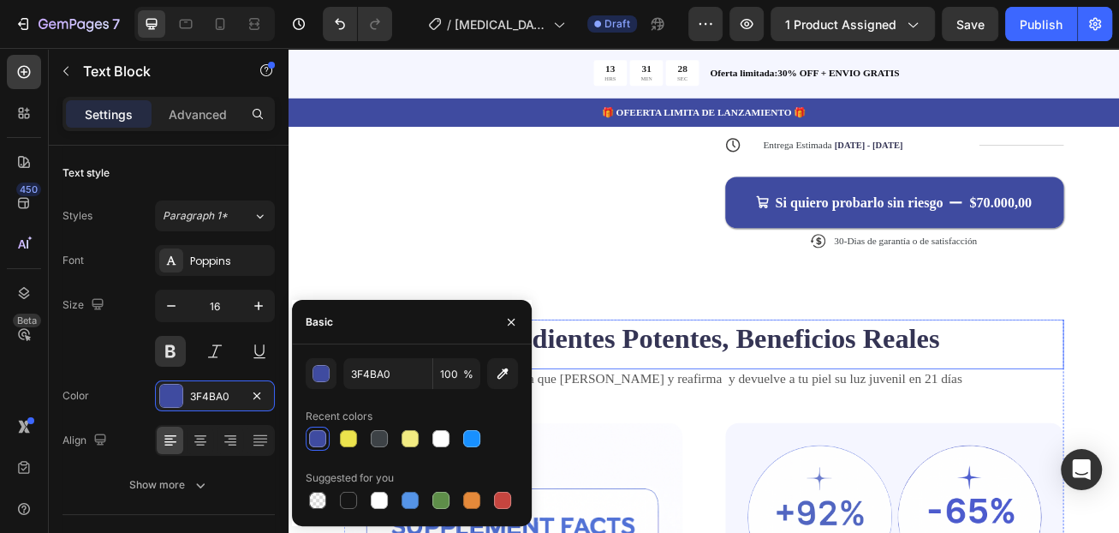
click at [869, 384] on h2 "Ingredientes Potentes, Beneficios Reales" at bounding box center [802, 408] width 891 height 48
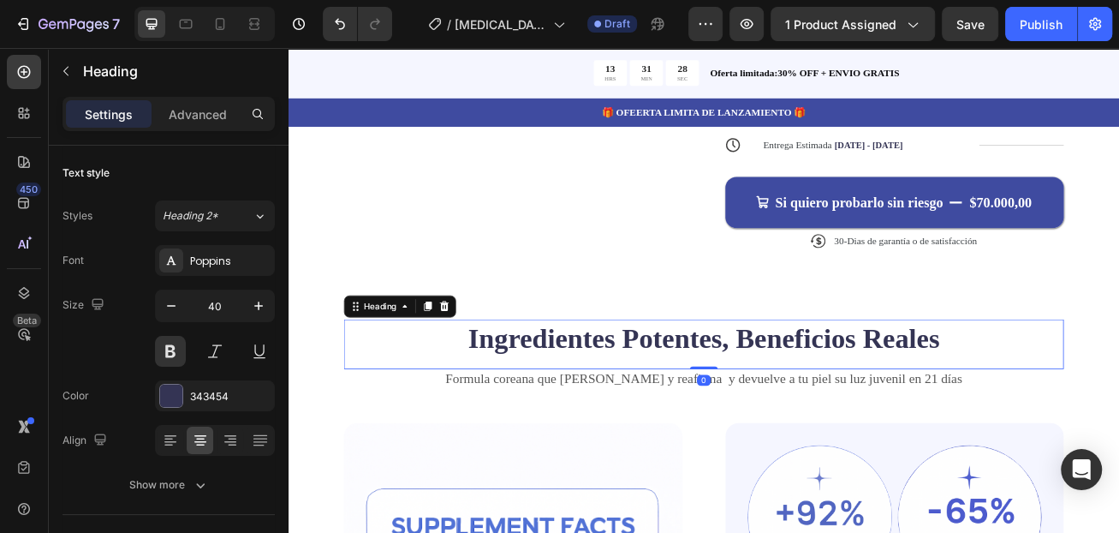
click at [869, 385] on p "Ingredientes Potentes, Beneficios Reales" at bounding box center [802, 407] width 887 height 45
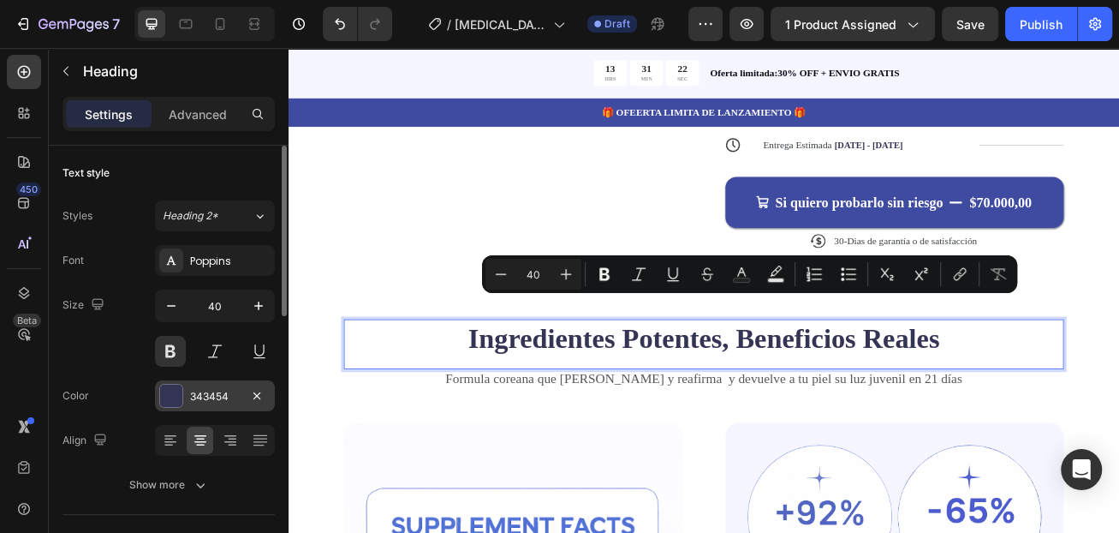
click at [214, 401] on div "343454" at bounding box center [215, 396] width 50 height 15
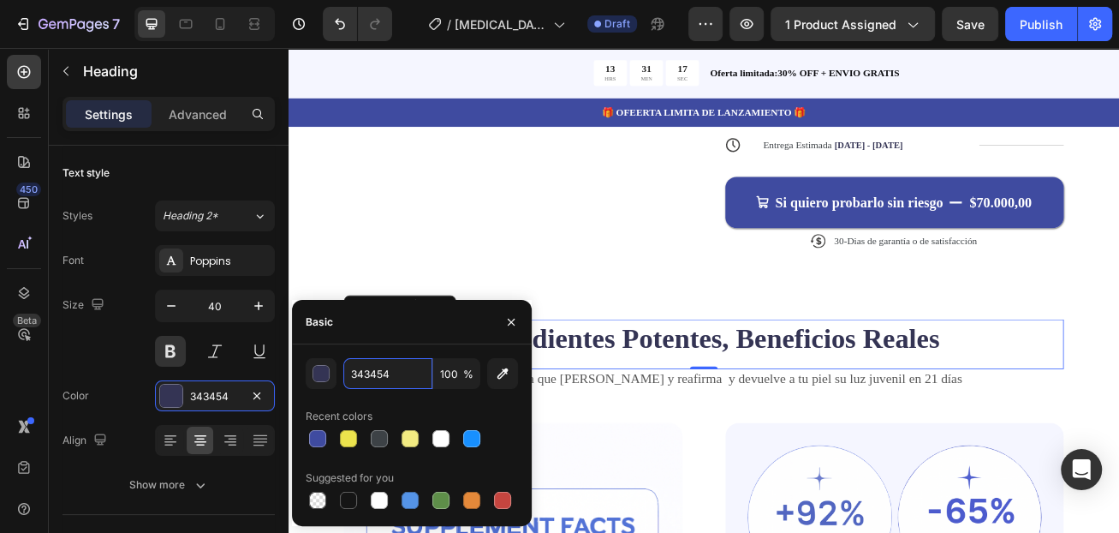
paste input "F4BA0"
type input "3F4BA0"
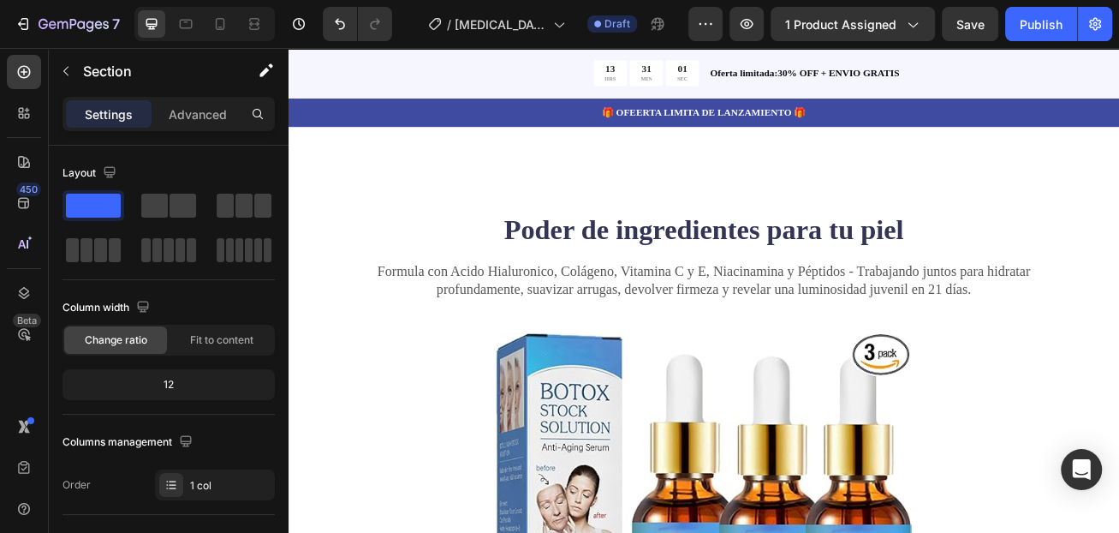
scroll to position [1541, 0]
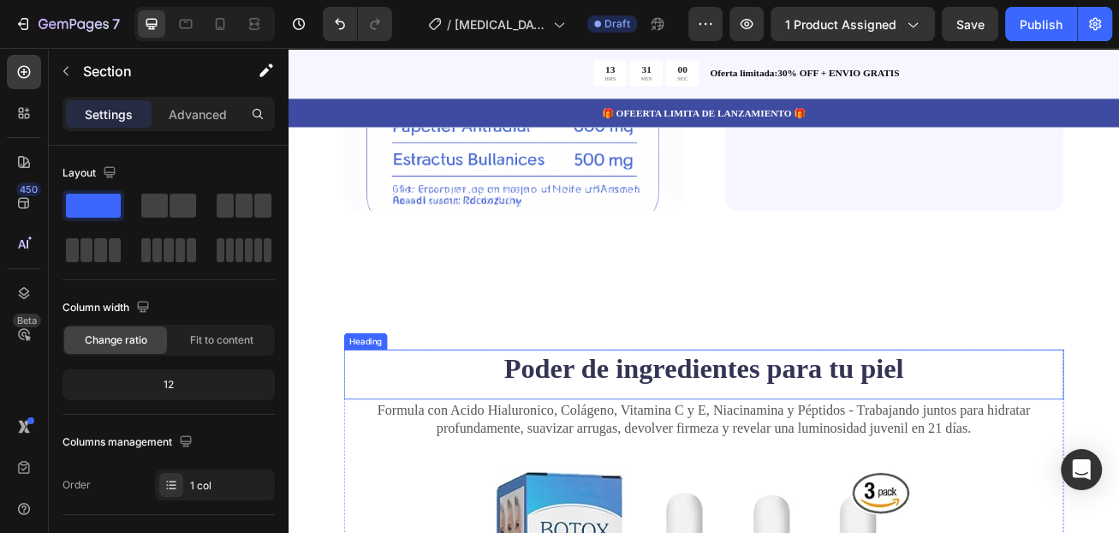
click at [703, 440] on h2 "Poder de ingredientes para tu piel" at bounding box center [802, 444] width 891 height 48
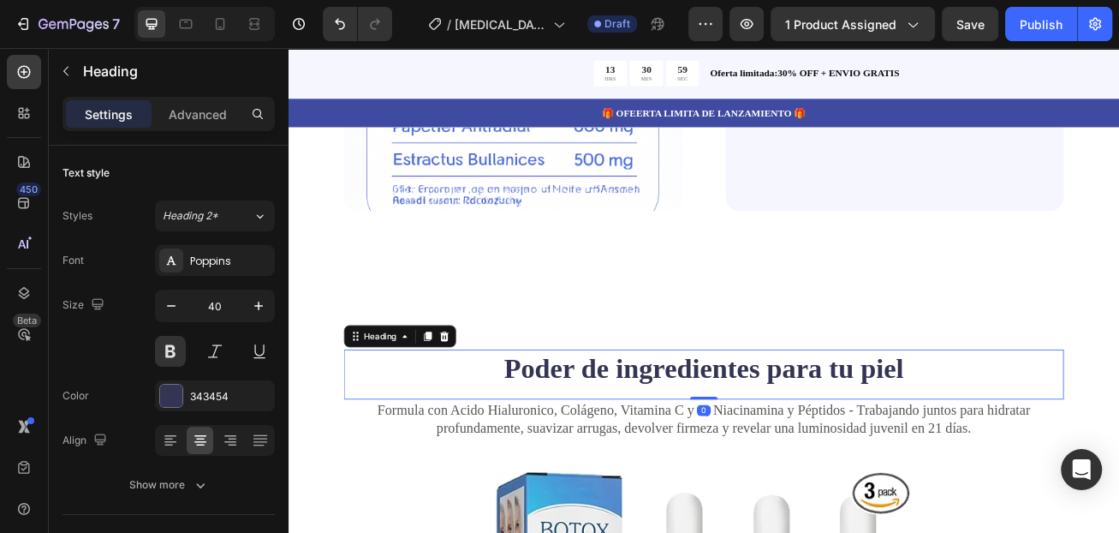
click at [703, 439] on h2 "Poder de ingredientes para tu piel" at bounding box center [802, 444] width 891 height 48
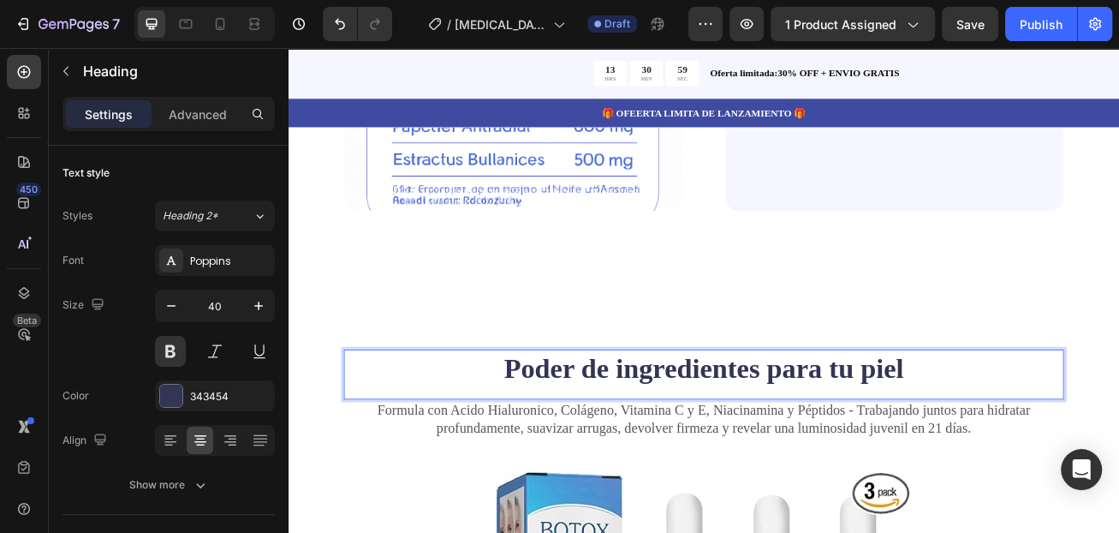
click at [692, 431] on p "Poder de ingredientes para tu piel" at bounding box center [802, 444] width 887 height 45
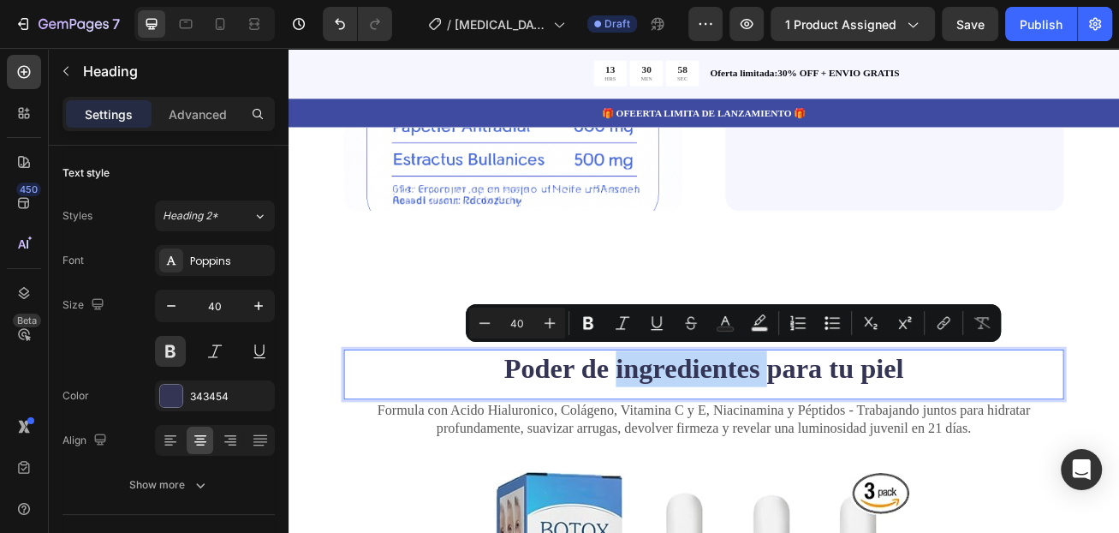
click at [692, 431] on p "Poder de ingredientes para tu piel" at bounding box center [802, 444] width 887 height 45
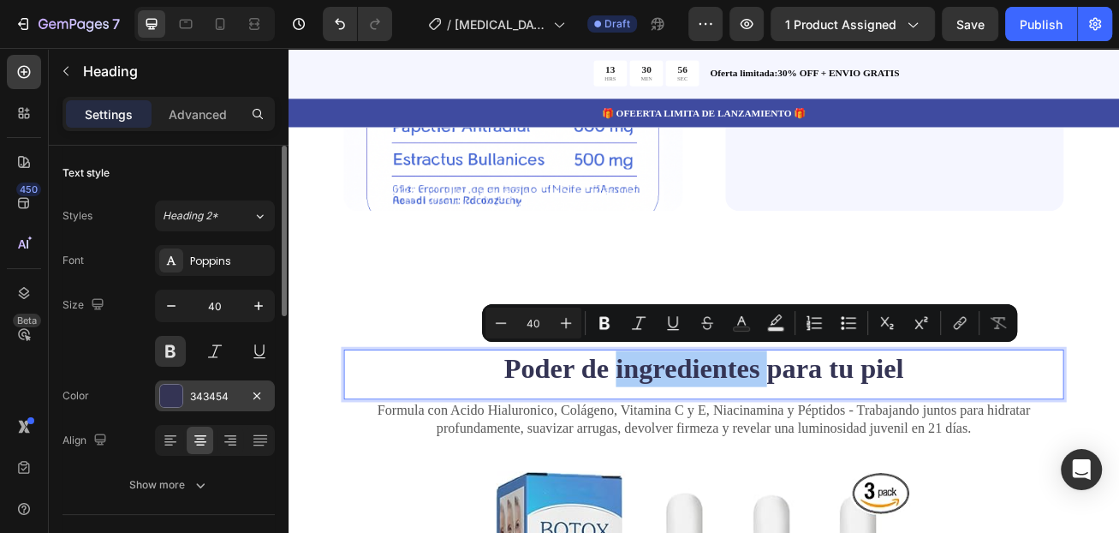
click at [207, 401] on div "343454" at bounding box center [215, 396] width 50 height 15
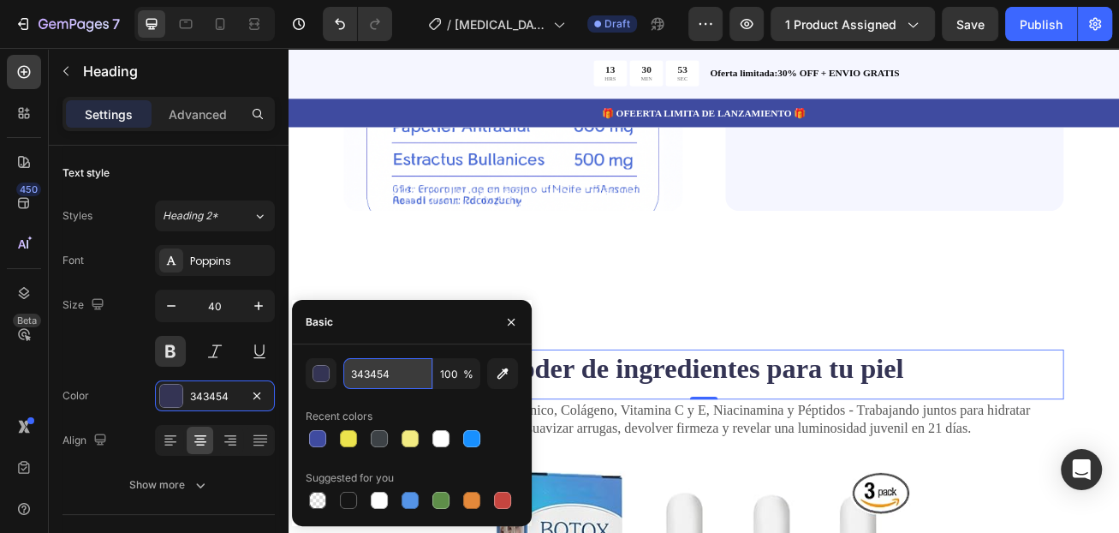
paste input "F4BA0"
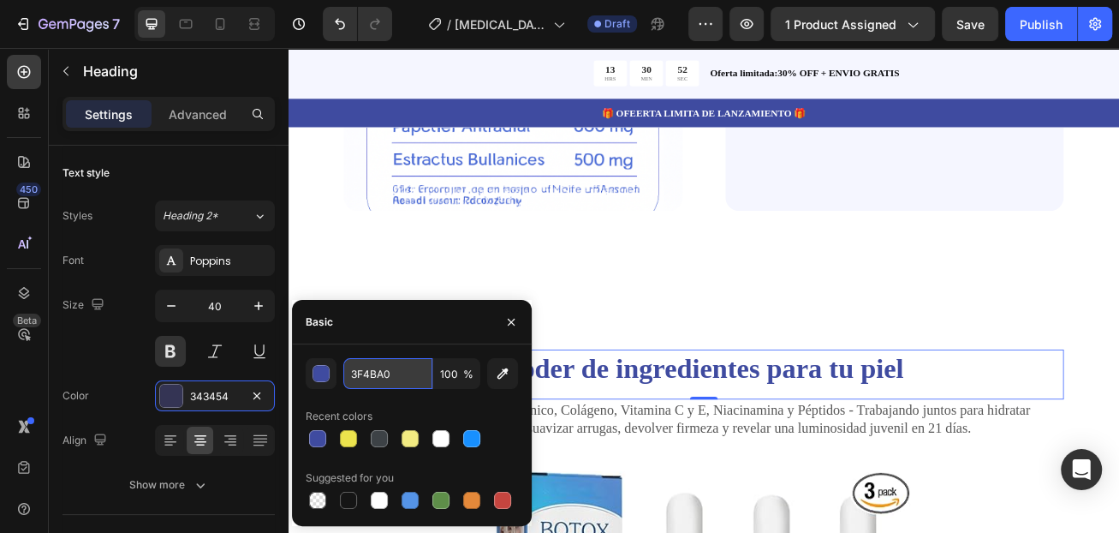
type input "3F4BA0"
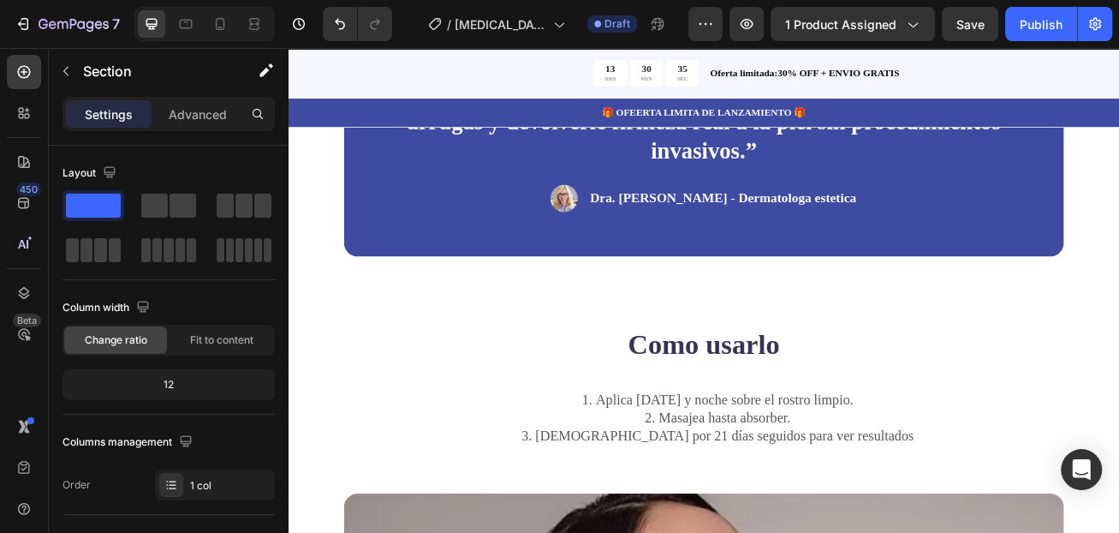
scroll to position [2912, 0]
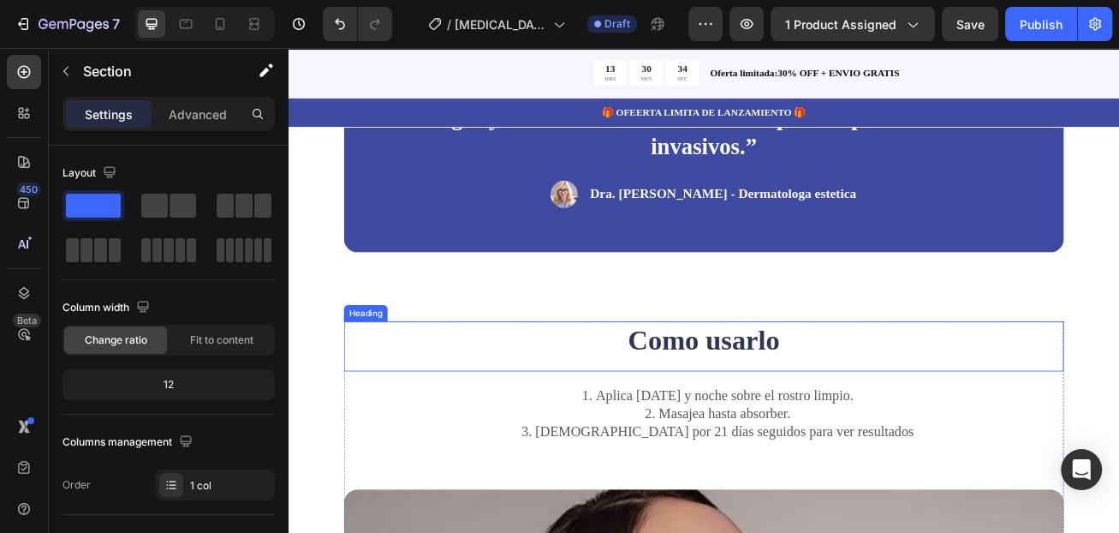
click at [758, 386] on h2 "Como usarlo" at bounding box center [802, 410] width 891 height 48
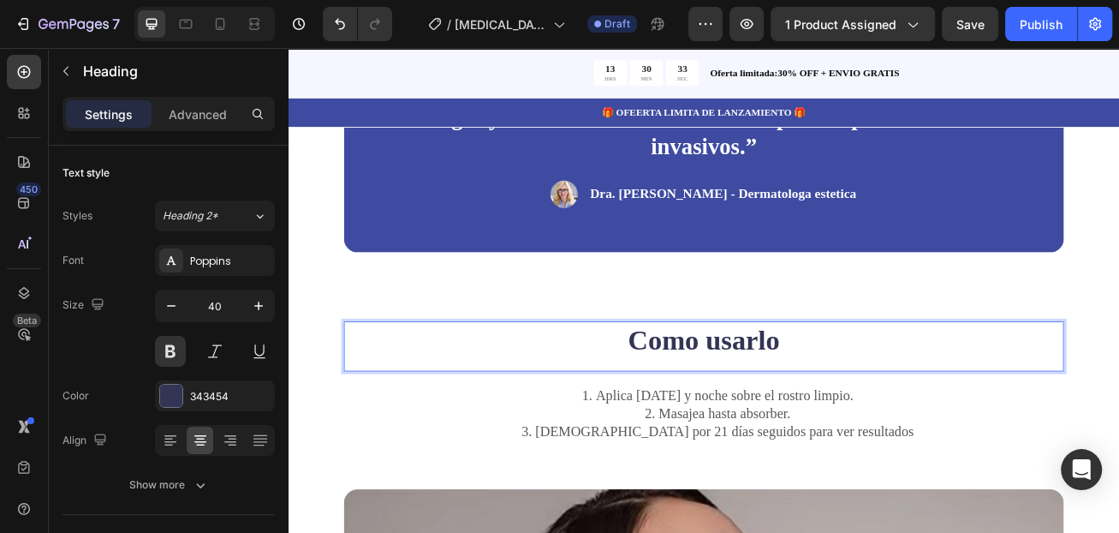
click at [758, 386] on h2 "Como usarlo" at bounding box center [802, 410] width 891 height 48
click at [758, 388] on p "Como usarlo" at bounding box center [802, 410] width 887 height 45
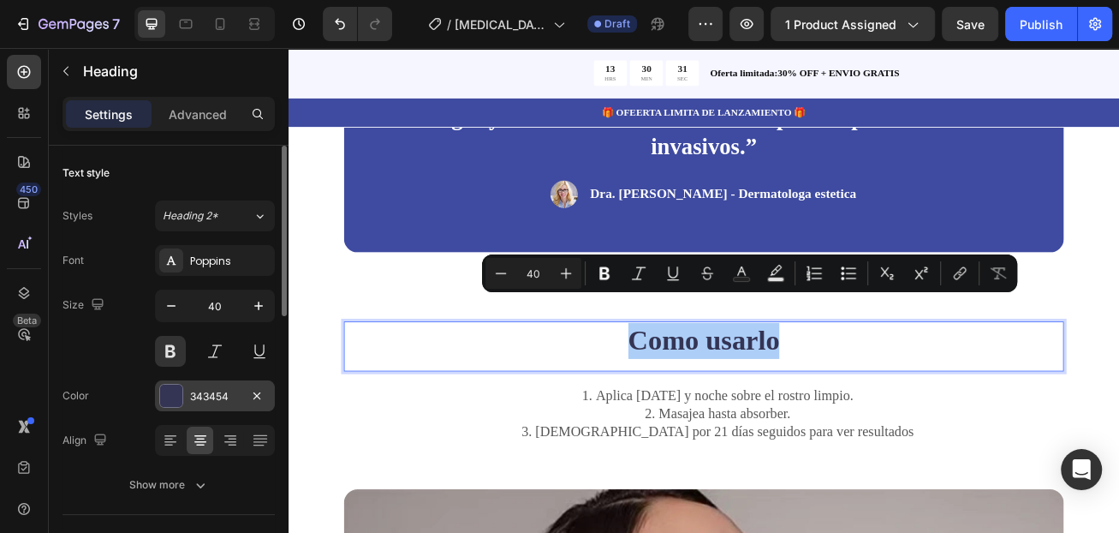
click at [211, 400] on div "343454" at bounding box center [215, 396] width 50 height 15
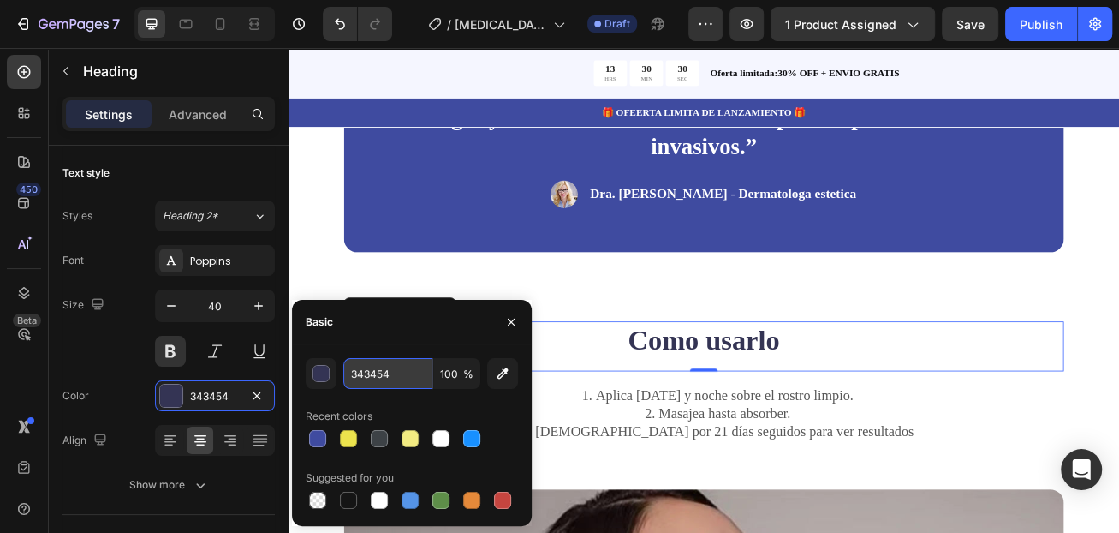
click at [408, 375] on input "343454" at bounding box center [387, 373] width 89 height 31
paste input "F4BA0"
type input "3F4BA0"
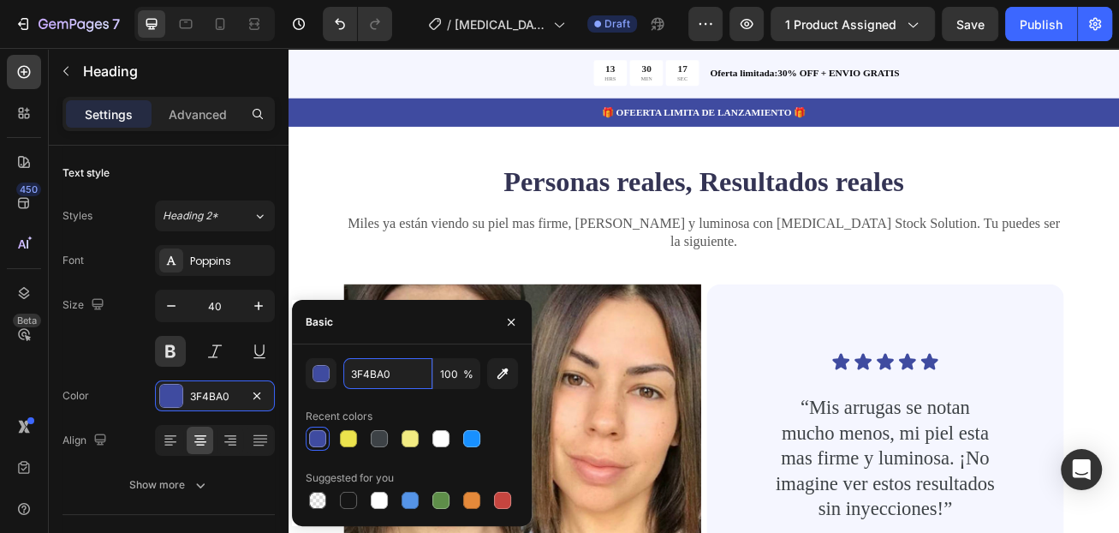
scroll to position [3854, 0]
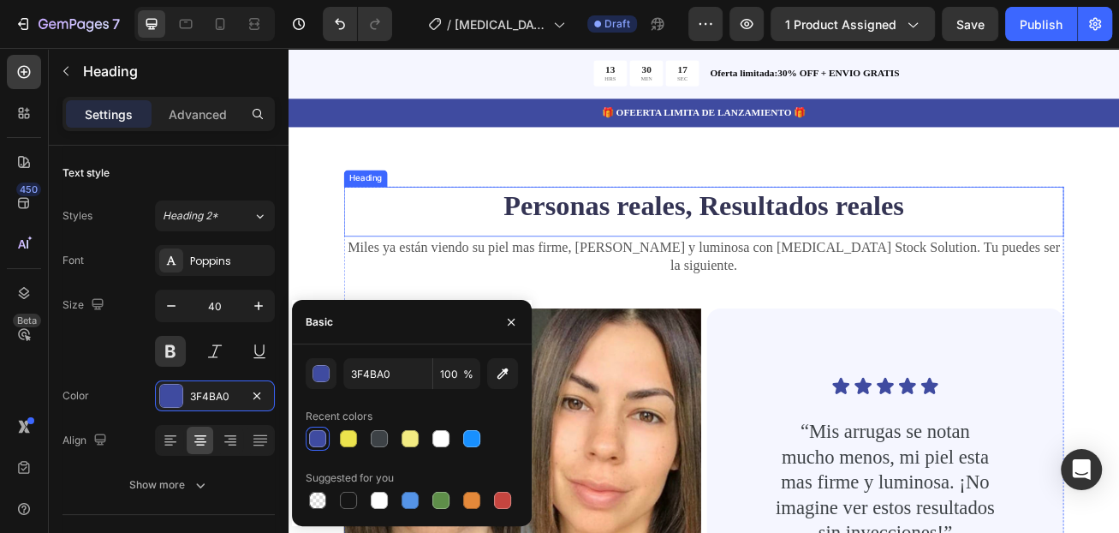
click at [681, 247] on h2 "Personas reales, Resultados reales" at bounding box center [802, 243] width 891 height 48
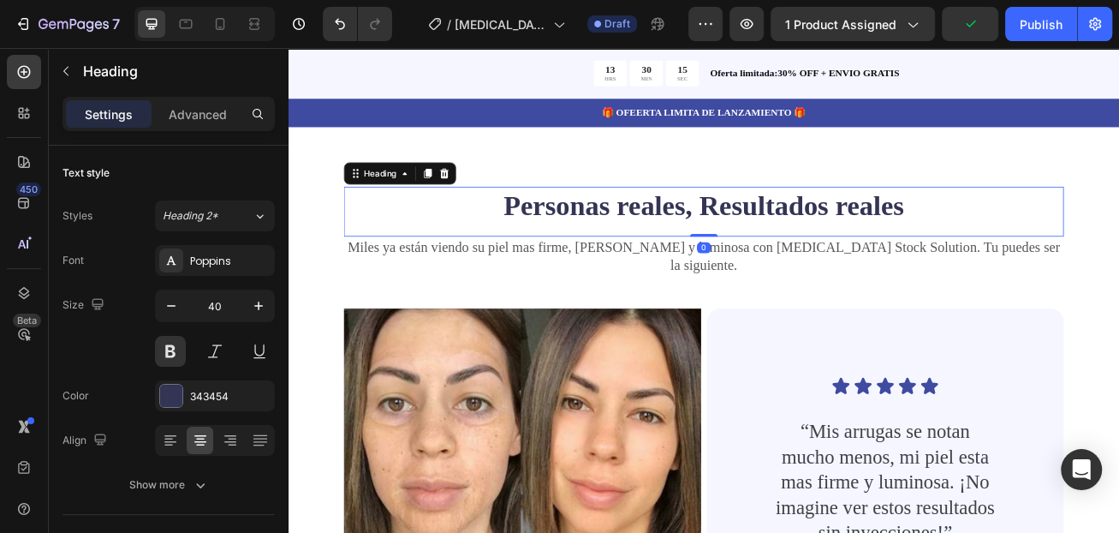
click at [701, 243] on h2 "Personas reales, Resultados reales" at bounding box center [802, 243] width 891 height 48
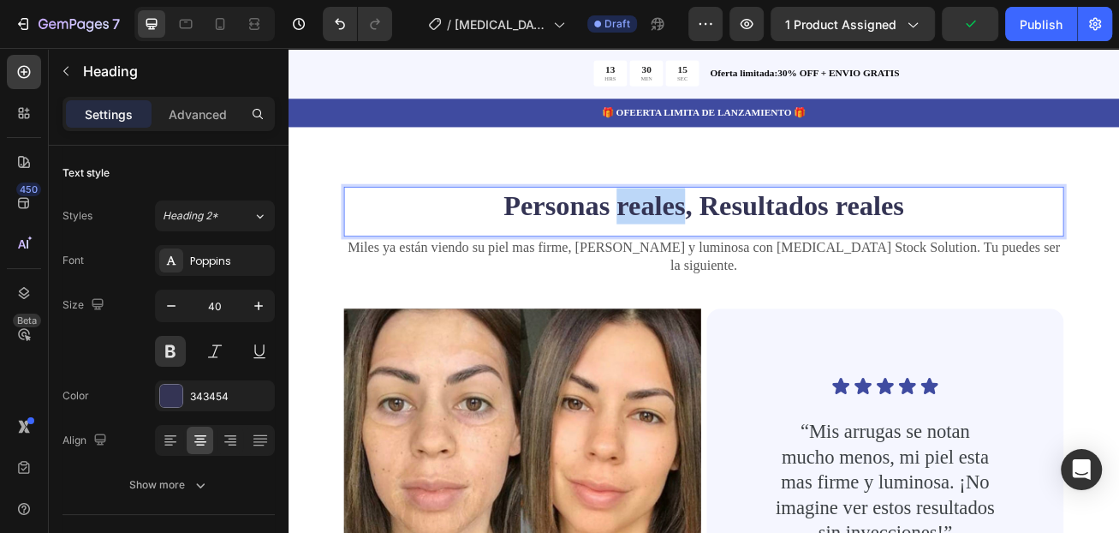
click at [701, 243] on p "Personas reales, Resultados reales" at bounding box center [802, 243] width 887 height 45
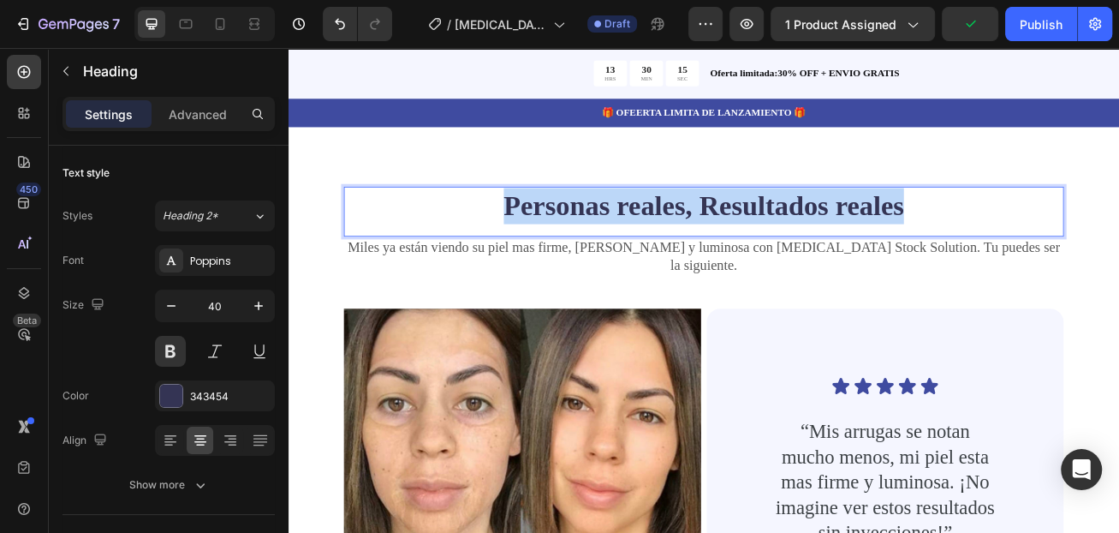
click at [701, 243] on p "Personas reales, Resultados reales" at bounding box center [802, 243] width 887 height 45
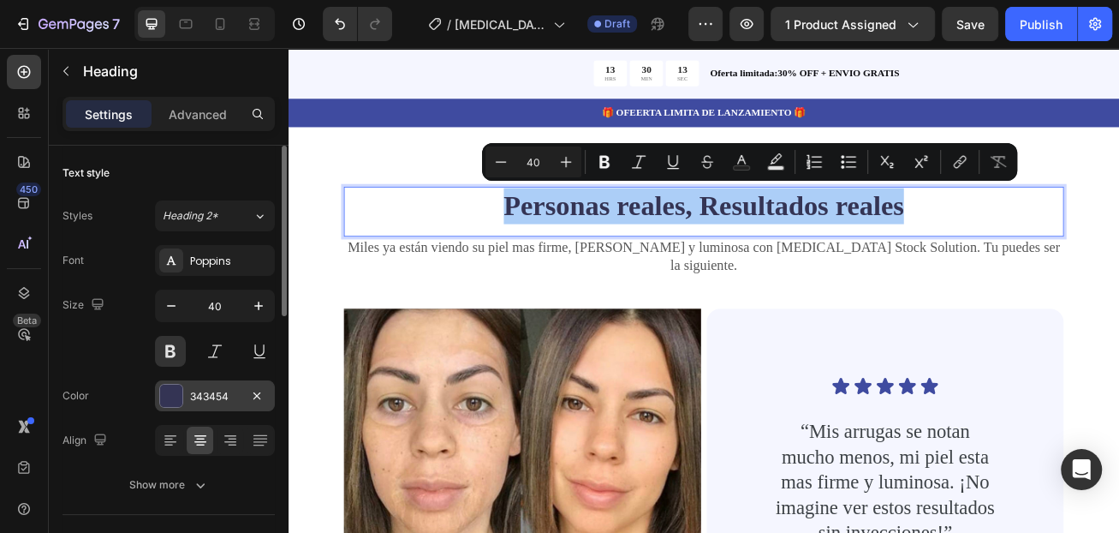
click at [211, 396] on div "343454" at bounding box center [215, 396] width 50 height 15
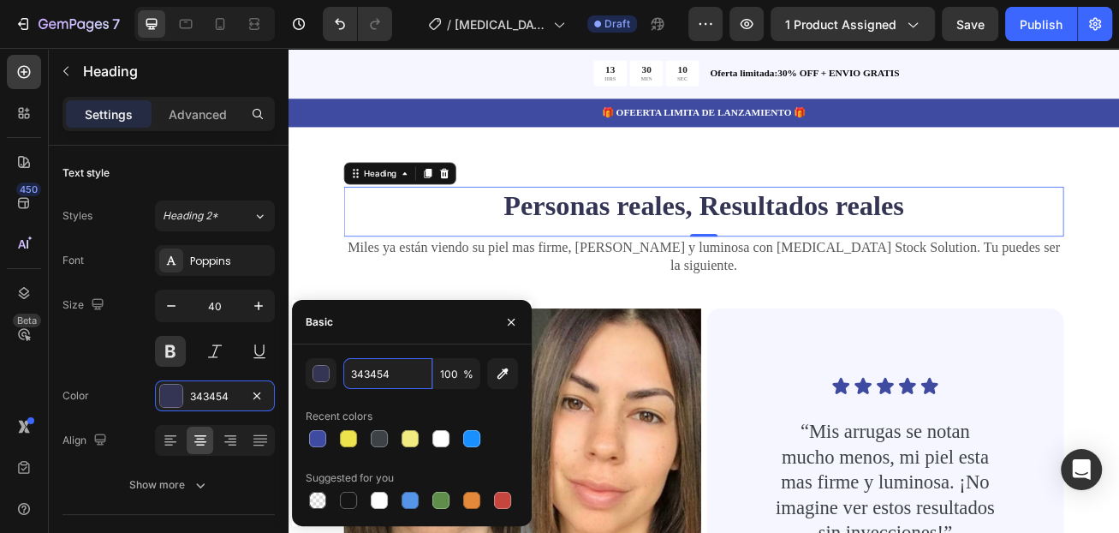
paste input "F4BA0"
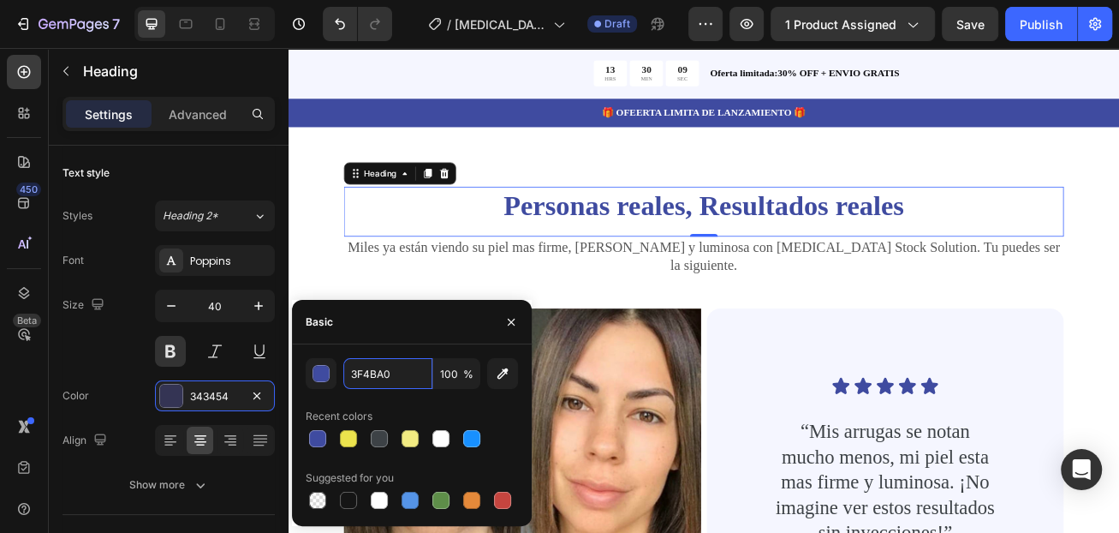
type input "3F4BA0"
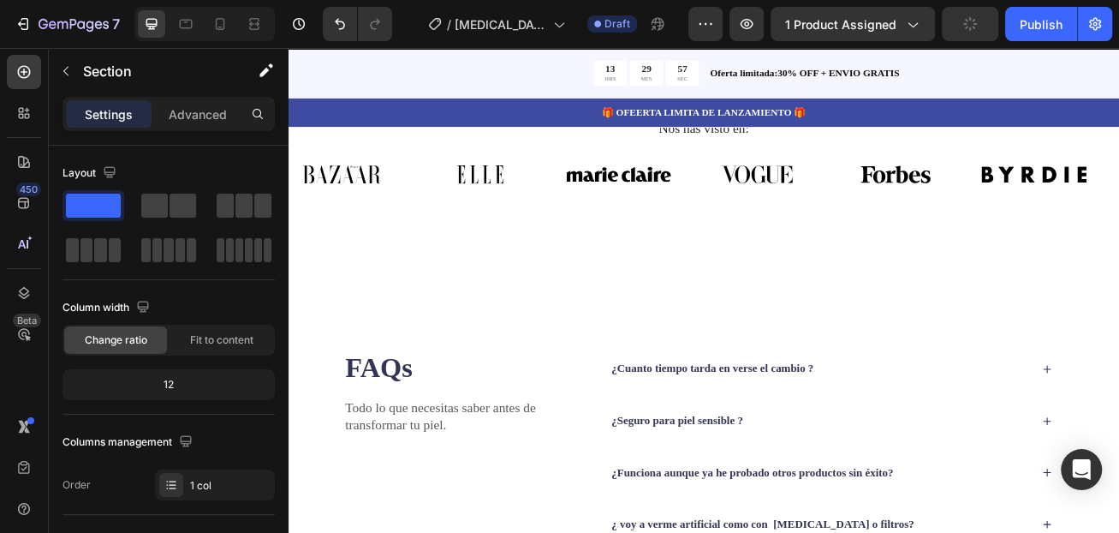
scroll to position [4796, 0]
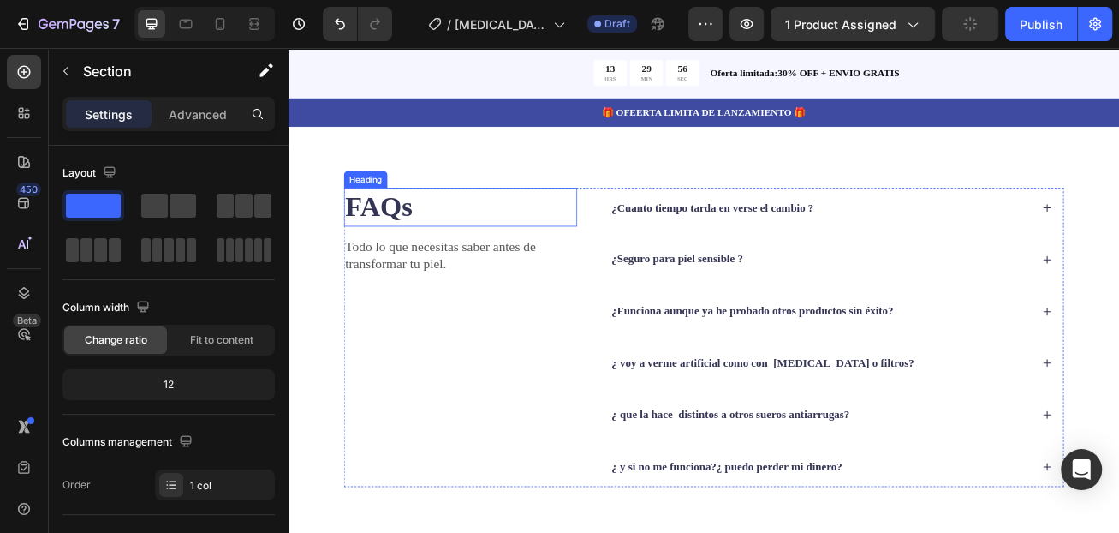
click at [424, 239] on h2 "FAQs" at bounding box center [501, 244] width 289 height 48
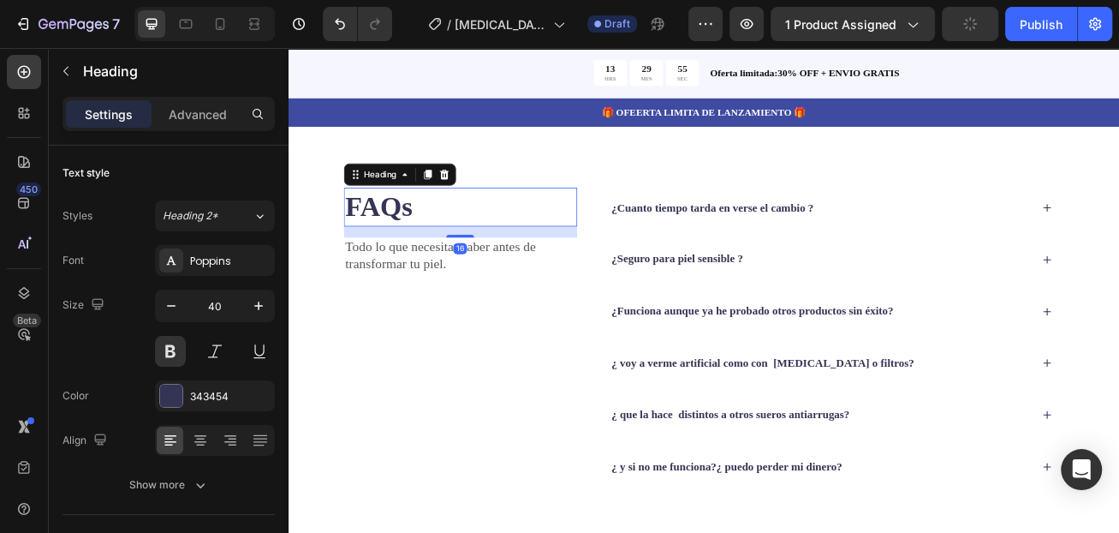
click at [424, 239] on h2 "FAQs" at bounding box center [501, 244] width 289 height 48
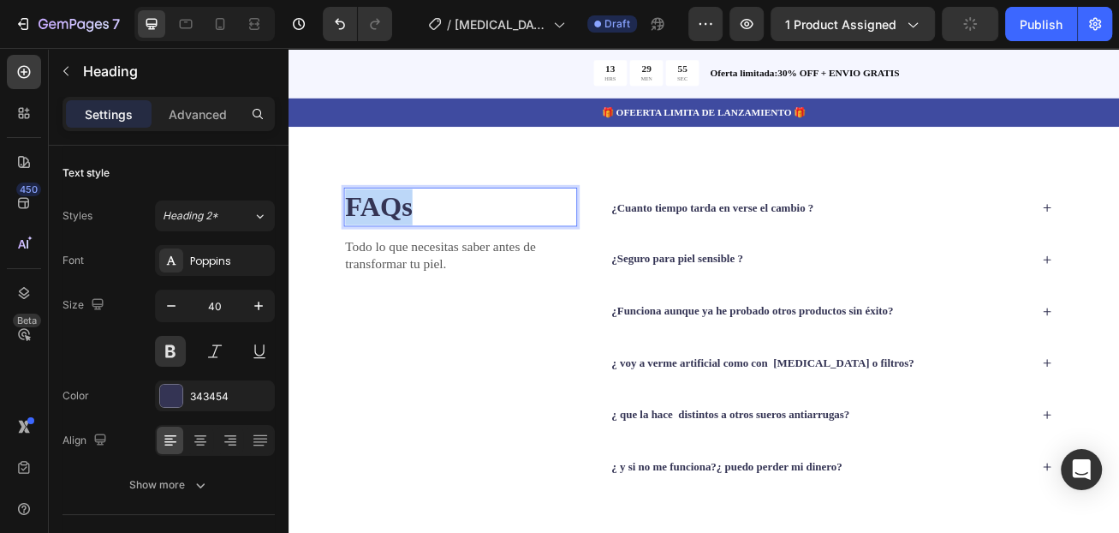
click at [424, 239] on p "FAQs" at bounding box center [501, 244] width 285 height 45
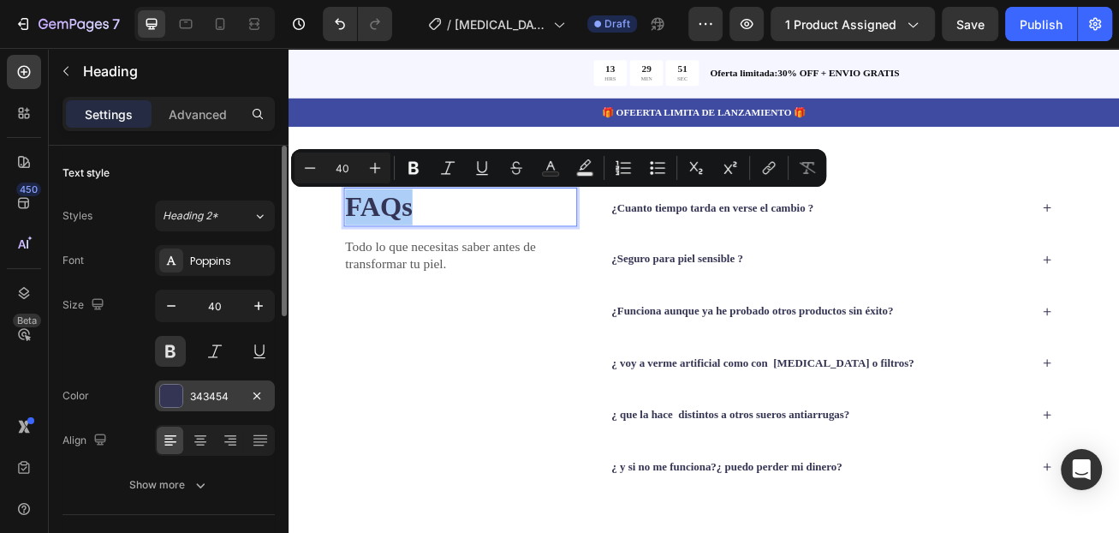
click at [211, 399] on div "343454" at bounding box center [215, 396] width 50 height 15
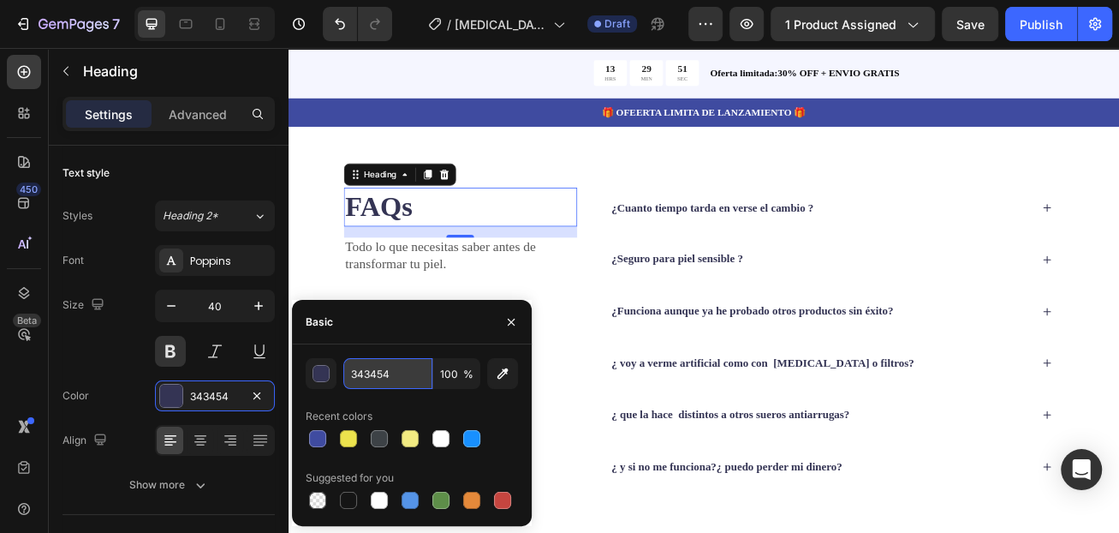
click at [410, 377] on input "343454" at bounding box center [387, 373] width 89 height 31
paste input "F4BA0"
type input "3F4BA0"
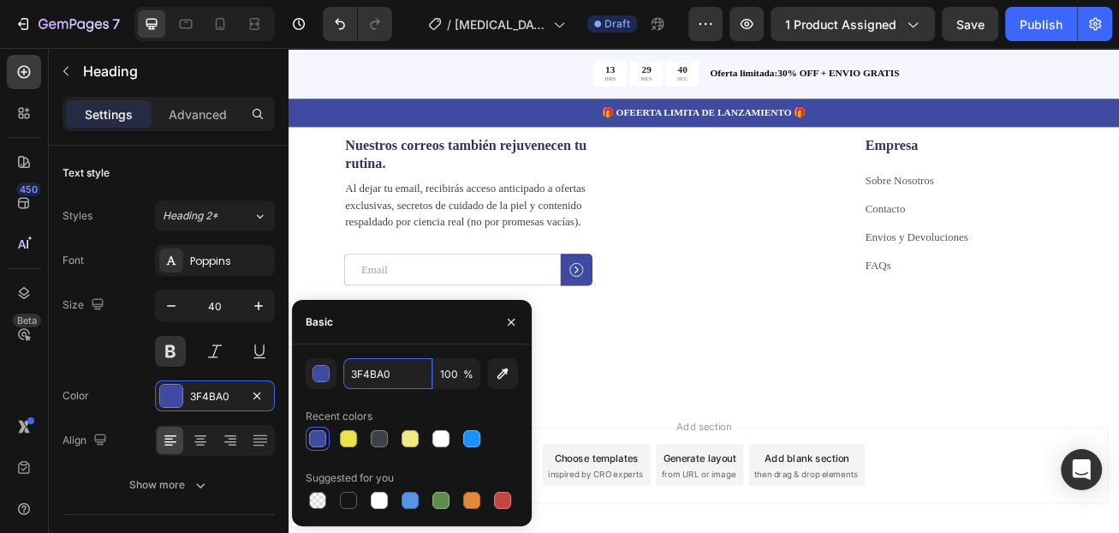
scroll to position [5481, 0]
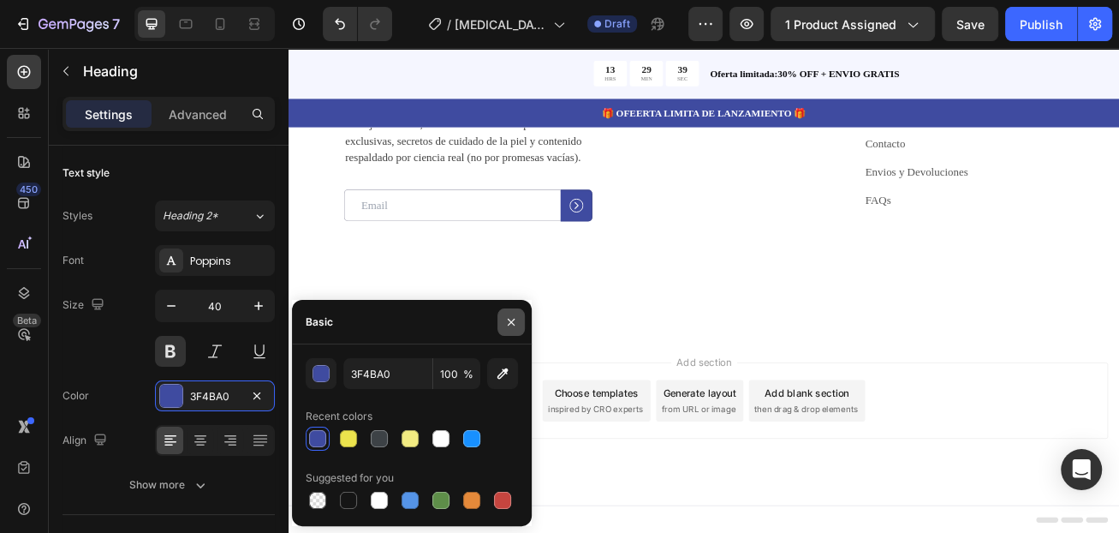
click at [510, 325] on icon "button" at bounding box center [511, 322] width 14 height 14
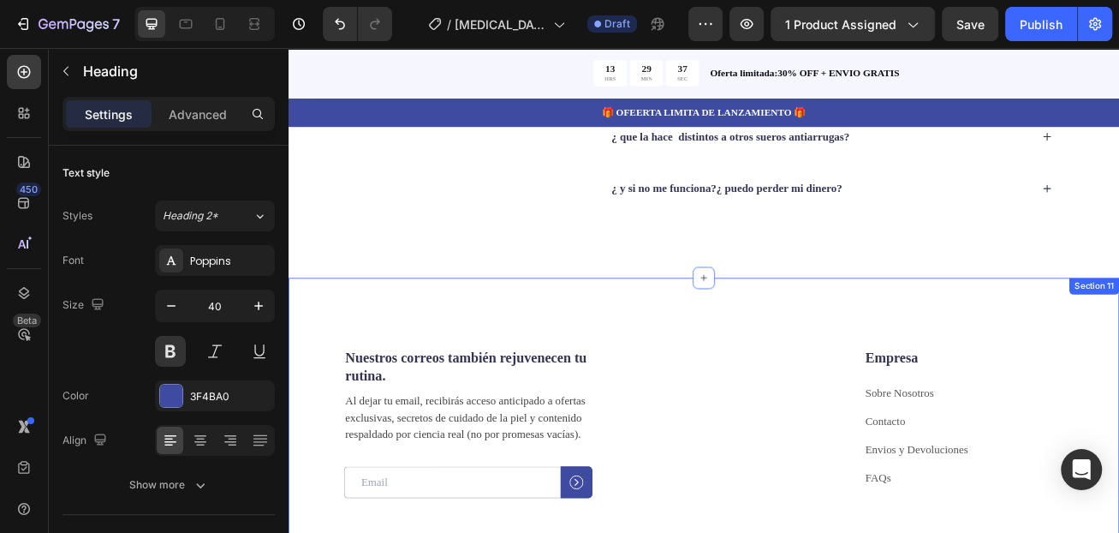
scroll to position [5224, 0]
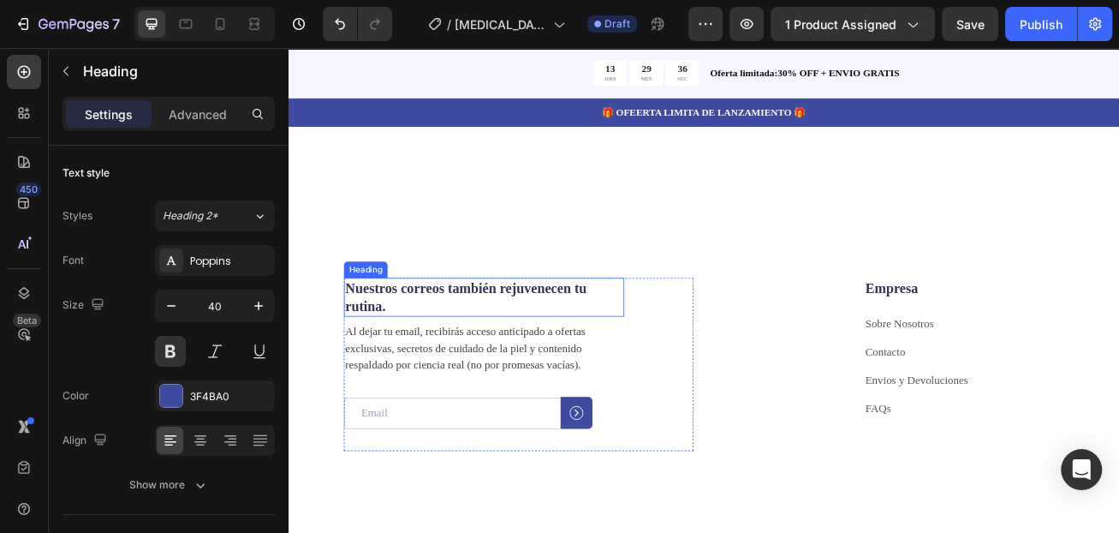
click at [394, 356] on h2 "Nuestros correos también rejuvenecen tu rutina." at bounding box center [530, 356] width 347 height 48
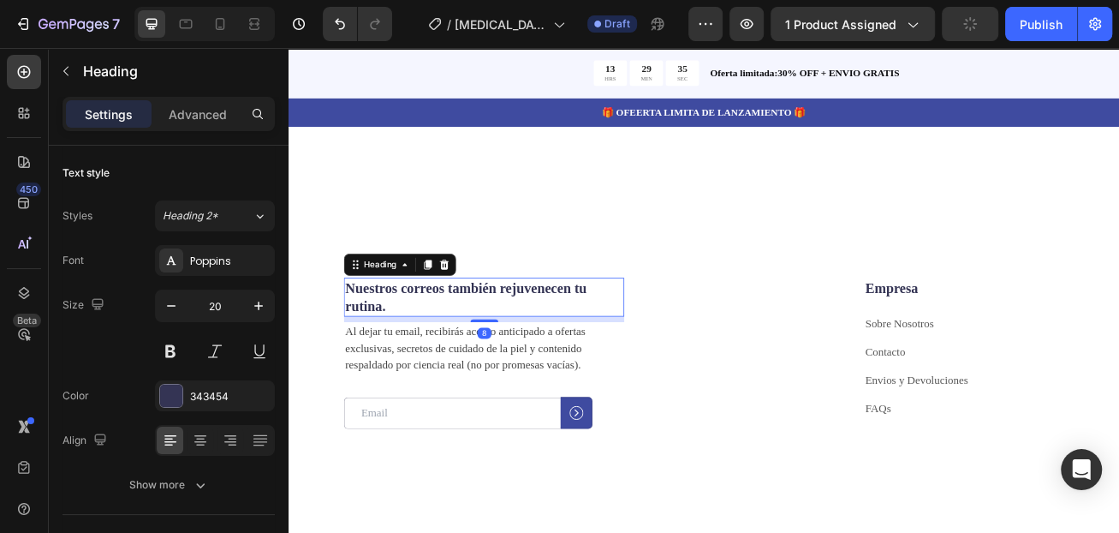
click at [389, 347] on h2 "Nuestros correos también rejuvenecen tu rutina." at bounding box center [530, 356] width 347 height 48
click at [389, 347] on p "Nuestros correos también rejuvenecen tu rutina." at bounding box center [530, 356] width 343 height 45
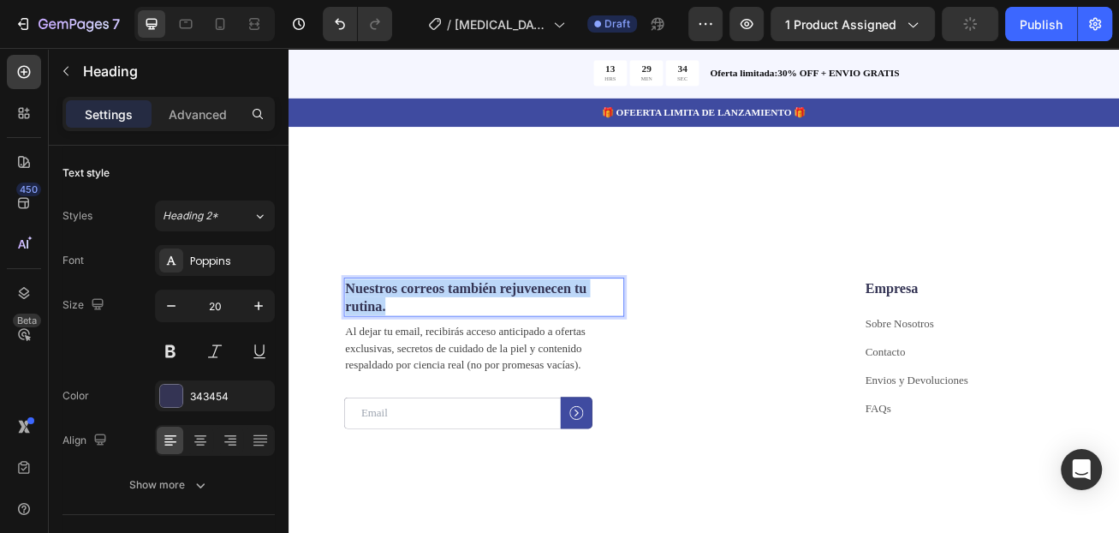
click at [389, 347] on p "Nuestros correos también rejuvenecen tu rutina." at bounding box center [530, 356] width 343 height 45
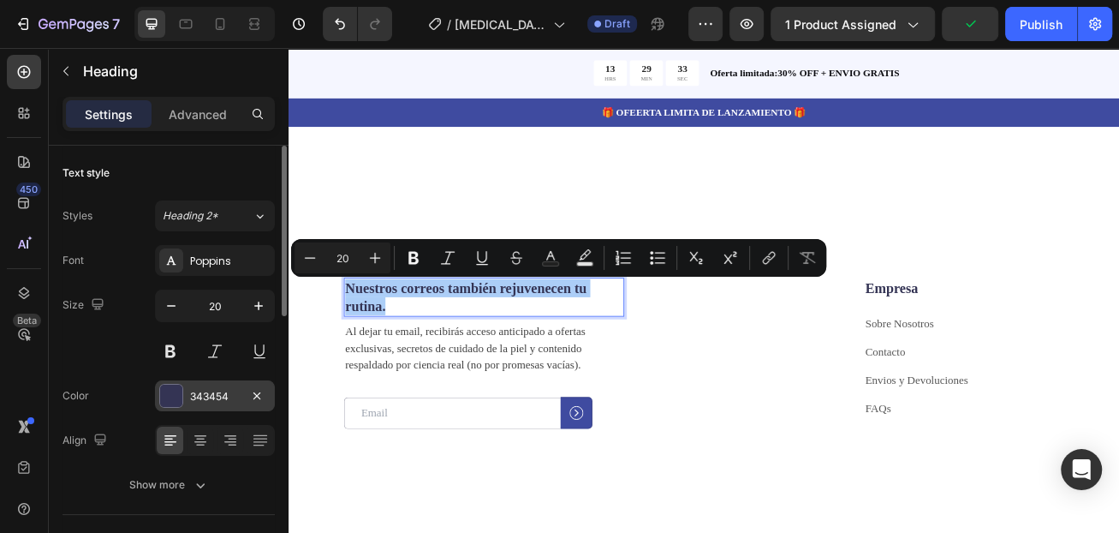
click at [224, 401] on div "343454" at bounding box center [215, 396] width 50 height 15
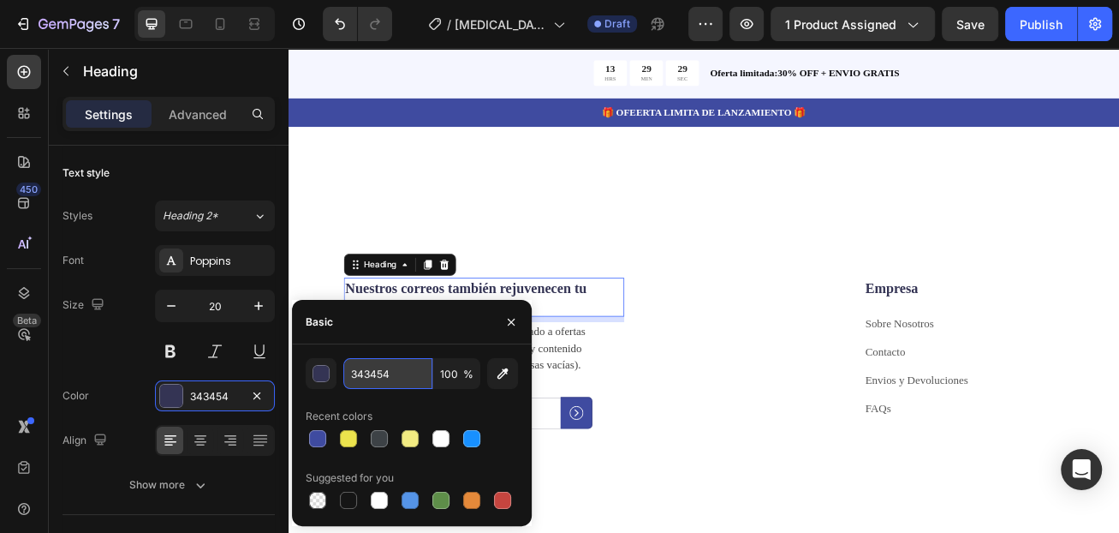
paste input "F4BA0"
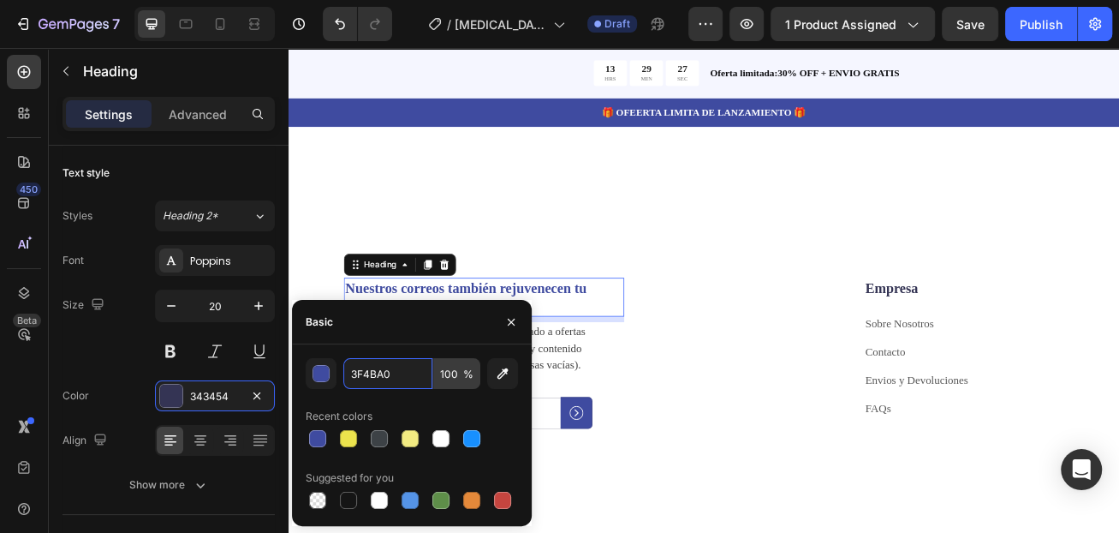
type input "3F4BA0"
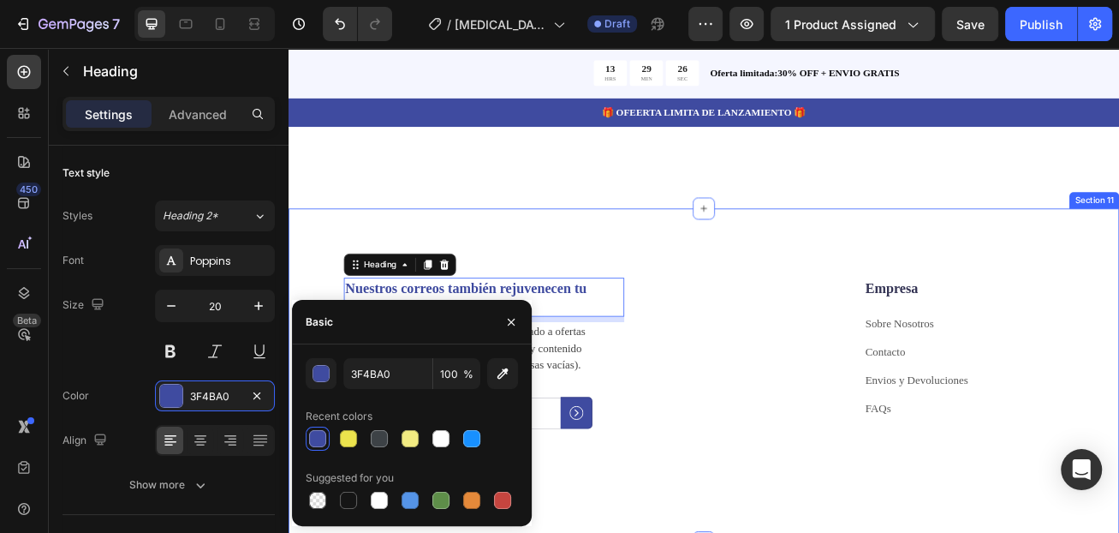
click at [675, 261] on div "Nuestros correos también rejuvenecen tu rutina. Heading 8 Al dejar tu email, re…" at bounding box center [803, 453] width 1028 height 413
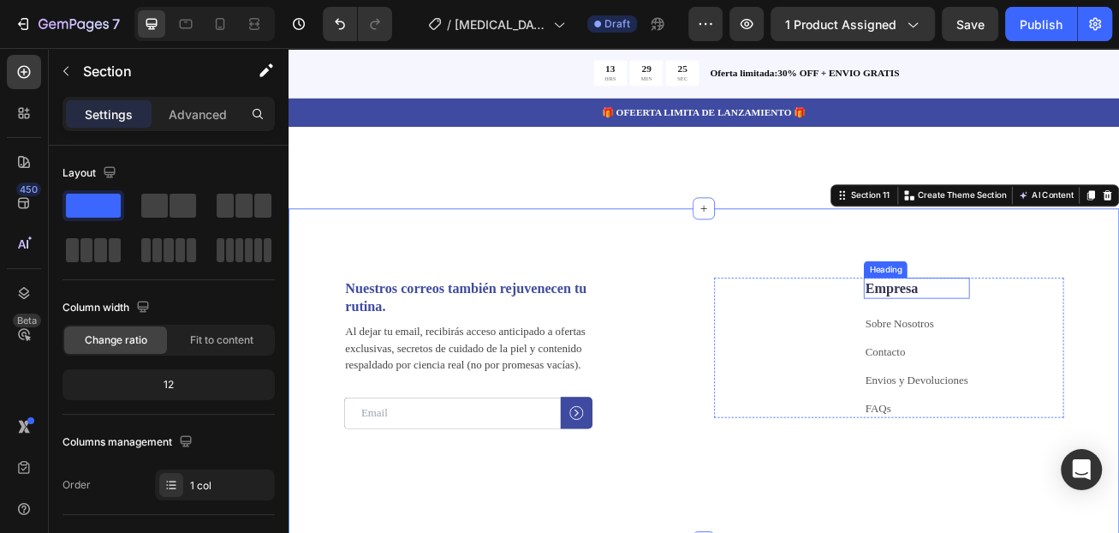
click at [1019, 347] on h2 "Empresa" at bounding box center [1065, 345] width 130 height 26
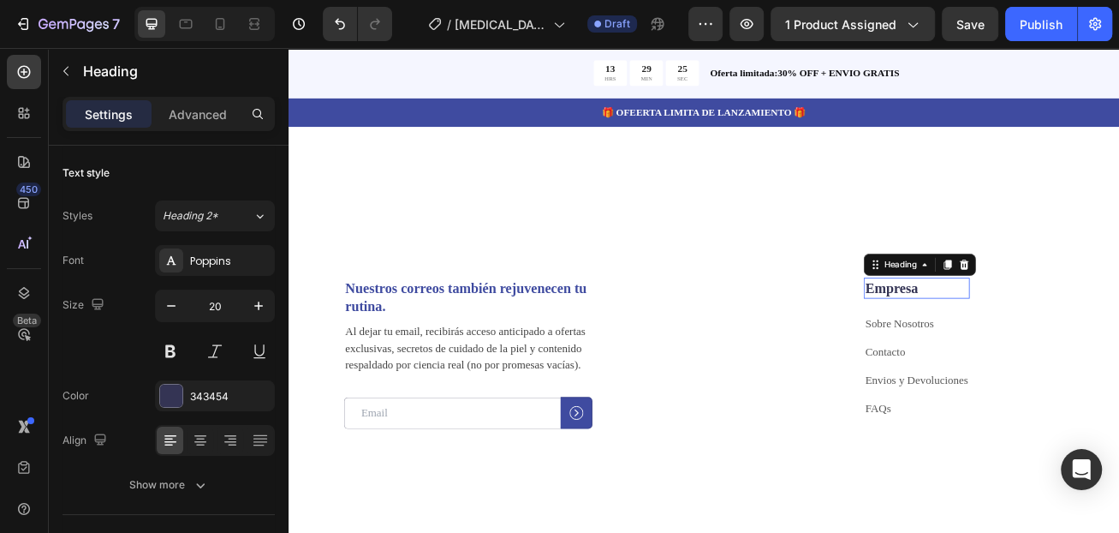
click at [1019, 347] on h2 "Empresa" at bounding box center [1065, 345] width 130 height 26
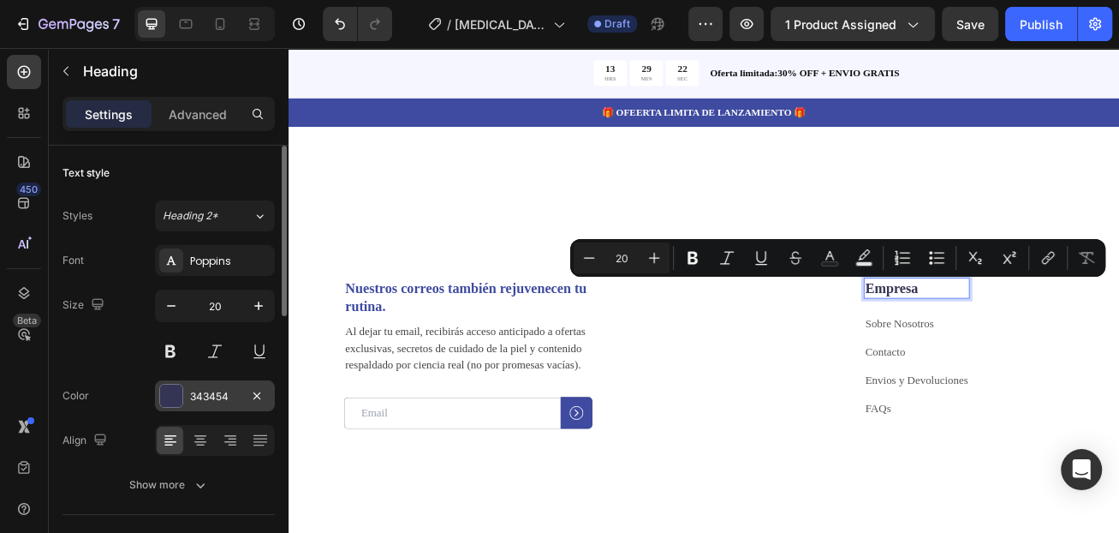
click at [217, 389] on div "343454" at bounding box center [215, 396] width 50 height 15
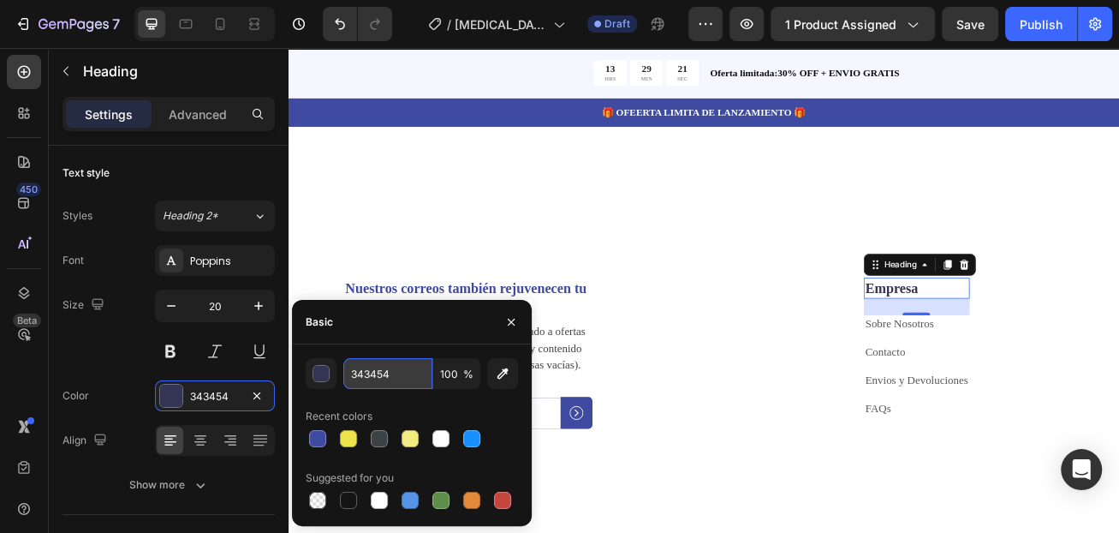
click at [401, 377] on input "343454" at bounding box center [387, 373] width 89 height 31
paste input "F4BA0"
type input "3F4BA0"
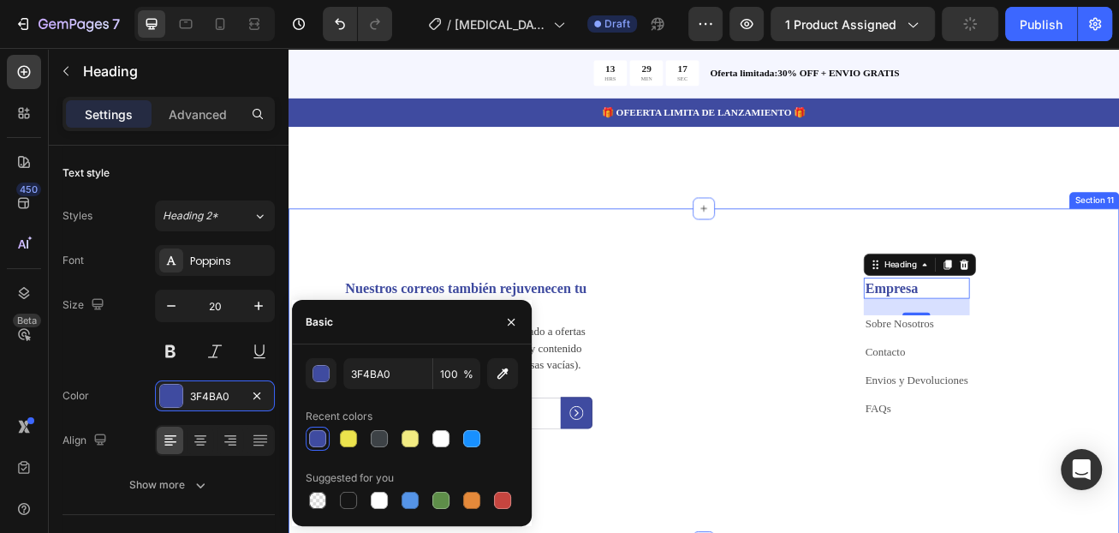
click at [716, 257] on div "Nuestros correos también rejuvenecen tu rutina. Heading Al dejar tu email, reci…" at bounding box center [803, 453] width 1028 height 413
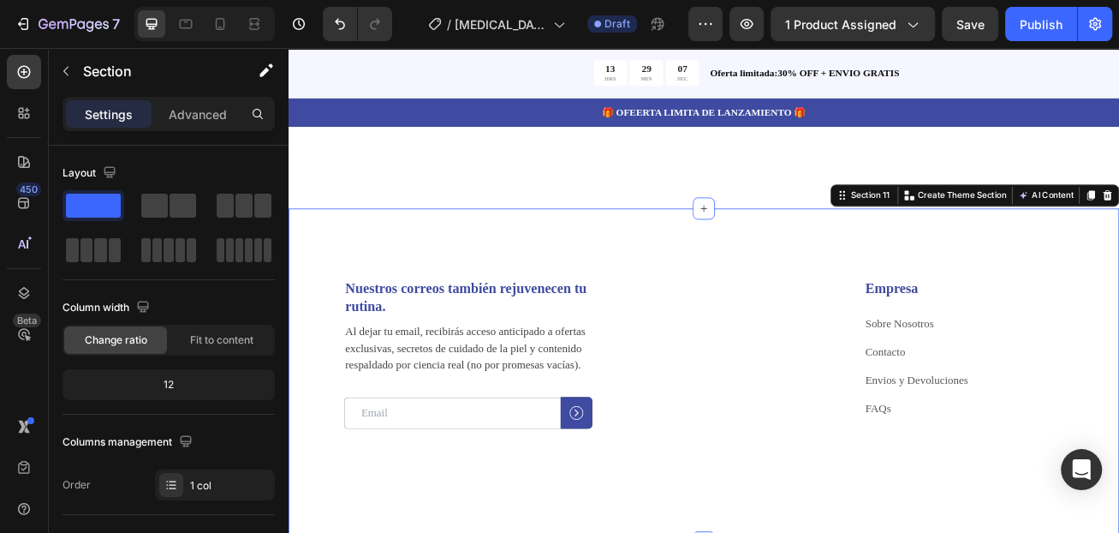
click at [577, 532] on div "Nuestros correos también rejuvenecen tu rutina. Heading Al dejar tu email, reci…" at bounding box center [803, 453] width 1028 height 413
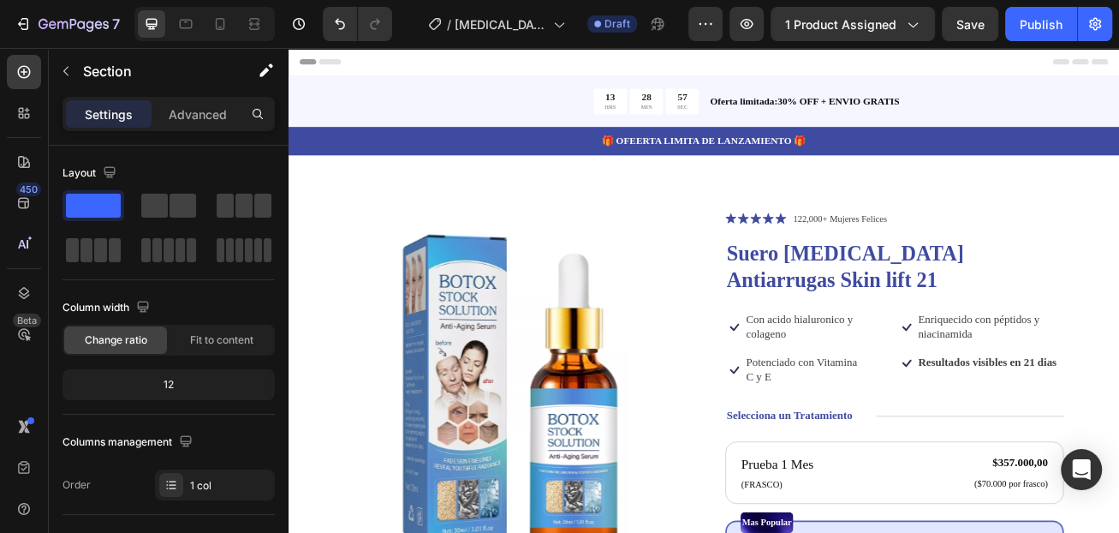
scroll to position [0, 0]
